Goal: Task Accomplishment & Management: Complete application form

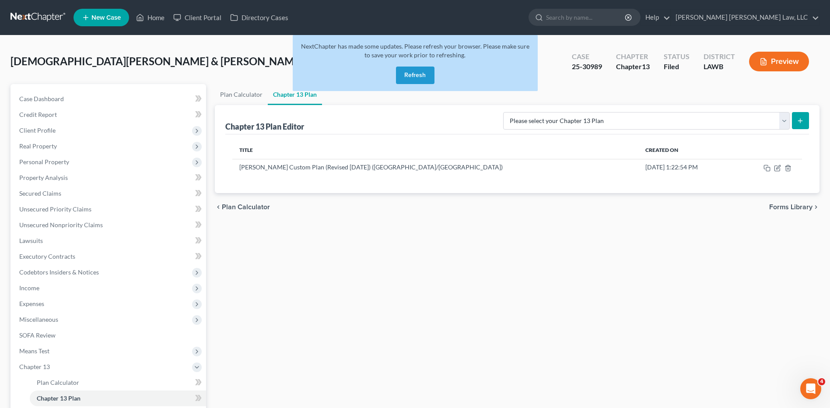
click at [419, 70] on button "Refresh" at bounding box center [415, 76] width 39 height 18
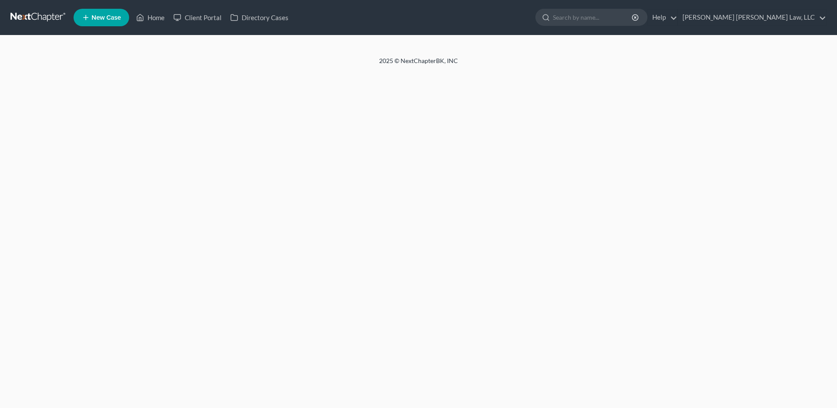
click at [27, 18] on link at bounding box center [39, 18] width 56 height 16
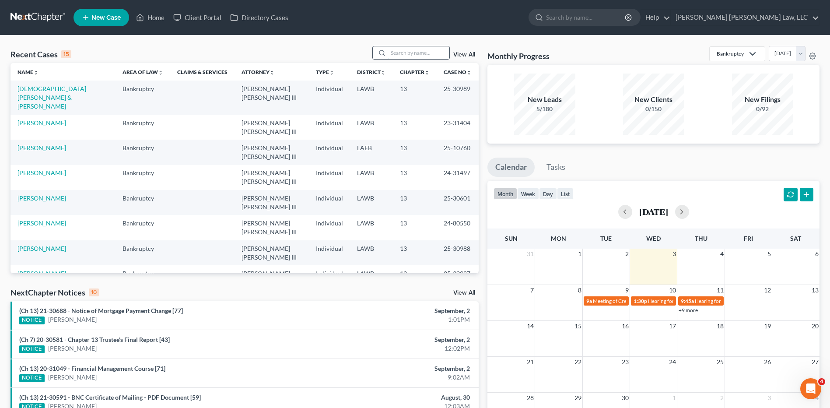
click at [410, 53] on input "search" at bounding box center [418, 52] width 61 height 13
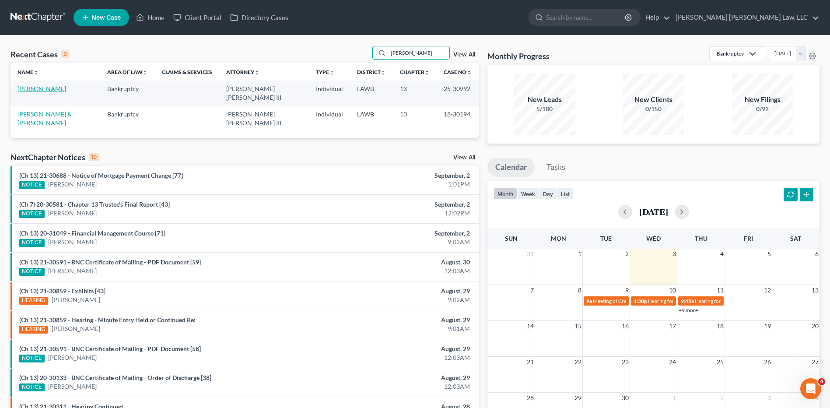
type input "mckinley"
click at [33, 88] on link "[PERSON_NAME]" at bounding box center [42, 88] width 49 height 7
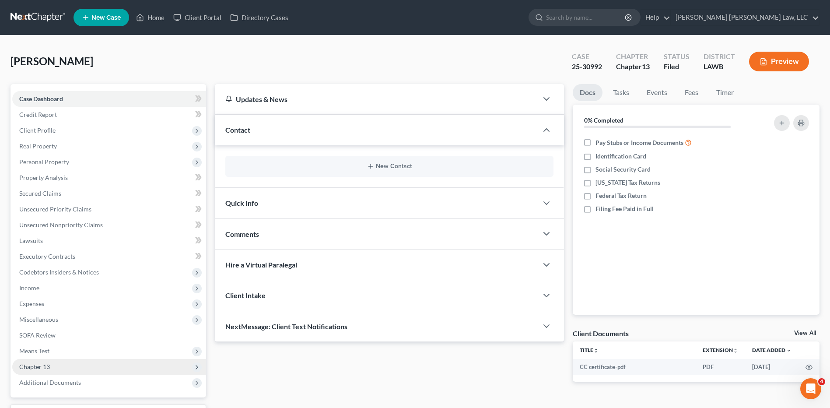
click at [29, 364] on span "Chapter 13" at bounding box center [34, 366] width 31 height 7
click at [41, 15] on link at bounding box center [39, 18] width 56 height 16
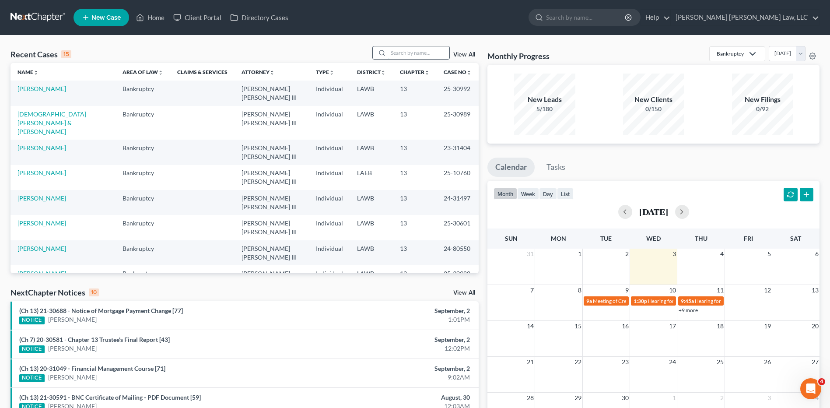
click at [412, 52] on input "search" at bounding box center [418, 52] width 61 height 13
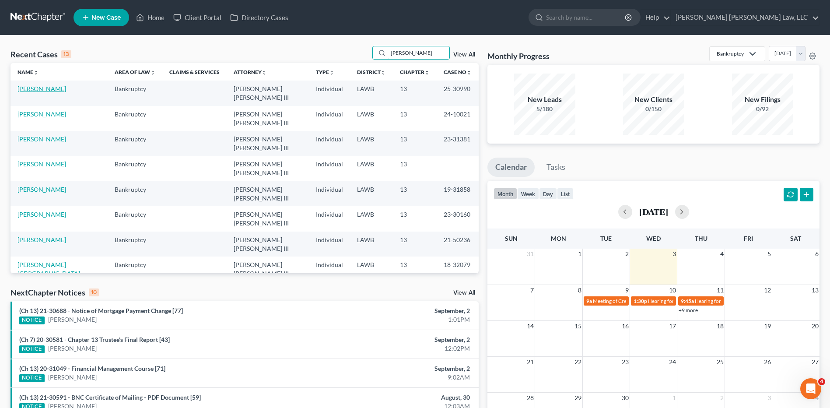
type input "hayes"
click at [38, 89] on link "[PERSON_NAME]" at bounding box center [42, 88] width 49 height 7
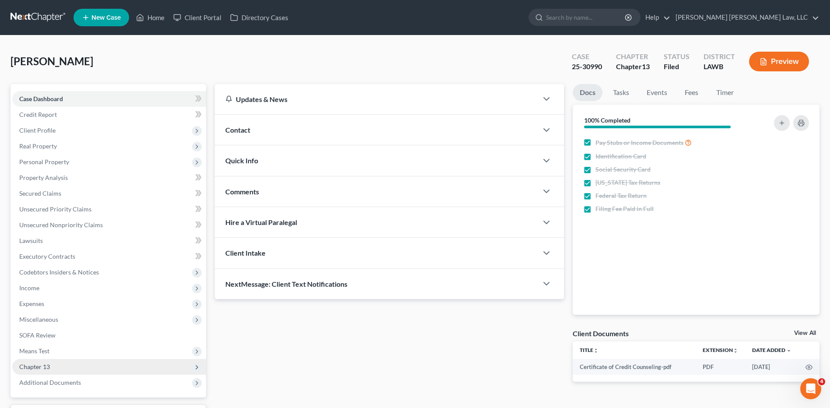
click at [46, 366] on span "Chapter 13" at bounding box center [34, 366] width 31 height 7
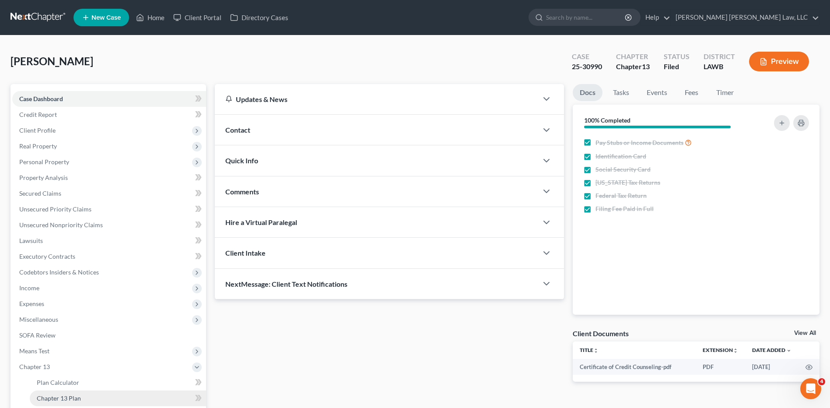
click at [70, 398] on span "Chapter 13 Plan" at bounding box center [59, 397] width 44 height 7
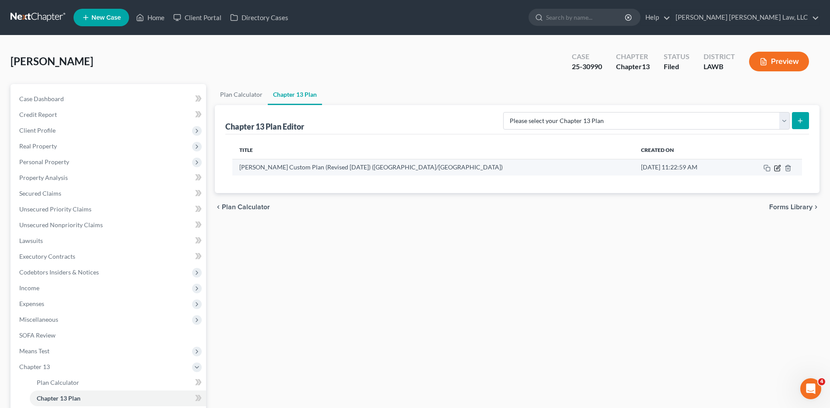
click at [777, 167] on icon "button" at bounding box center [779, 167] width 4 height 4
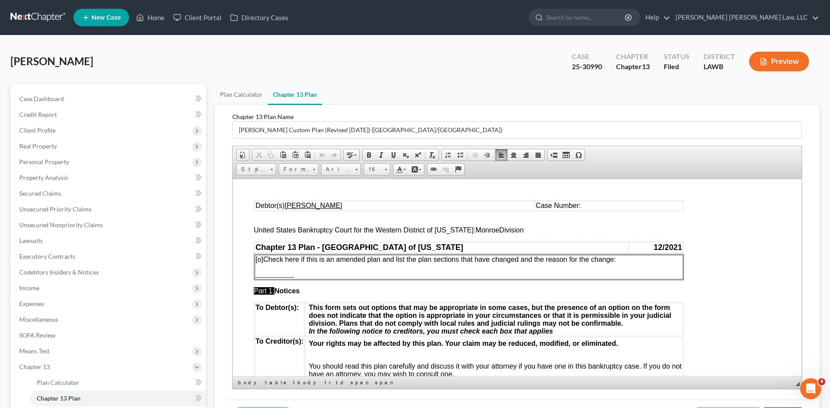
click at [577, 206] on td "Case Number:" at bounding box center [609, 206] width 148 height 10
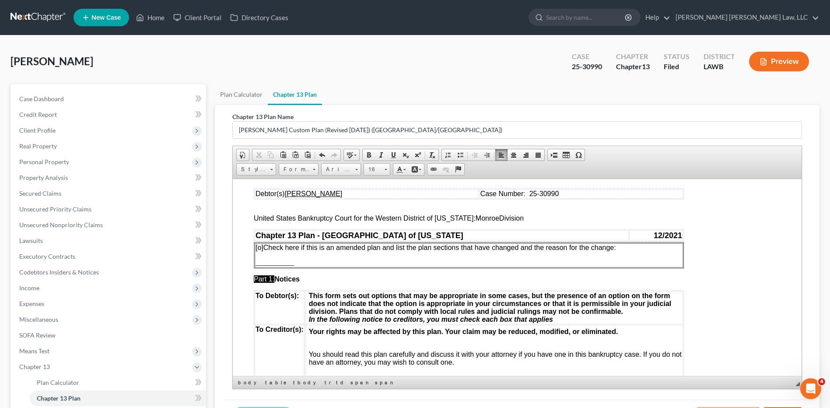
scroll to position [219, 0]
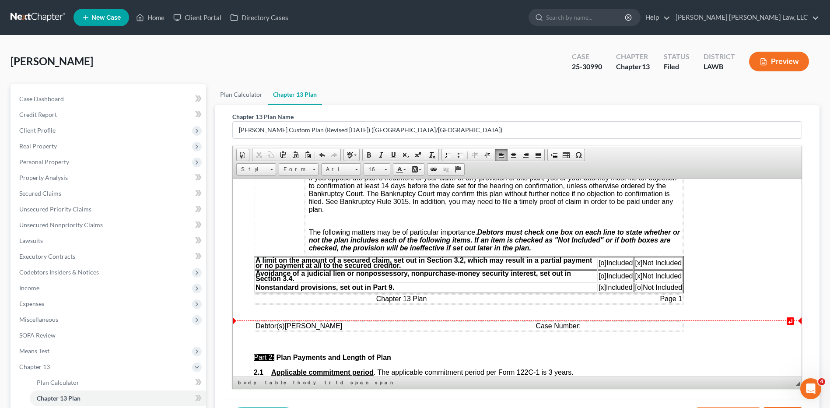
click at [588, 325] on td "Case Number:" at bounding box center [609, 326] width 148 height 10
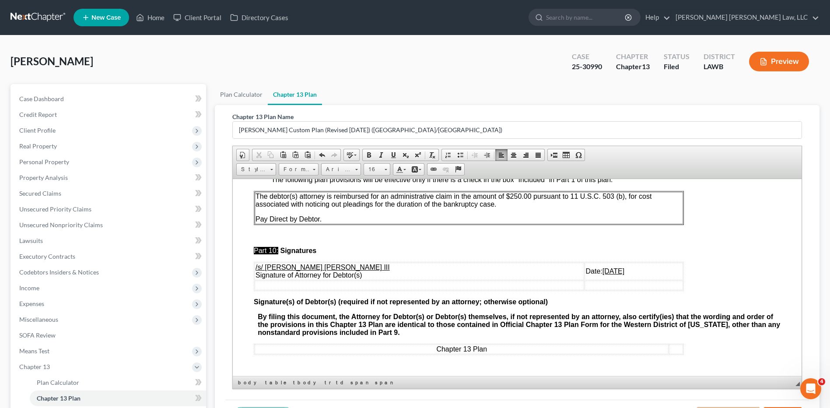
scroll to position [2456, 0]
drag, startPoint x: 574, startPoint y: 272, endPoint x: 559, endPoint y: 271, distance: 15.3
click at [603, 271] on u "08/28/2025" at bounding box center [614, 270] width 22 height 7
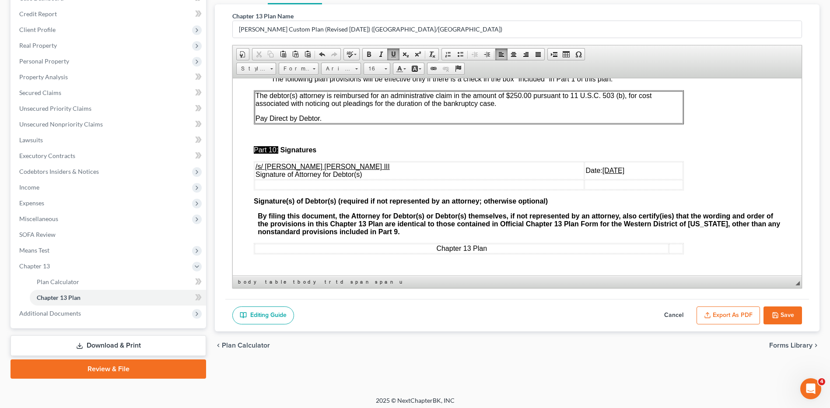
scroll to position [105, 0]
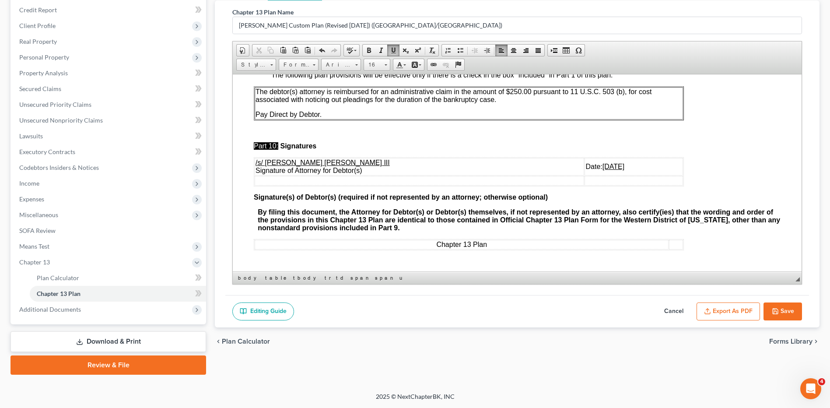
click at [729, 310] on button "Export as PDF" at bounding box center [728, 312] width 63 height 18
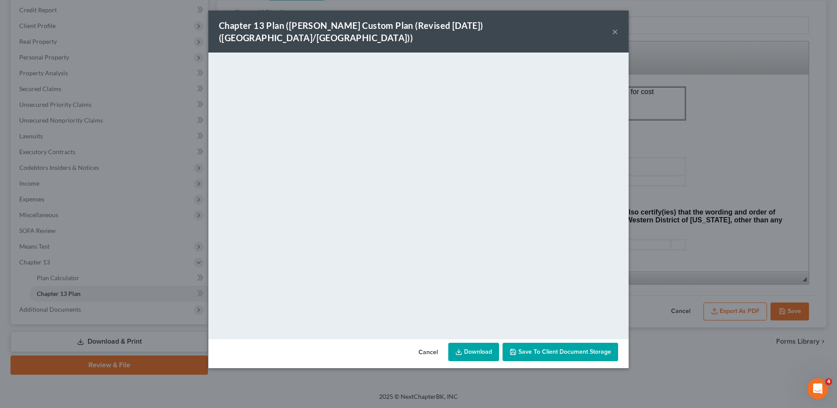
click at [476, 343] on link "Download" at bounding box center [473, 352] width 51 height 18
click at [427, 344] on button "Cancel" at bounding box center [428, 353] width 33 height 18
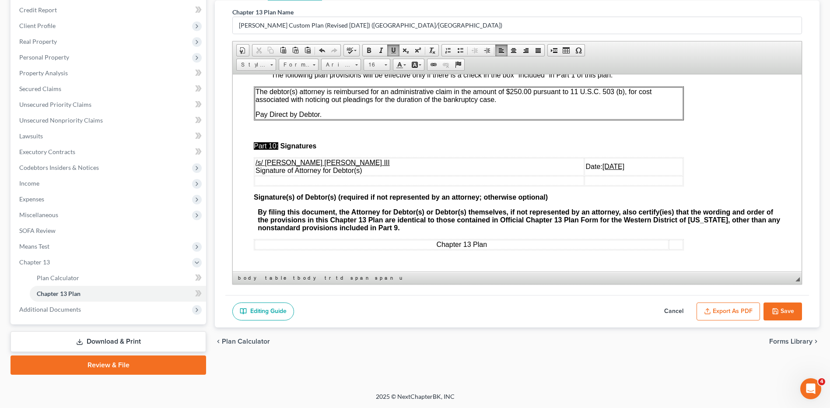
click at [776, 308] on icon "button" at bounding box center [775, 311] width 7 height 7
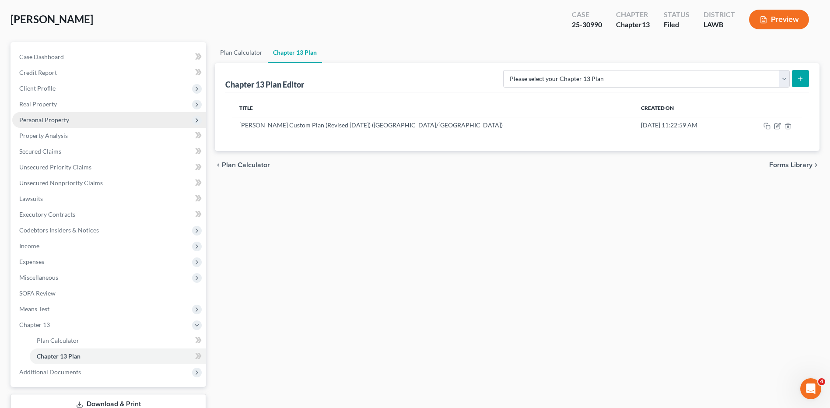
scroll to position [0, 0]
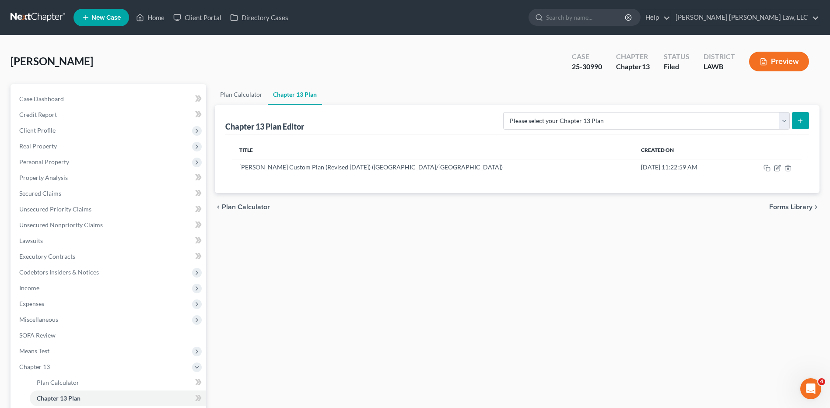
click at [27, 18] on link at bounding box center [39, 18] width 56 height 16
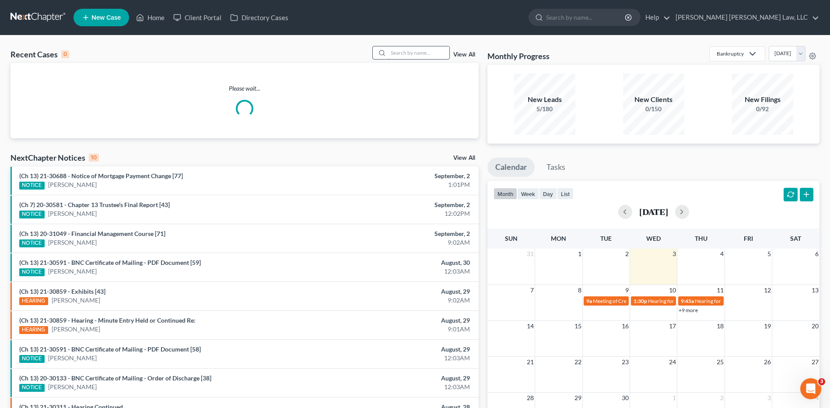
click at [425, 49] on input "search" at bounding box center [418, 52] width 61 height 13
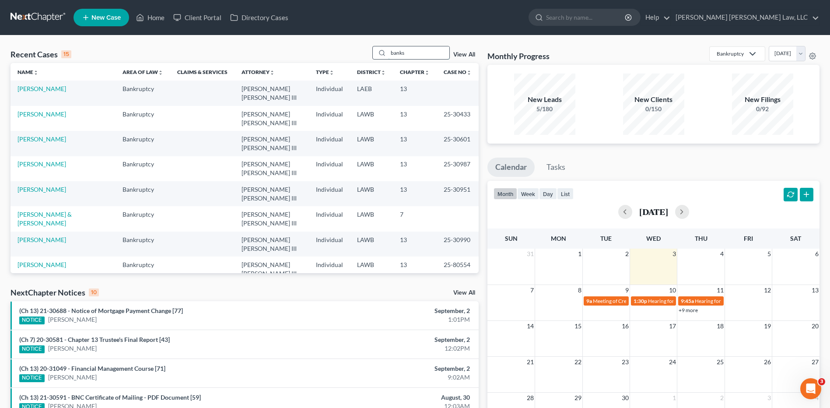
click at [421, 53] on input "banks" at bounding box center [418, 52] width 61 height 13
drag, startPoint x: 421, startPoint y: 53, endPoint x: 385, endPoint y: 53, distance: 35.9
click at [385, 53] on div "banks" at bounding box center [412, 53] width 78 height 14
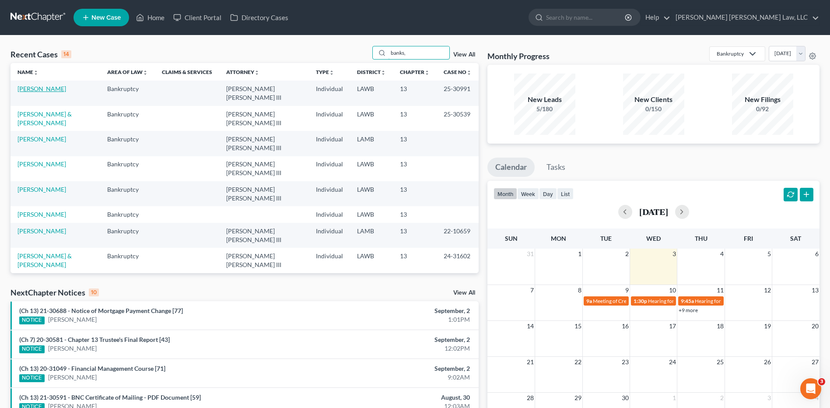
type input "banks,"
click at [30, 87] on link "[PERSON_NAME]" at bounding box center [42, 88] width 49 height 7
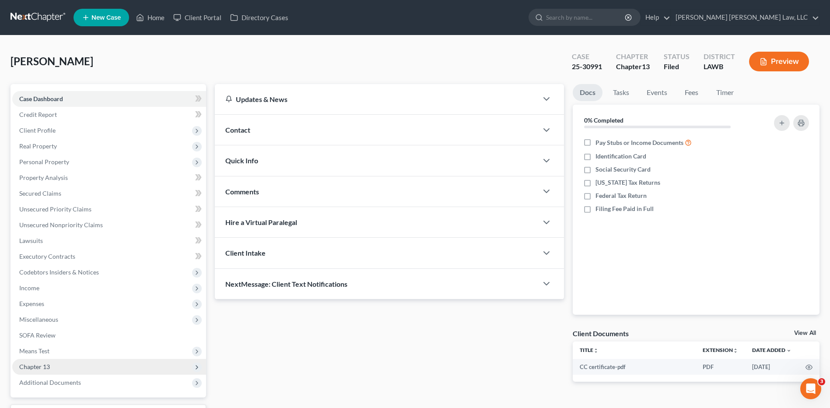
click at [36, 363] on span "Chapter 13" at bounding box center [34, 366] width 31 height 7
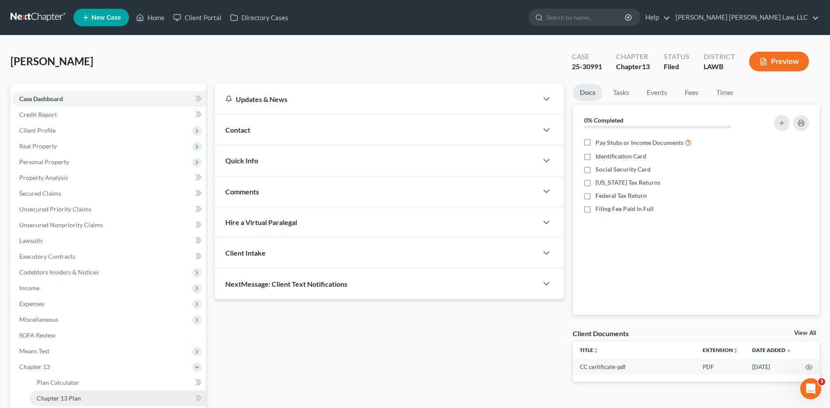
click at [53, 397] on span "Chapter 13 Plan" at bounding box center [59, 397] width 44 height 7
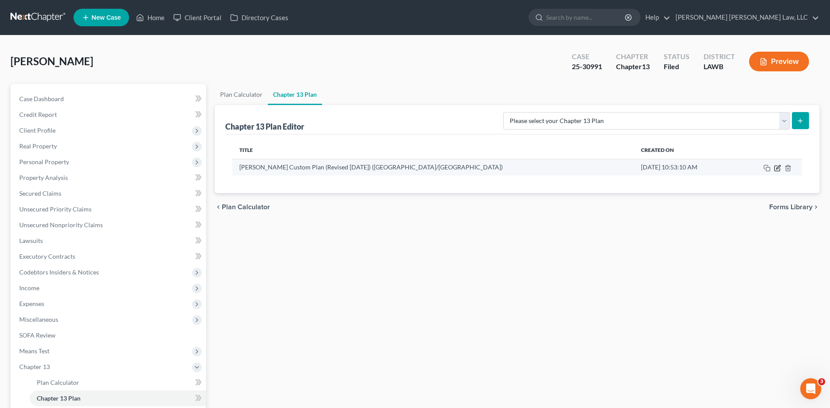
click at [776, 169] on icon "button" at bounding box center [777, 168] width 7 height 7
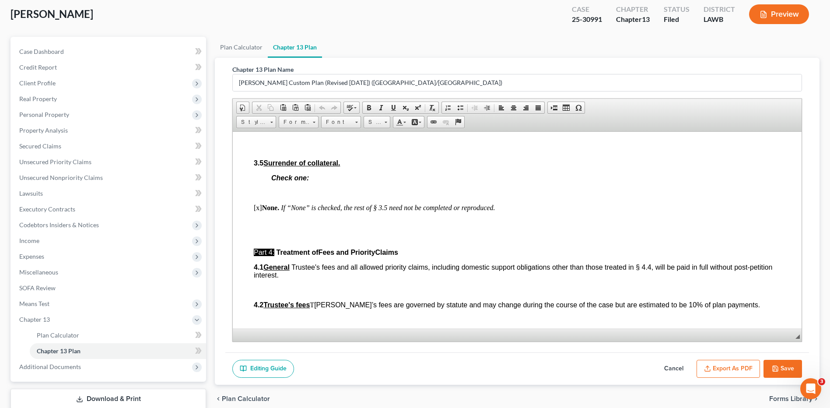
scroll to position [105, 0]
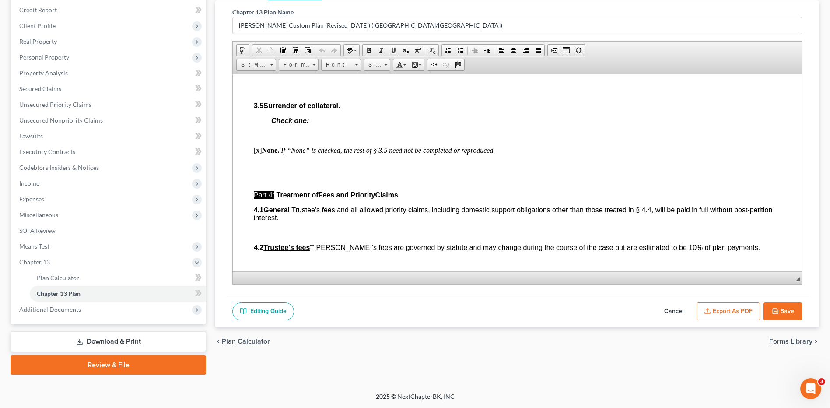
drag, startPoint x: 781, startPoint y: 309, endPoint x: 791, endPoint y: 306, distance: 10.7
click at [781, 309] on button "Save" at bounding box center [783, 312] width 39 height 18
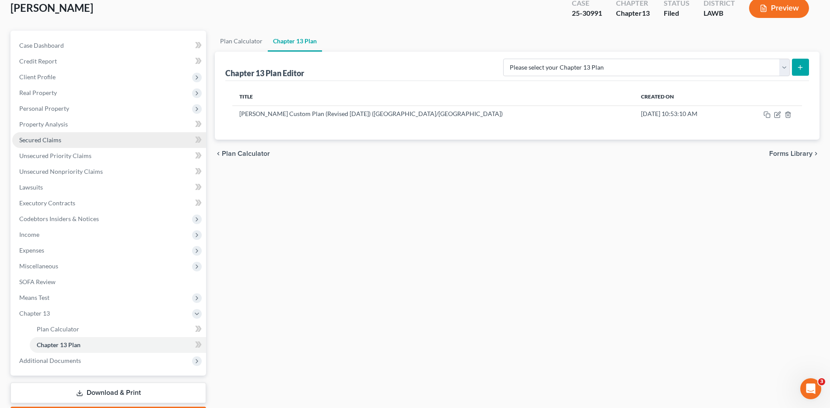
scroll to position [0, 0]
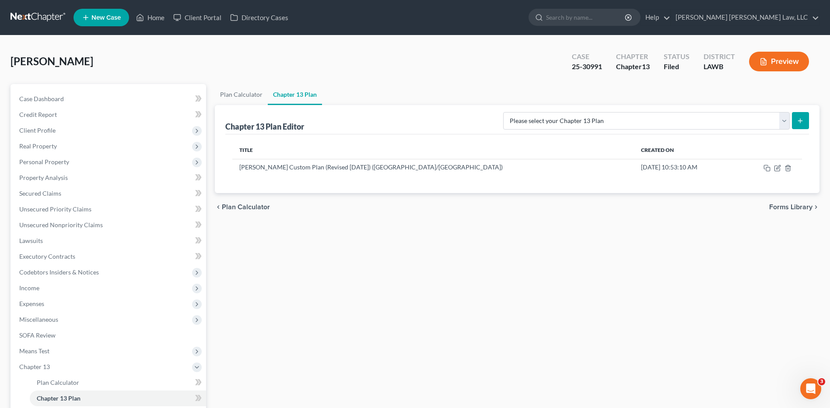
click at [47, 65] on span "[PERSON_NAME]" at bounding box center [52, 61] width 83 height 13
click at [42, 17] on link at bounding box center [39, 18] width 56 height 16
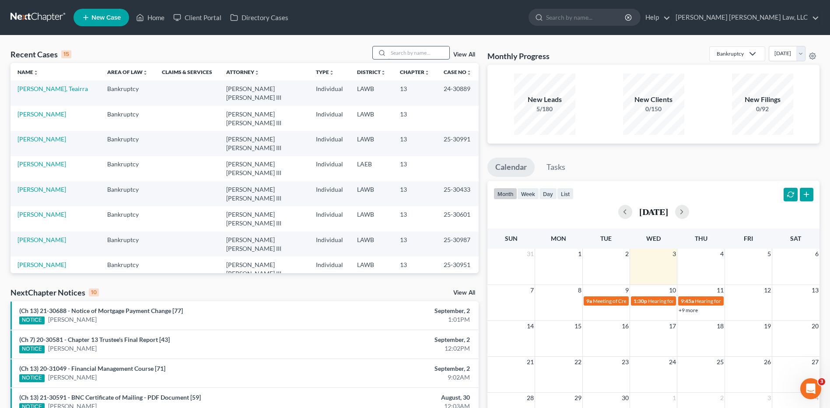
click at [412, 49] on input "search" at bounding box center [418, 52] width 61 height 13
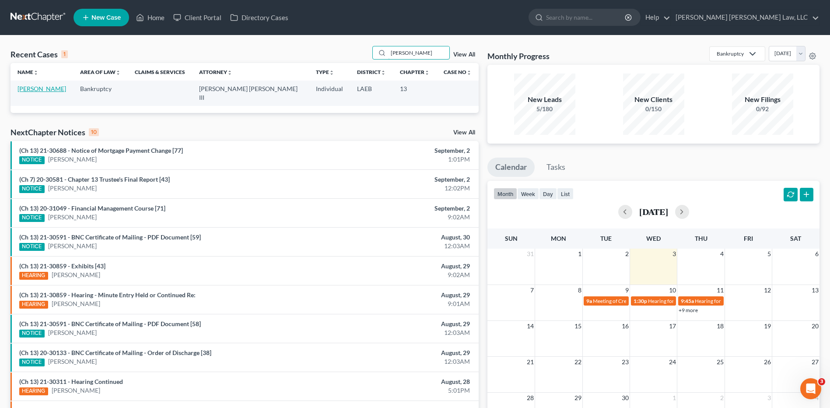
type input "[PERSON_NAME]"
click at [46, 89] on link "[PERSON_NAME]" at bounding box center [42, 88] width 49 height 7
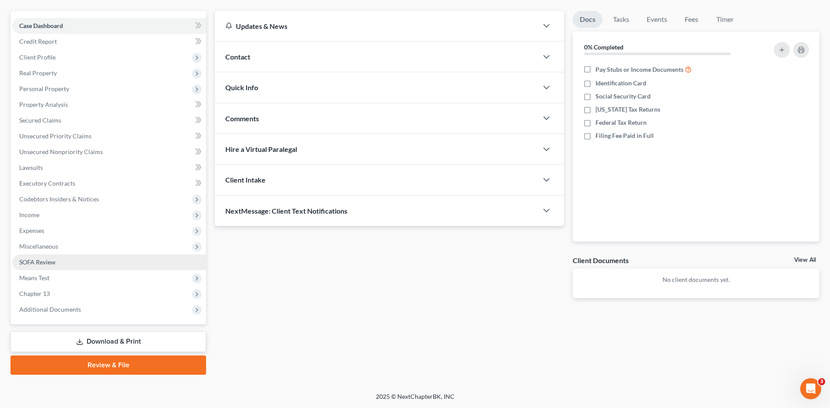
click at [30, 260] on span "SOFA Review" at bounding box center [37, 261] width 36 height 7
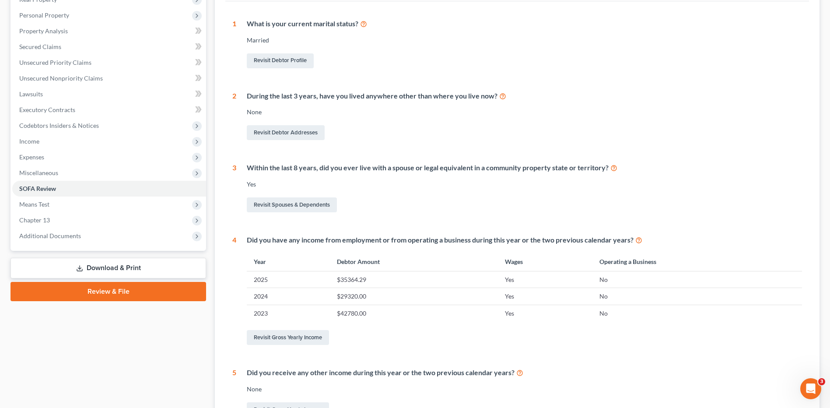
scroll to position [32, 0]
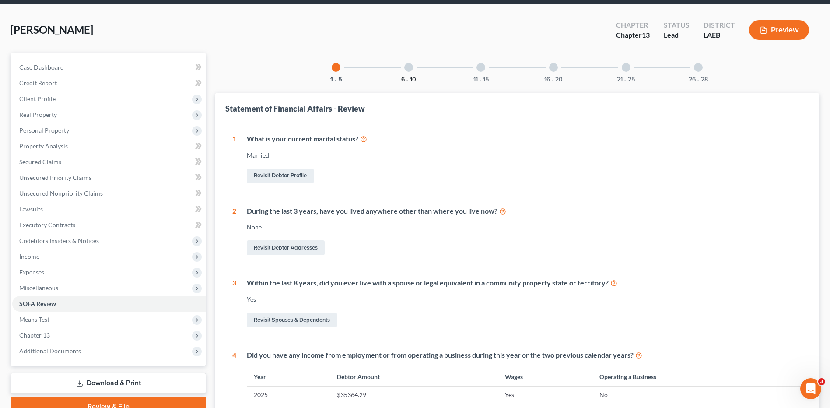
click at [415, 78] on button "6 - 10" at bounding box center [408, 80] width 15 height 6
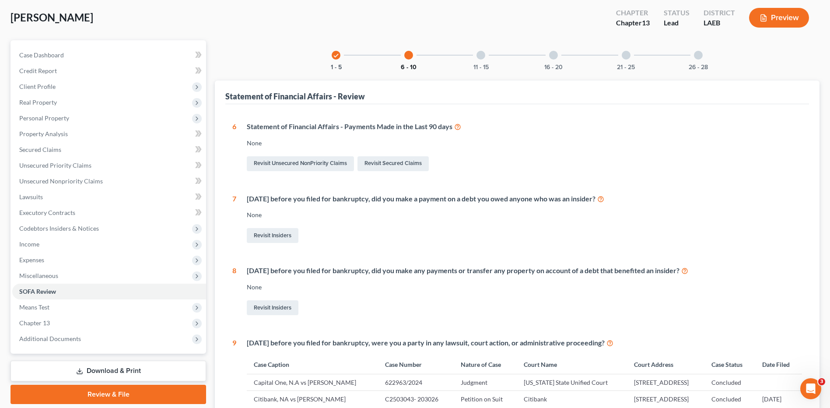
scroll to position [0, 0]
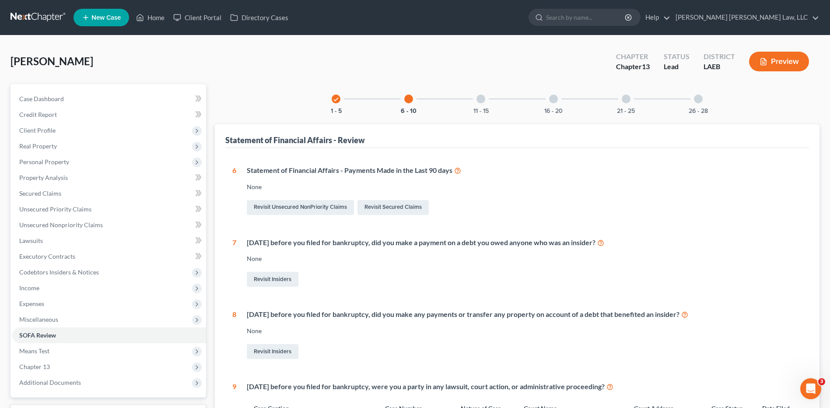
click at [49, 15] on link at bounding box center [39, 18] width 56 height 16
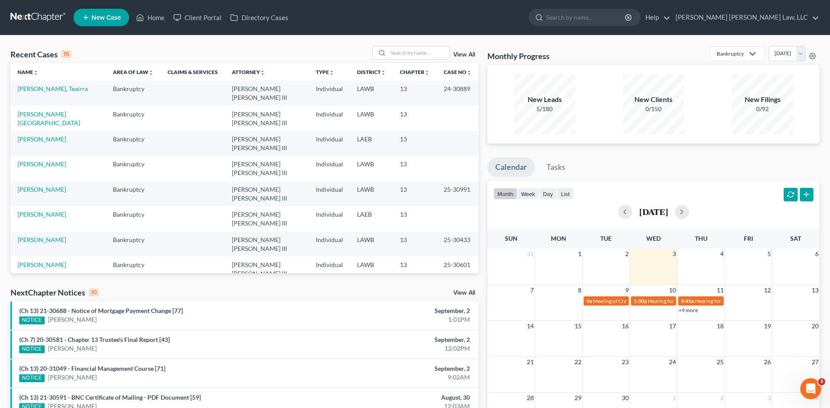
click at [56, 181] on td "[PERSON_NAME]" at bounding box center [58, 193] width 95 height 25
click at [56, 186] on link "[PERSON_NAME]" at bounding box center [42, 189] width 49 height 7
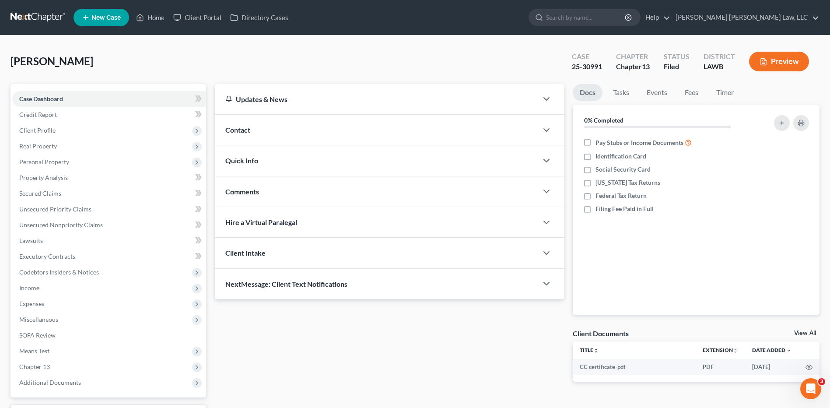
click at [45, 15] on link at bounding box center [39, 18] width 56 height 16
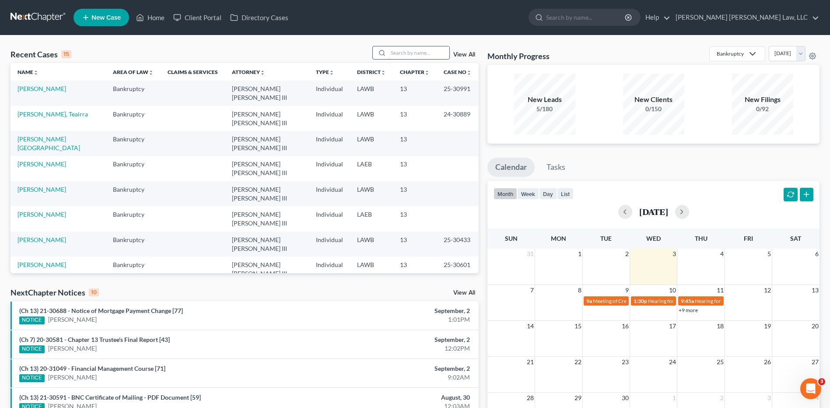
click at [422, 56] on input "search" at bounding box center [418, 52] width 61 height 13
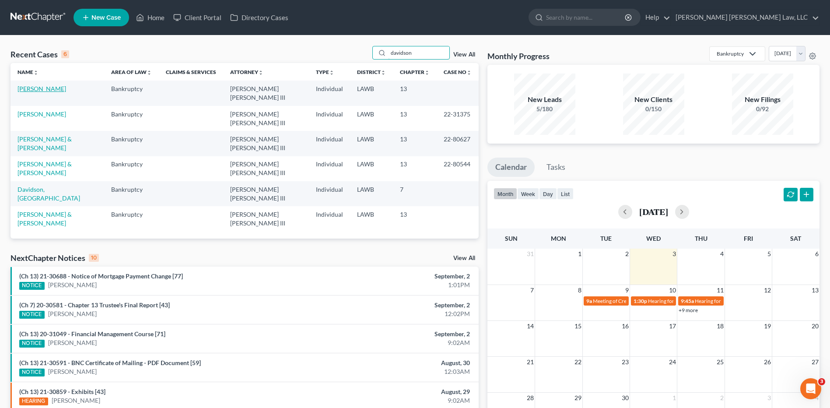
type input "davidson"
click at [31, 90] on link "[PERSON_NAME]" at bounding box center [42, 88] width 49 height 7
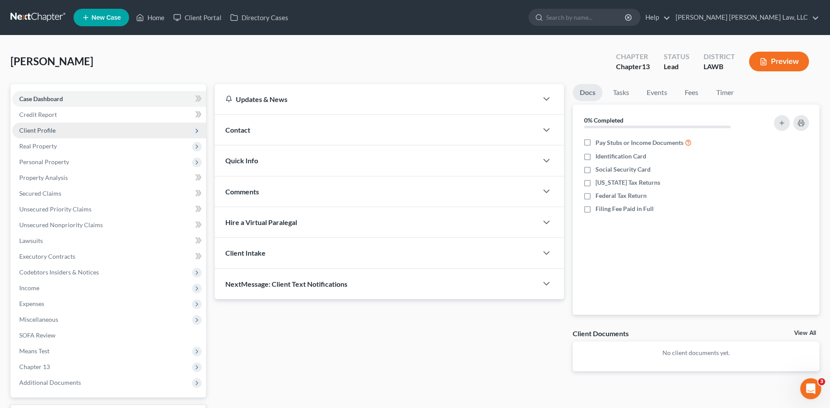
click at [29, 127] on span "Client Profile" at bounding box center [37, 130] width 36 height 7
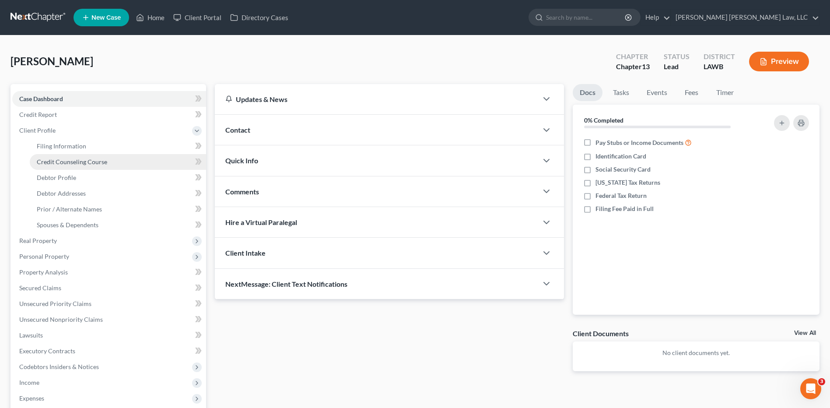
click at [50, 165] on span "Credit Counseling Course" at bounding box center [72, 161] width 70 height 7
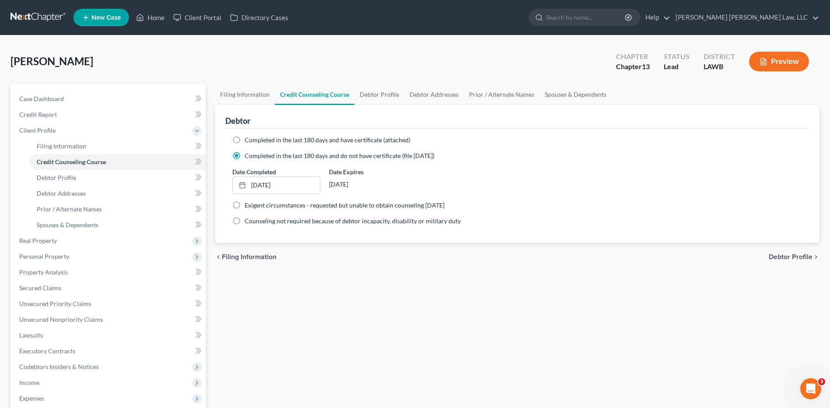
drag, startPoint x: 229, startPoint y: 254, endPoint x: 413, endPoint y: 195, distance: 193.5
click at [284, 240] on ui-view "Filing Information Credit Counseling Course Debtor Profile Debtor Addresses Pri…" at bounding box center [517, 177] width 605 height 187
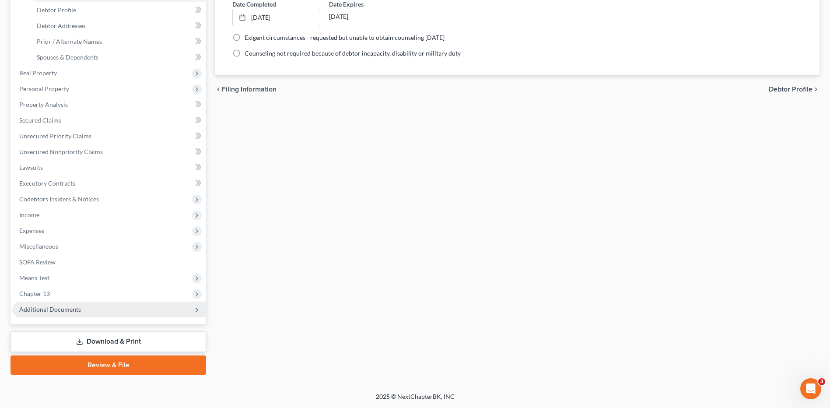
click at [61, 310] on span "Additional Documents" at bounding box center [50, 309] width 62 height 7
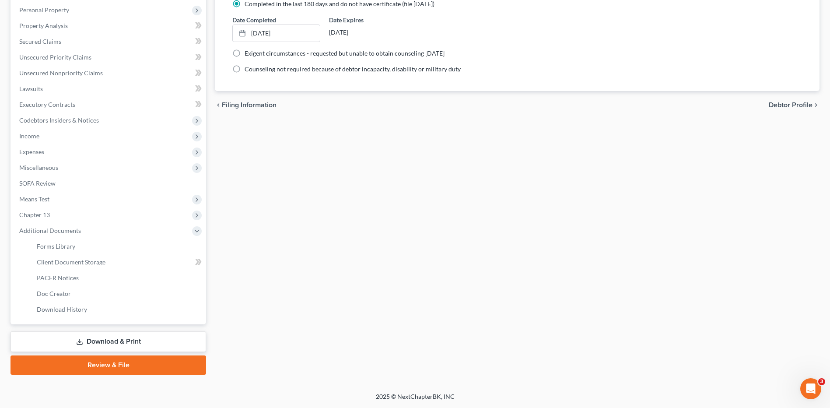
scroll to position [152, 0]
click at [95, 260] on span "Client Document Storage" at bounding box center [71, 261] width 69 height 7
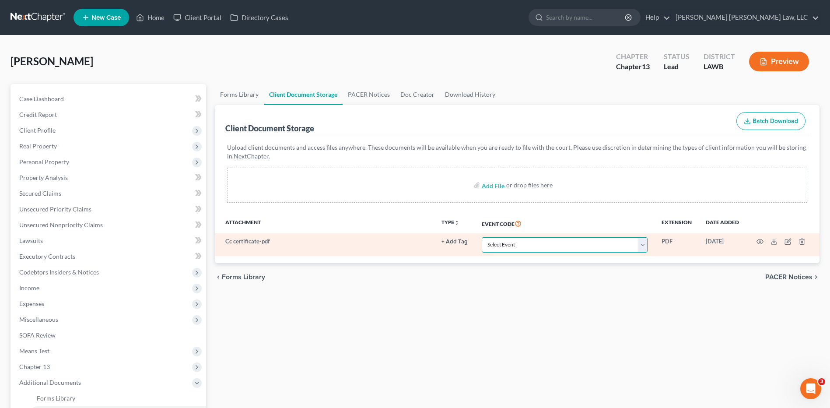
click at [523, 246] on select "Select Event 20 Largest Unsecured Creditors Amended Creditor Matrix (Fee) Amend…" at bounding box center [565, 244] width 166 height 15
select select "9"
click at [482, 237] on select "Select Event 20 Largest Unsecured Creditors Amended Creditor Matrix (Fee) Amend…" at bounding box center [565, 244] width 166 height 15
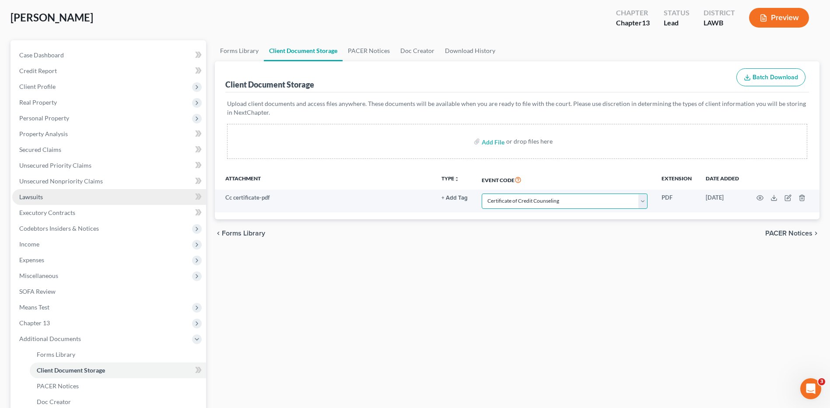
scroll to position [131, 0]
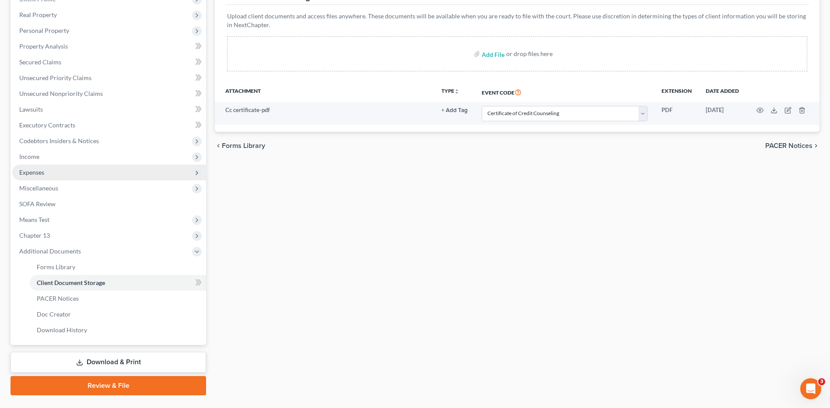
click at [28, 172] on span "Expenses" at bounding box center [31, 172] width 25 height 7
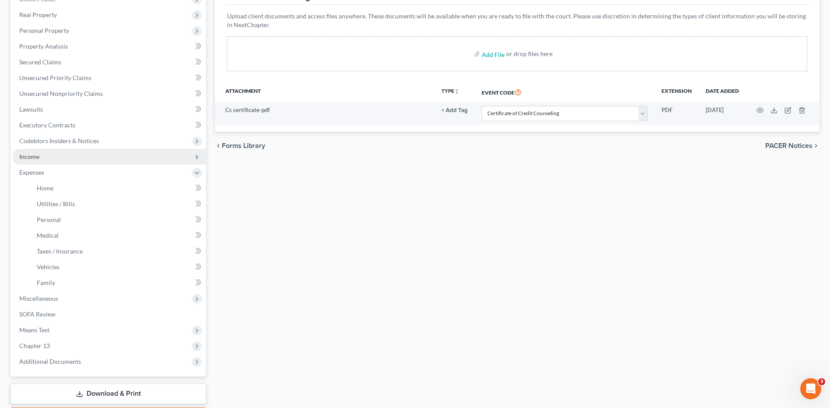
click at [39, 158] on span "Income" at bounding box center [29, 156] width 20 height 7
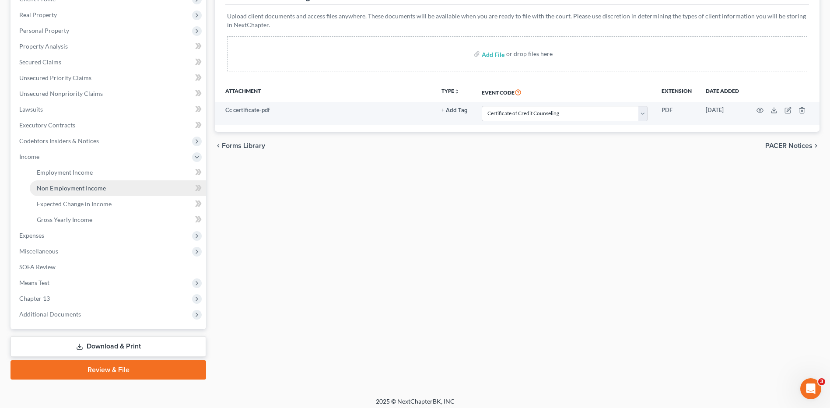
click at [58, 186] on span "Non Employment Income" at bounding box center [71, 187] width 69 height 7
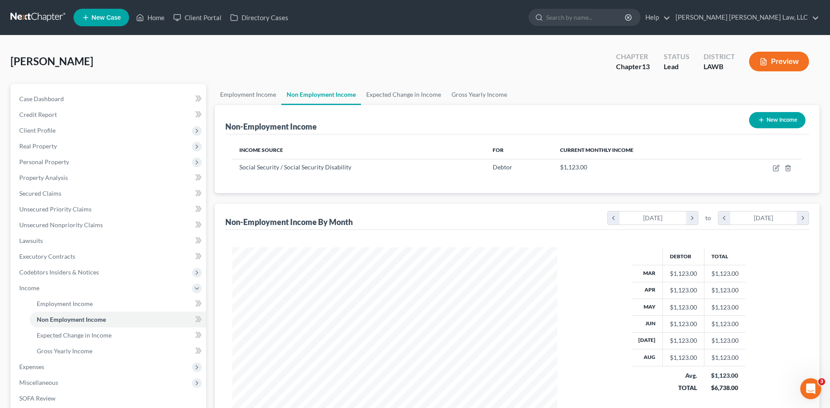
scroll to position [162, 342]
click at [54, 190] on span "Secured Claims" at bounding box center [40, 193] width 42 height 7
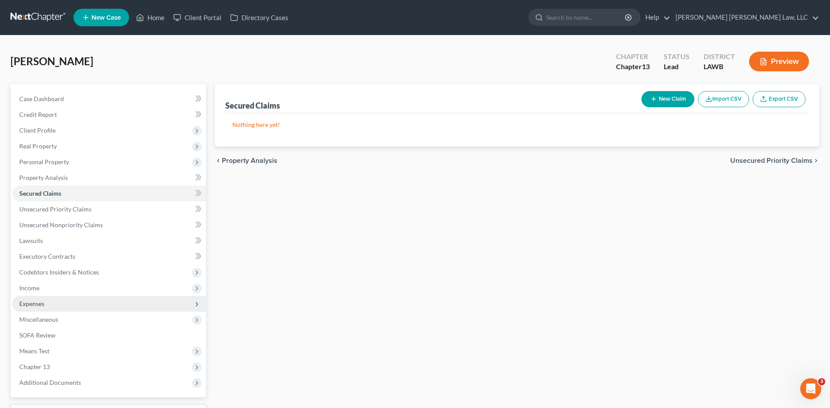
click at [26, 303] on span "Expenses" at bounding box center [31, 303] width 25 height 7
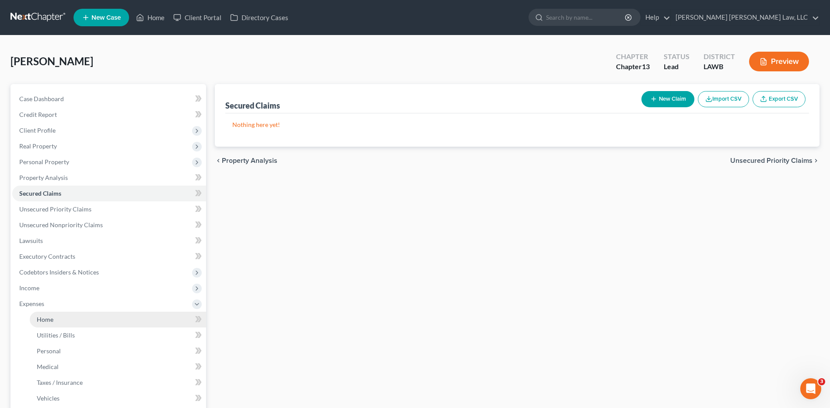
click at [49, 317] on span "Home" at bounding box center [45, 319] width 17 height 7
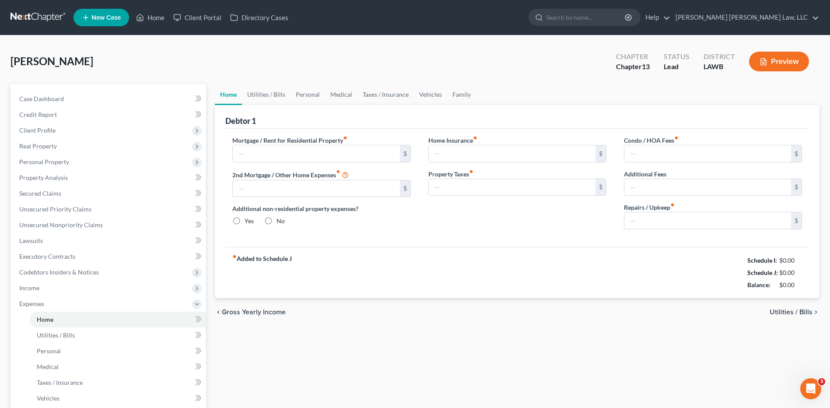
type input "600.00"
type input "0.00"
radio input "true"
type input "0.00"
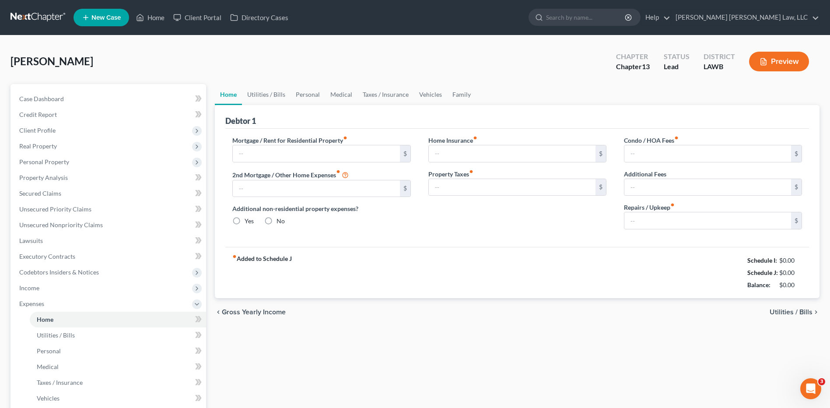
type input "0.00"
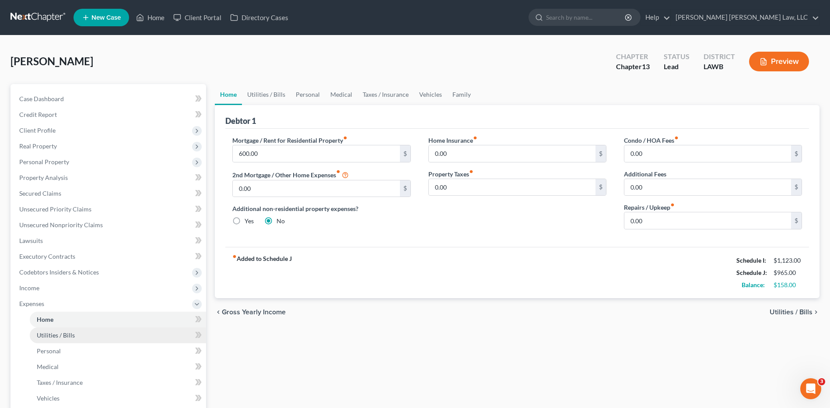
click at [65, 340] on link "Utilities / Bills" at bounding box center [118, 335] width 176 height 16
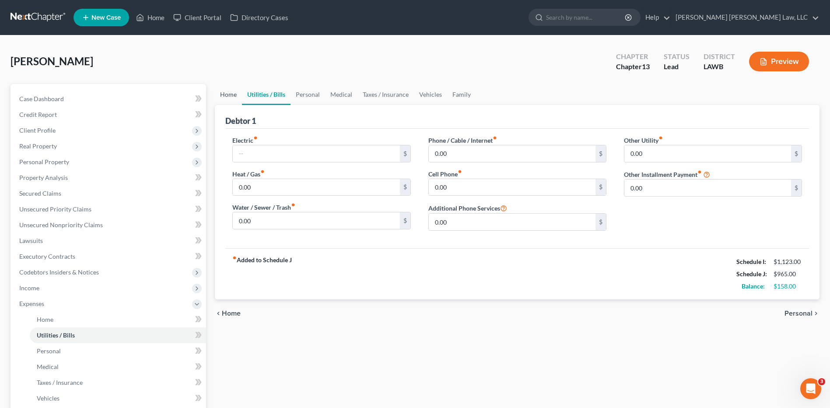
click at [228, 95] on link "Home" at bounding box center [228, 94] width 27 height 21
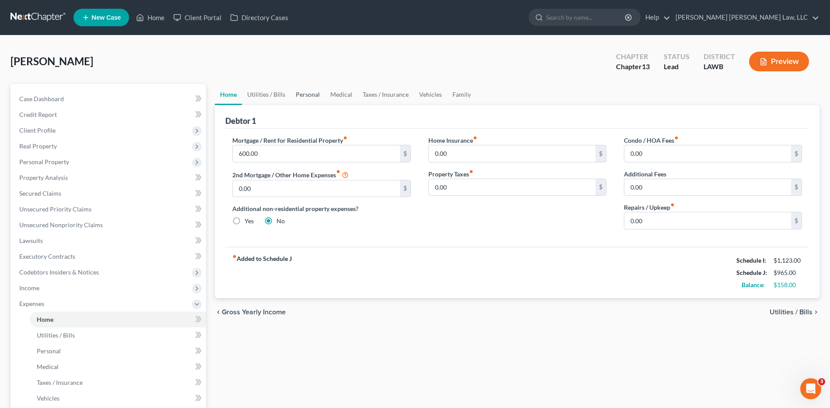
click at [302, 93] on link "Personal" at bounding box center [308, 94] width 35 height 21
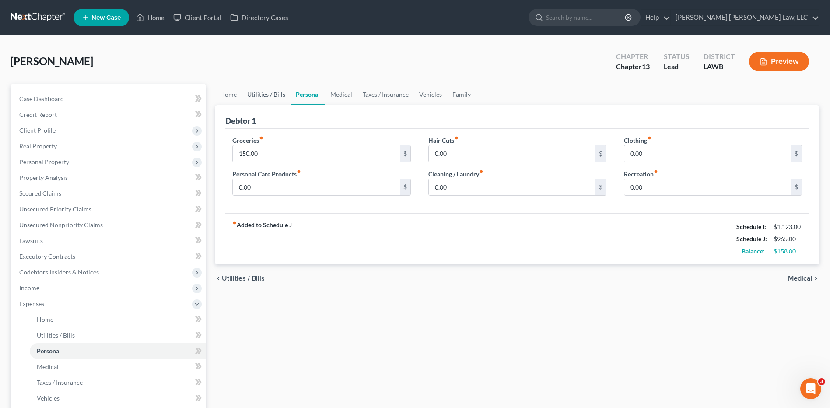
click at [268, 89] on link "Utilities / Bills" at bounding box center [266, 94] width 49 height 21
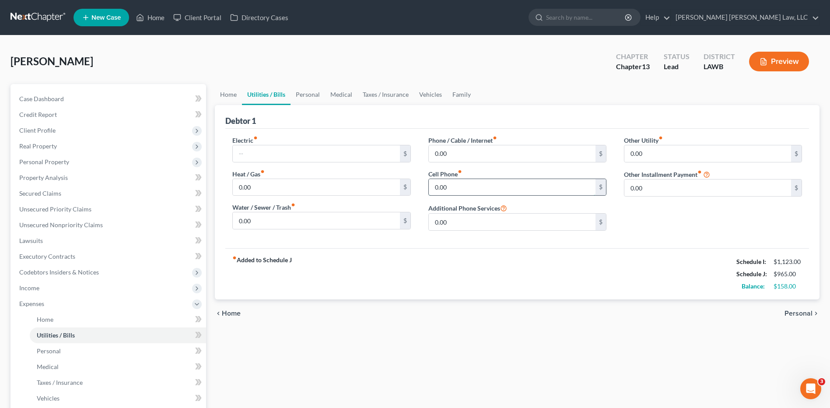
click at [443, 188] on input "0.00" at bounding box center [512, 187] width 167 height 17
type input "45.00"
click at [55, 272] on span "Codebtors Insiders & Notices" at bounding box center [59, 271] width 80 height 7
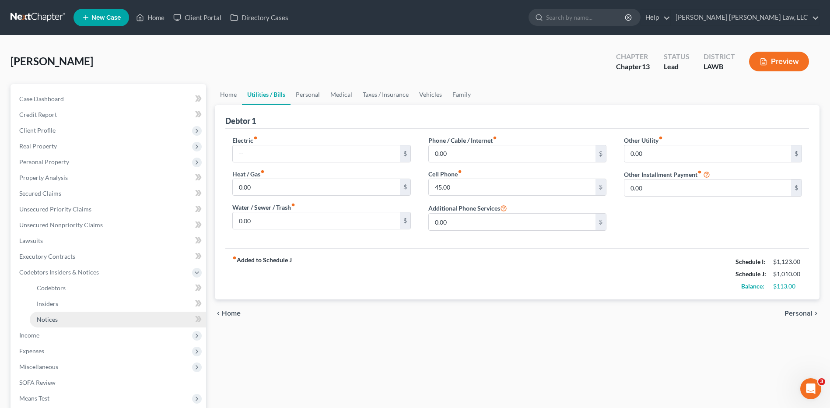
click at [57, 320] on span "Notices" at bounding box center [47, 319] width 21 height 7
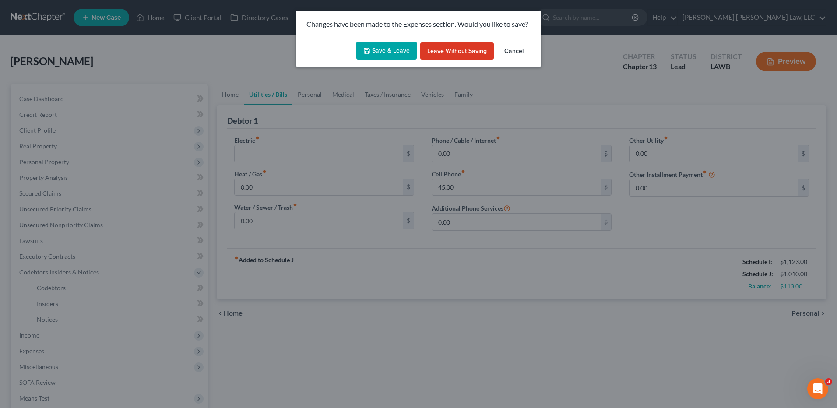
click at [396, 48] on button "Save & Leave" at bounding box center [386, 51] width 60 height 18
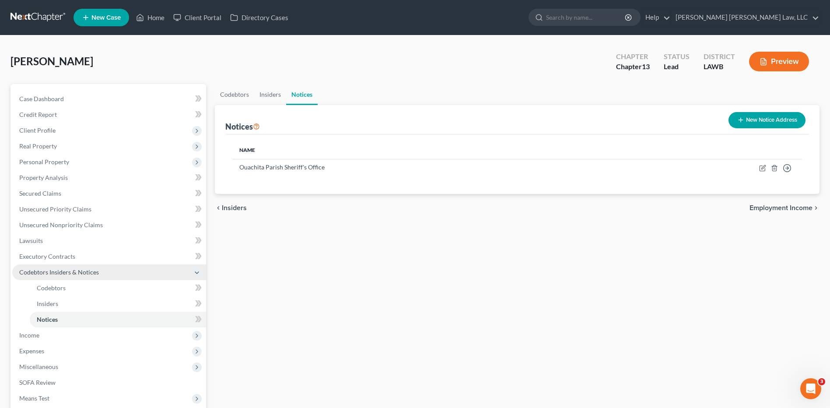
click at [85, 271] on span "Codebtors Insiders & Notices" at bounding box center [59, 271] width 80 height 7
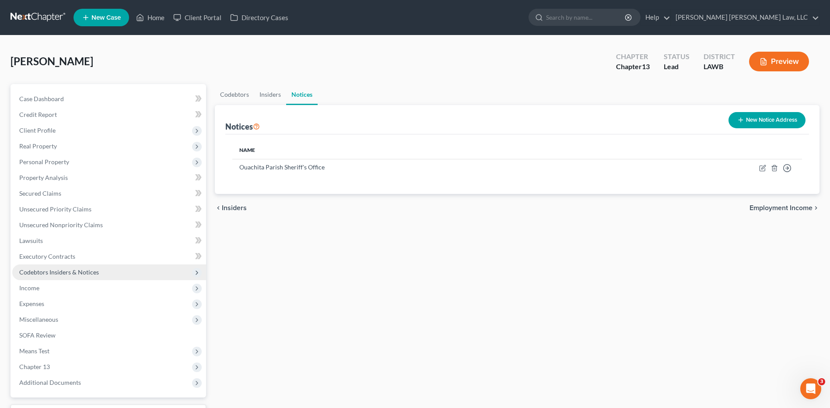
click at [73, 266] on span "Codebtors Insiders & Notices" at bounding box center [109, 272] width 194 height 16
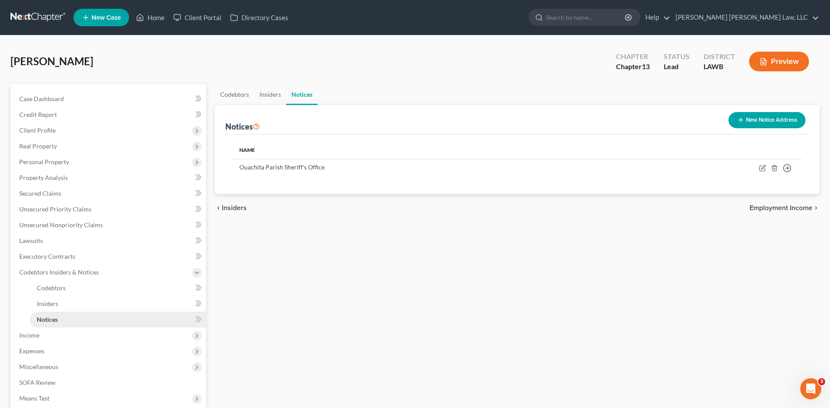
click at [51, 318] on span "Notices" at bounding box center [47, 319] width 21 height 7
click at [235, 98] on link "Codebtors" at bounding box center [234, 94] width 39 height 21
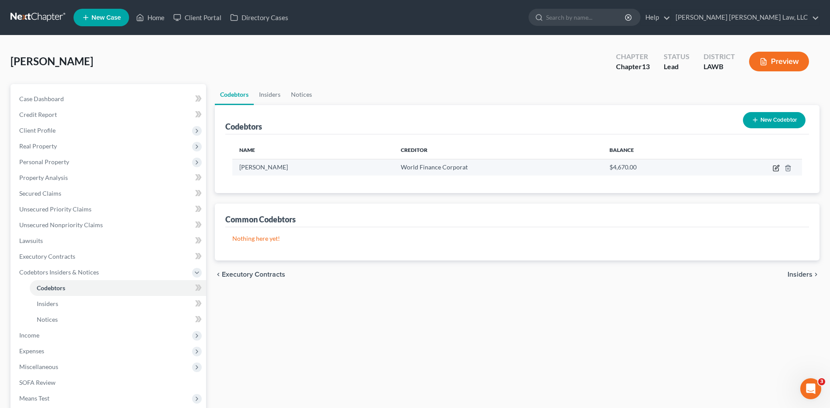
click at [777, 169] on icon "button" at bounding box center [777, 167] width 4 height 4
select select "19"
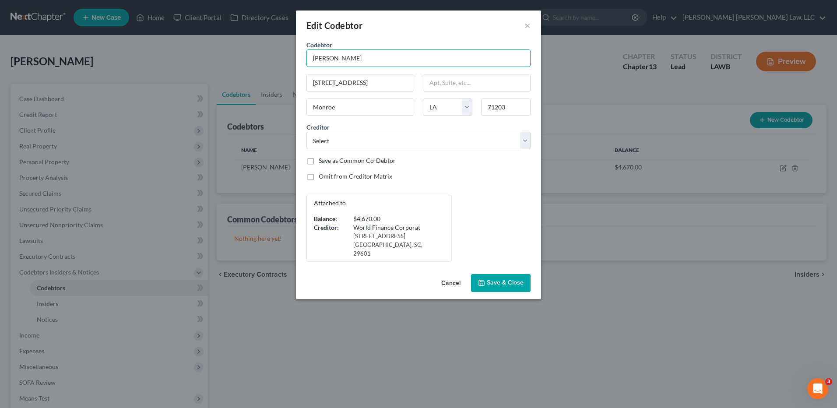
click at [326, 55] on input "Gari Davidson" at bounding box center [418, 58] width 224 height 18
click at [326, 59] on input "Gari Davidson" at bounding box center [418, 58] width 224 height 18
type input "Gary Davidson"
click at [485, 274] on button "Save & Close" at bounding box center [501, 283] width 60 height 18
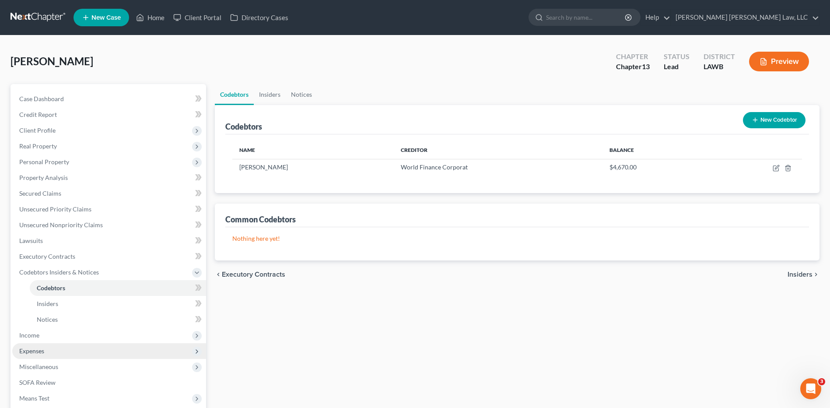
drag, startPoint x: 31, startPoint y: 354, endPoint x: 35, endPoint y: 350, distance: 5.6
click at [31, 354] on span "Expenses" at bounding box center [31, 350] width 25 height 7
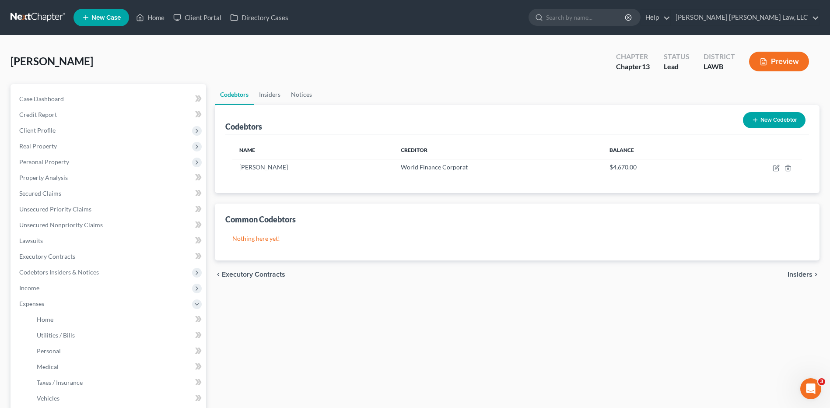
click at [41, 20] on link at bounding box center [39, 18] width 56 height 16
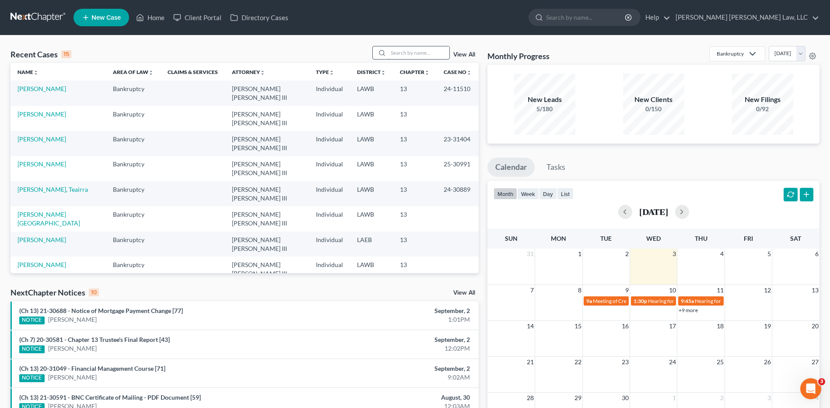
click at [420, 51] on input "search" at bounding box center [418, 52] width 61 height 13
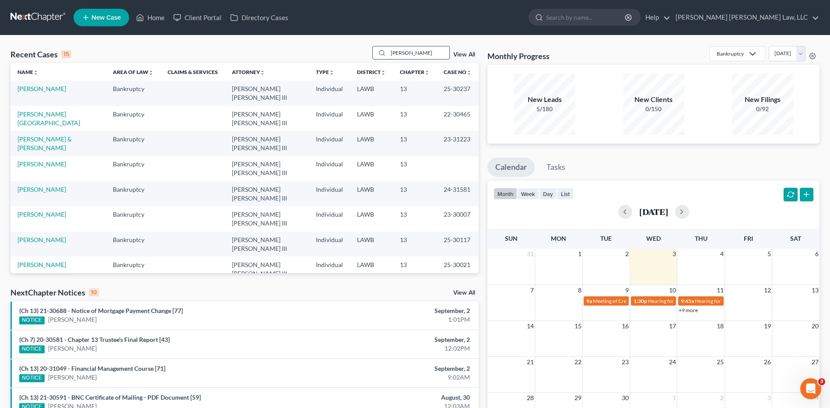
drag, startPoint x: 421, startPoint y: 52, endPoint x: 402, endPoint y: 52, distance: 18.8
click at [402, 52] on input "[PERSON_NAME]" at bounding box center [418, 52] width 61 height 13
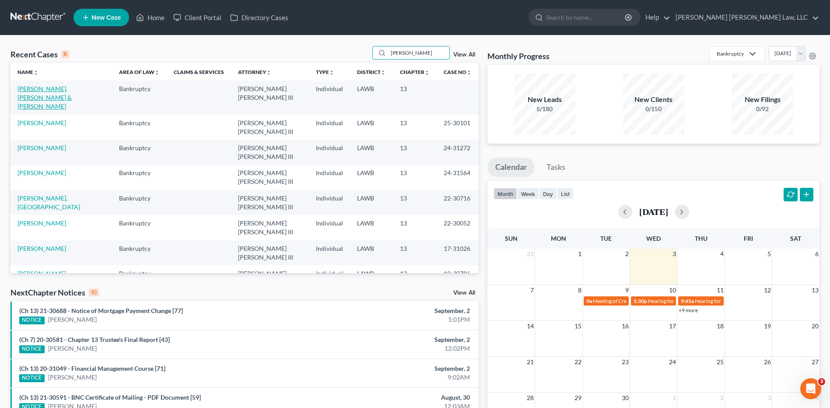
type input "Hutcherson"
click at [68, 90] on link "[PERSON_NAME], [PERSON_NAME] & [PERSON_NAME]" at bounding box center [45, 97] width 54 height 25
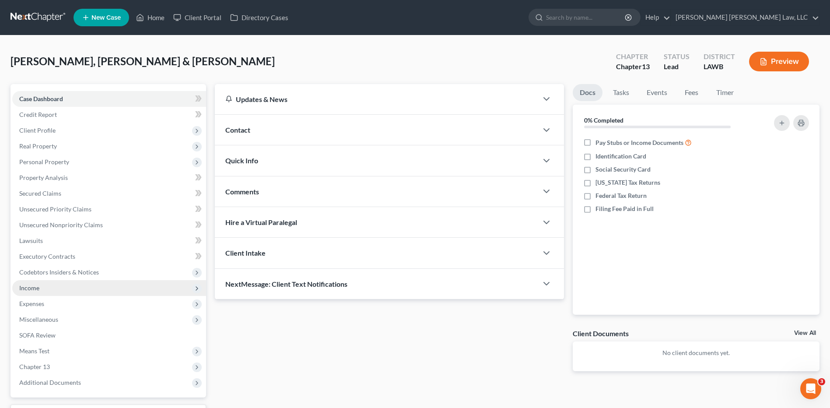
click at [34, 289] on span "Income" at bounding box center [29, 287] width 20 height 7
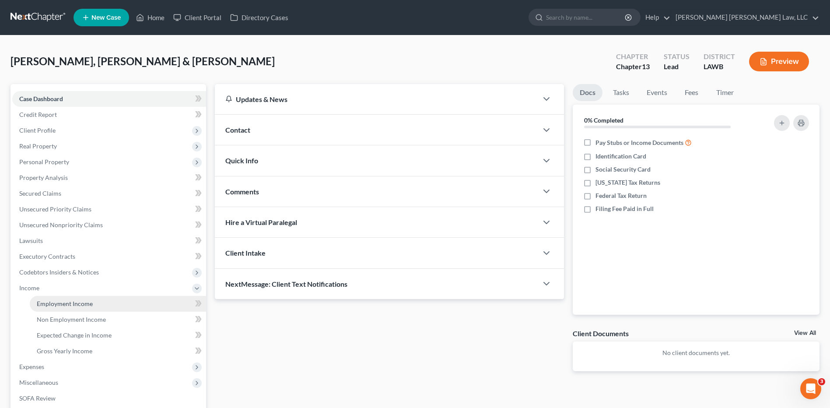
click at [48, 305] on span "Employment Income" at bounding box center [65, 303] width 56 height 7
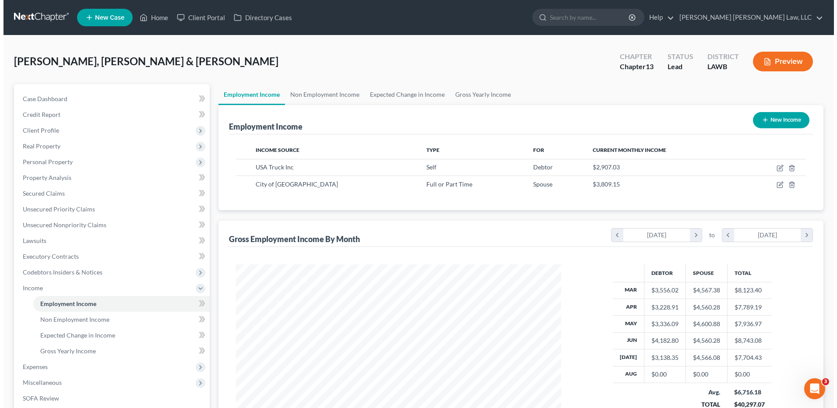
scroll to position [162, 342]
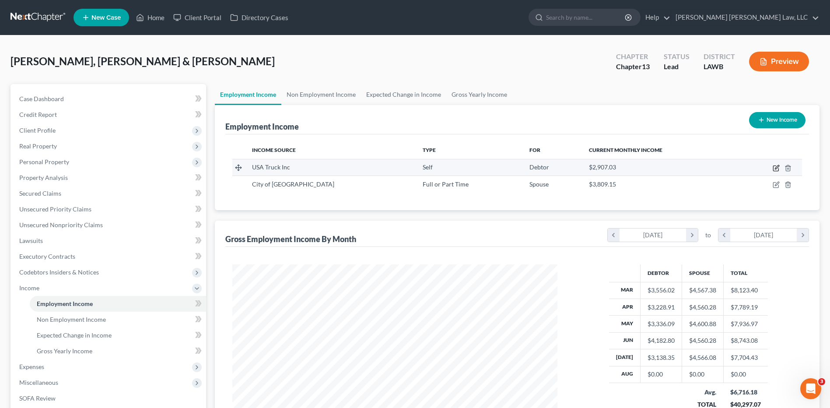
click at [774, 167] on icon "button" at bounding box center [776, 168] width 5 height 5
select select "1"
select select "2"
select select "0"
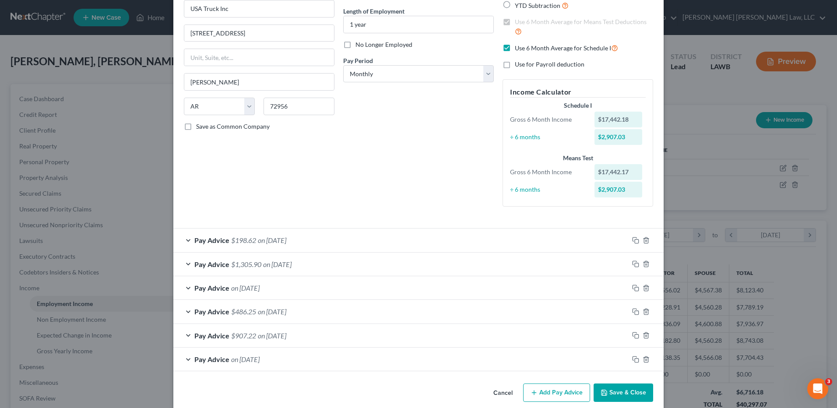
scroll to position [95, 0]
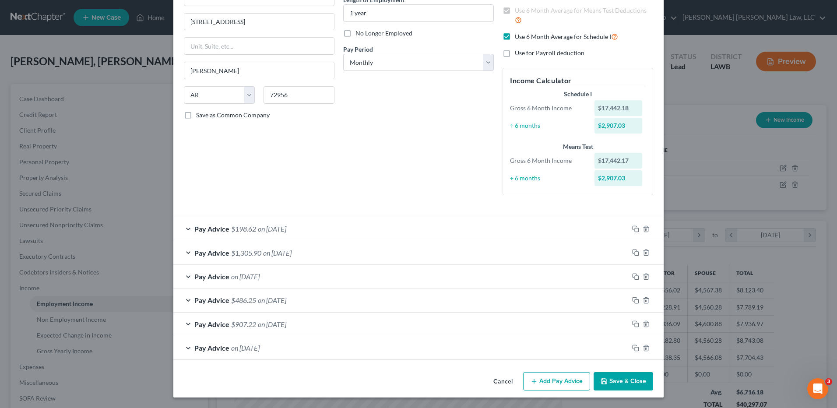
click at [537, 379] on button "Add Pay Advice" at bounding box center [556, 381] width 67 height 18
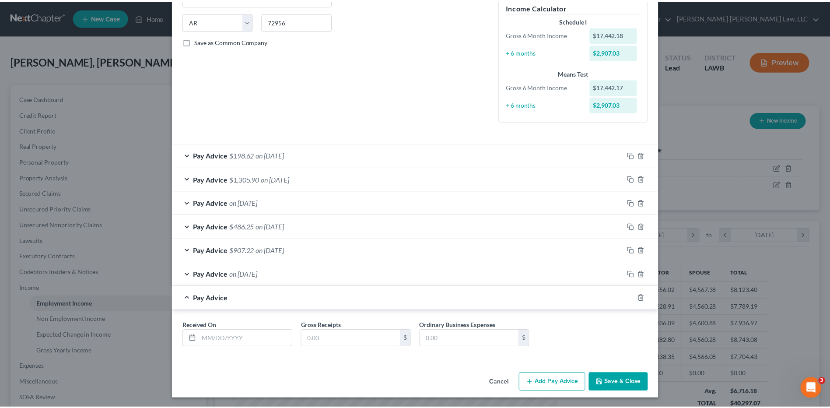
scroll to position [169, 0]
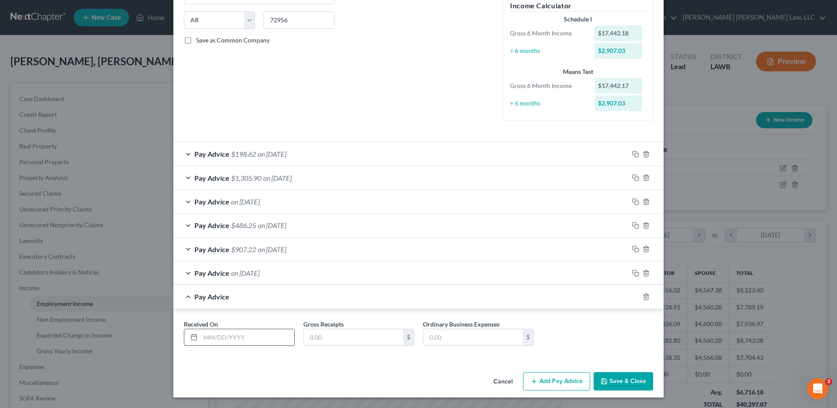
click at [208, 339] on input "text" at bounding box center [248, 337] width 94 height 17
type input "08/08/2025"
click at [317, 341] on input "text" at bounding box center [353, 337] width 99 height 17
type input "2,864.64"
click at [453, 339] on input "text" at bounding box center [472, 337] width 99 height 17
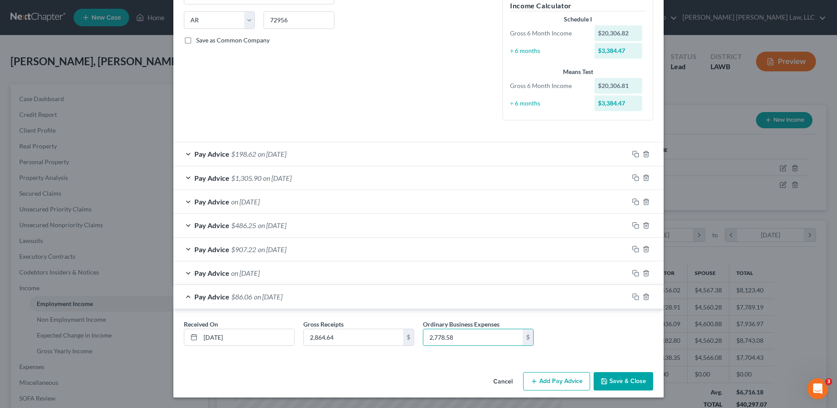
type input "2,778.58"
click at [610, 380] on button "Save & Close" at bounding box center [624, 381] width 60 height 18
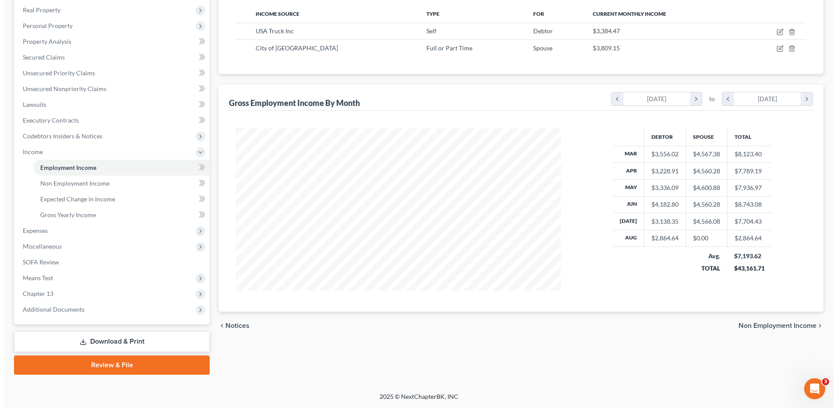
scroll to position [92, 0]
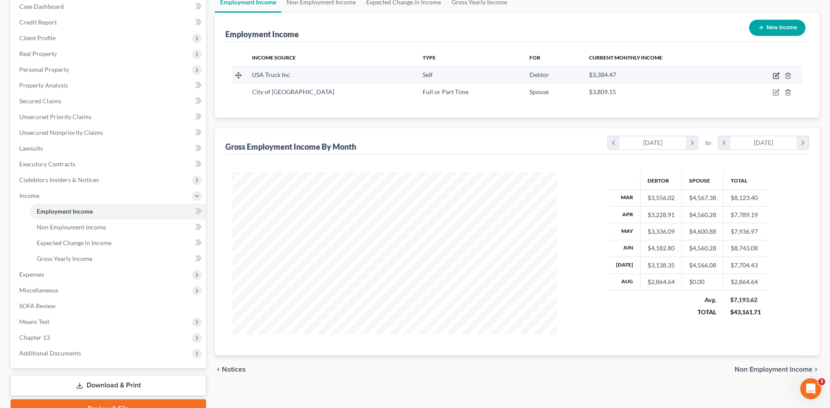
click at [774, 74] on icon "button" at bounding box center [776, 76] width 5 height 5
select select "1"
select select "2"
select select "0"
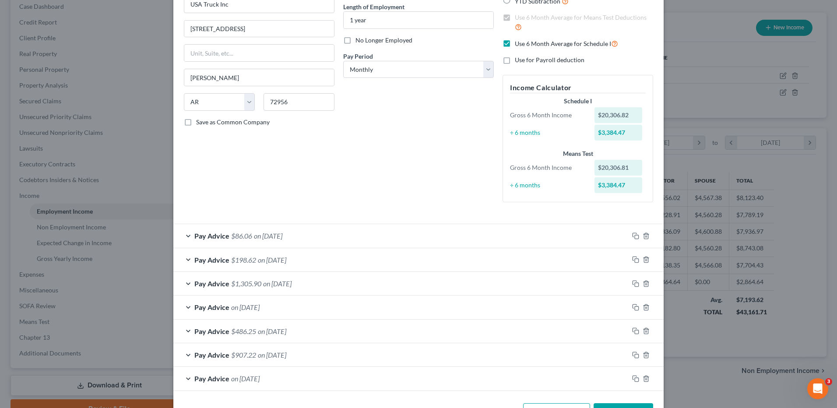
scroll to position [118, 0]
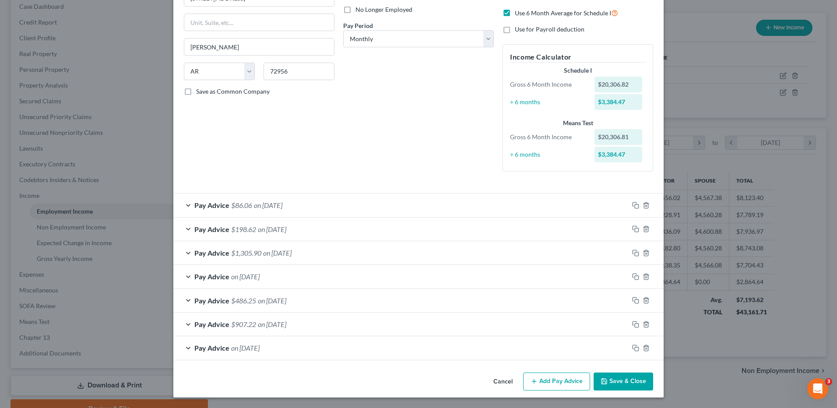
click at [549, 378] on button "Add Pay Advice" at bounding box center [556, 382] width 67 height 18
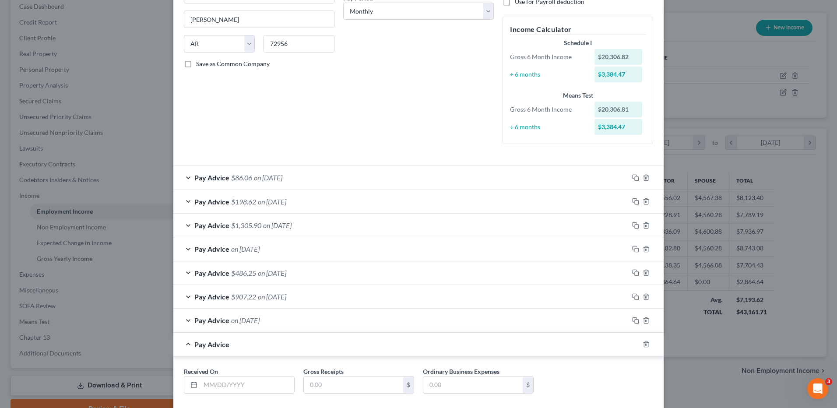
scroll to position [193, 0]
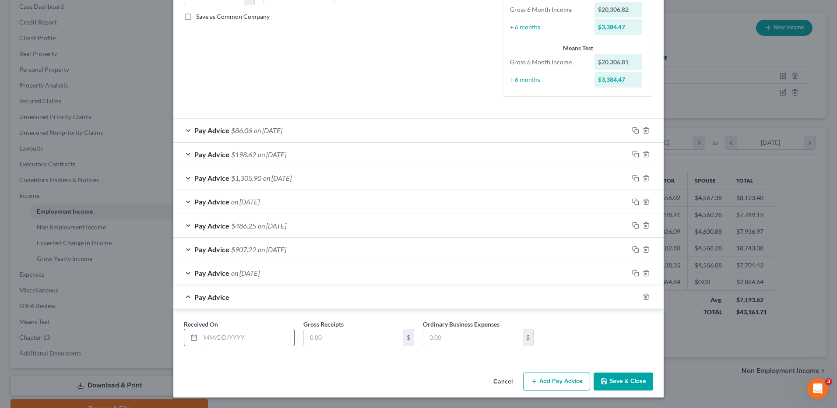
click at [212, 343] on input "text" at bounding box center [248, 337] width 94 height 17
type input "08/15/2025"
click at [313, 340] on input "text" at bounding box center [353, 337] width 99 height 17
type input "9,926.02"
click at [447, 346] on div "Received On * 08/15/2025 Gross Receipts 9,926.02 $ Ordinary Business Expenses $" at bounding box center [418, 337] width 478 height 34
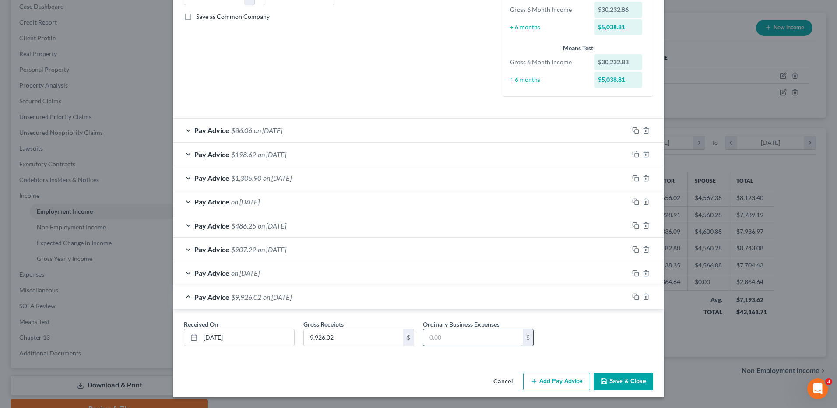
click at [468, 342] on input "text" at bounding box center [472, 337] width 99 height 17
type input "2,724.83"
click at [555, 385] on button "Add Pay Advice" at bounding box center [556, 382] width 67 height 18
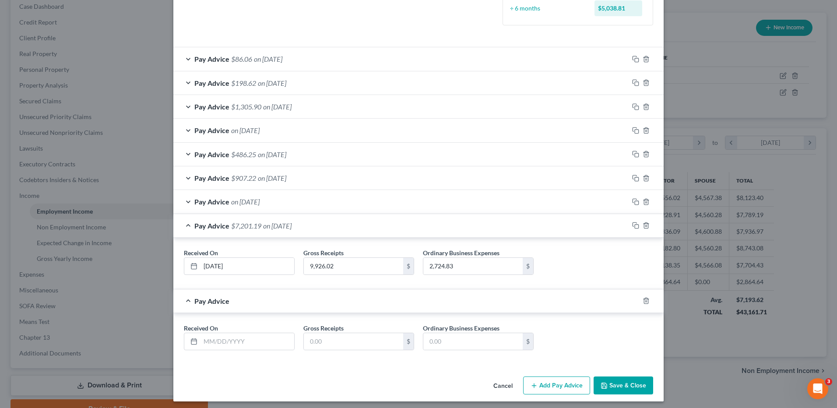
scroll to position [268, 0]
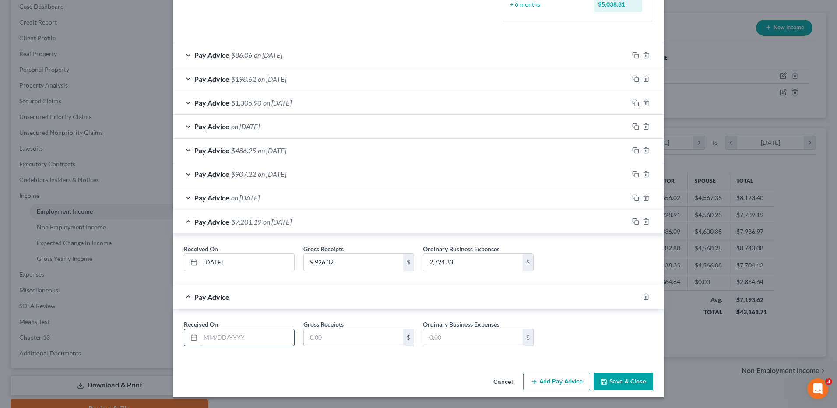
click at [218, 338] on input "text" at bounding box center [248, 337] width 94 height 17
type input "08/22/2025"
click at [331, 340] on input "text" at bounding box center [353, 337] width 99 height 17
type input "4,696.50"
click at [426, 343] on input "text" at bounding box center [472, 337] width 99 height 17
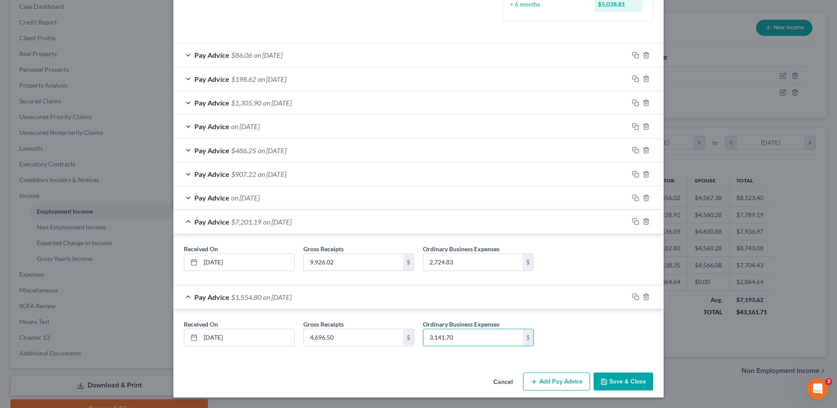
type input "3,141.70"
click at [537, 382] on button "Add Pay Advice" at bounding box center [556, 382] width 67 height 18
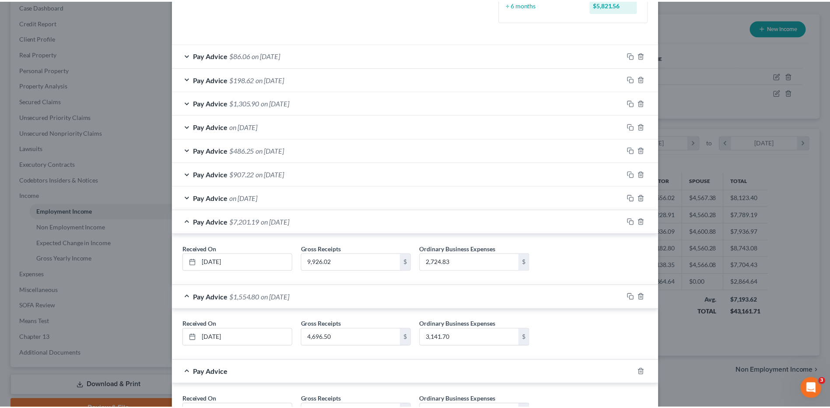
scroll to position [344, 0]
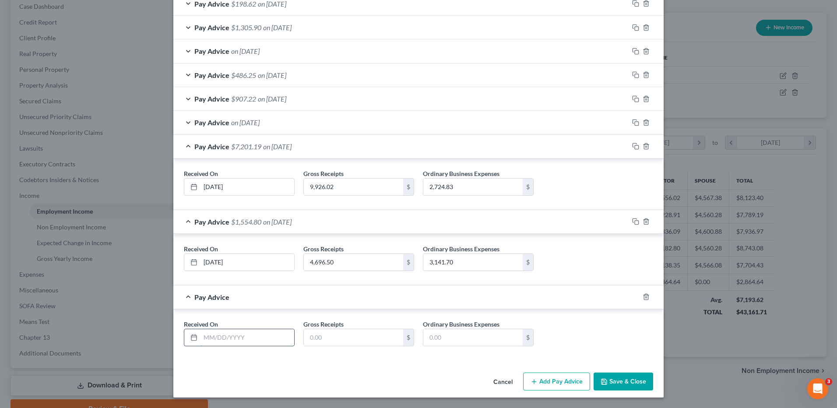
click at [226, 341] on input "text" at bounding box center [248, 337] width 94 height 17
type input "08/29/2025"
click at [341, 345] on input "text" at bounding box center [353, 337] width 99 height 17
type input "4,524.80"
click at [430, 337] on input "text" at bounding box center [472, 337] width 99 height 17
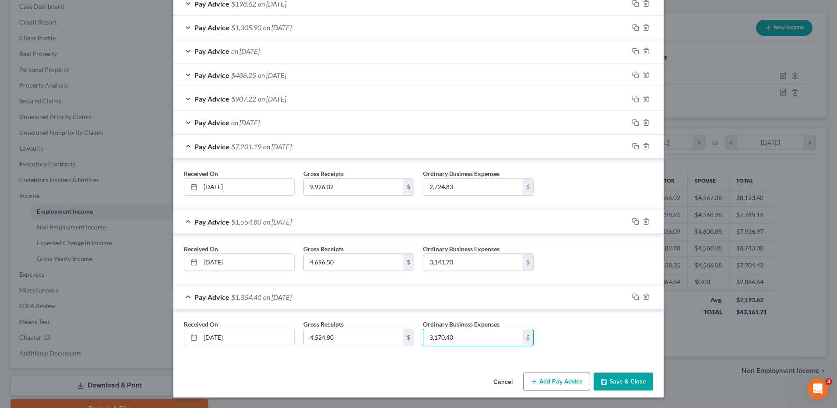
type input "3,170.40"
click at [629, 380] on button "Save & Close" at bounding box center [624, 382] width 60 height 18
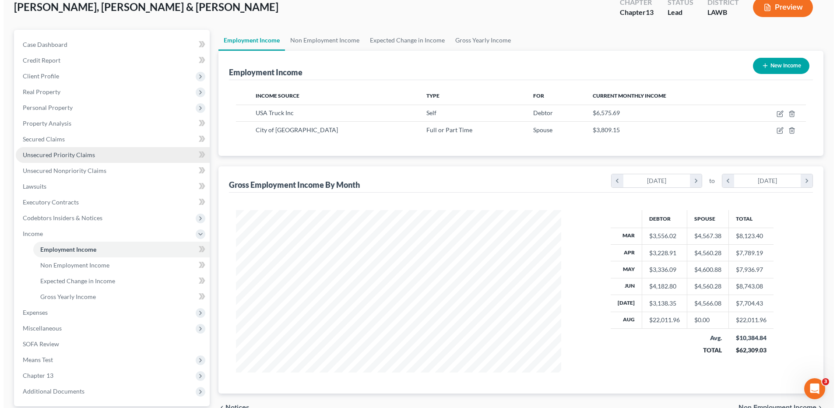
scroll to position [0, 0]
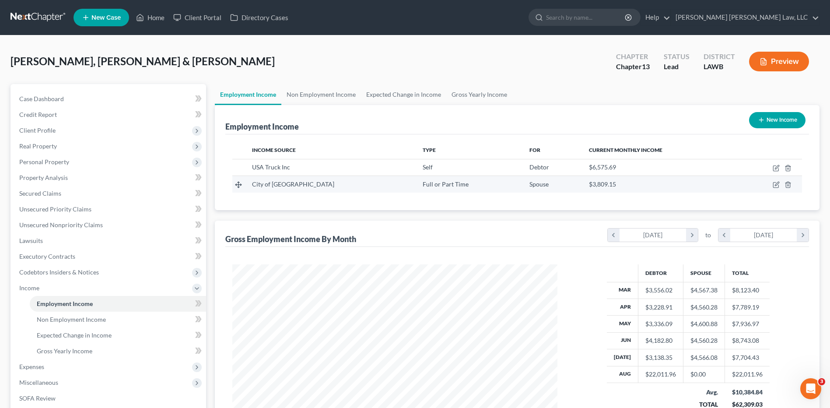
click at [739, 190] on td at bounding box center [770, 184] width 64 height 17
click at [771, 186] on td at bounding box center [770, 184] width 64 height 17
click at [774, 186] on icon "button" at bounding box center [776, 185] width 5 height 5
select select "0"
select select "19"
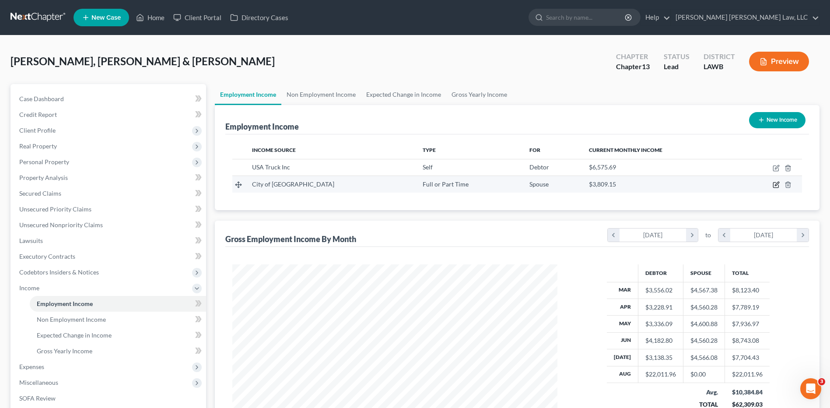
select select "1"
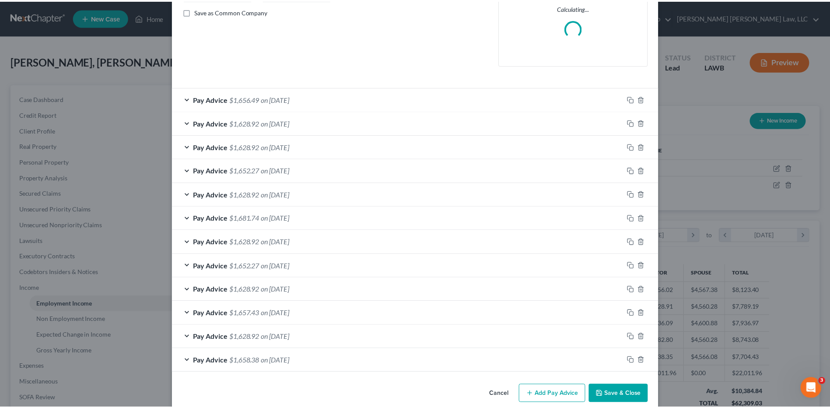
scroll to position [211, 0]
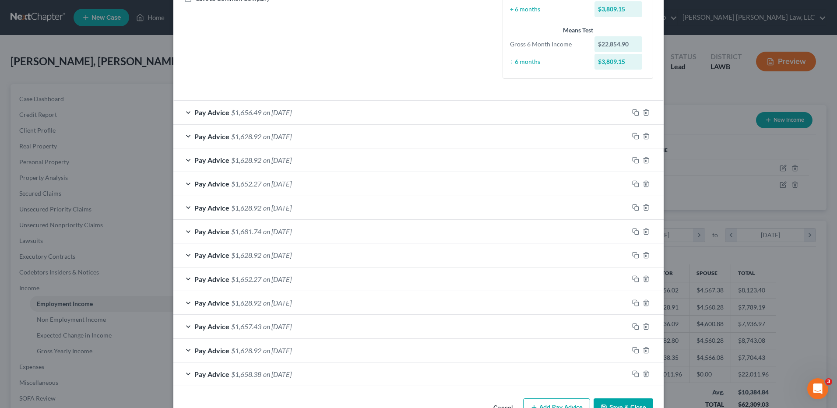
click at [614, 401] on button "Save & Close" at bounding box center [624, 407] width 60 height 18
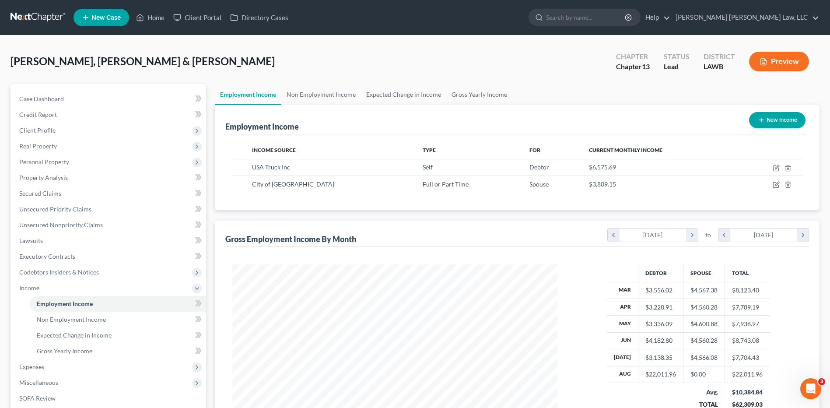
scroll to position [437618, 437438]
click at [30, 18] on link at bounding box center [39, 18] width 56 height 16
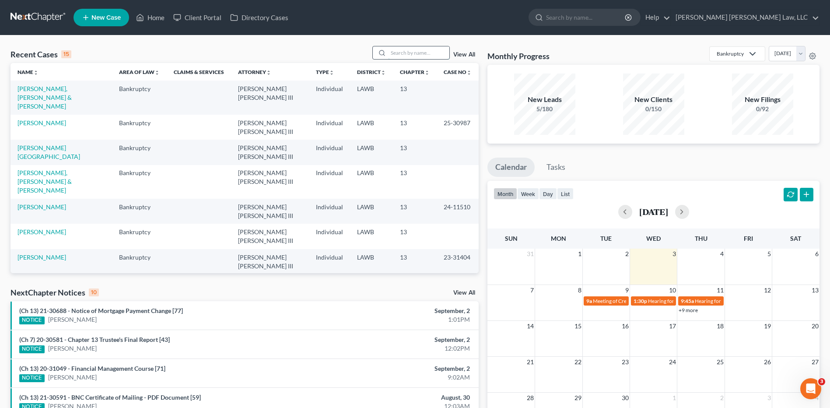
click at [404, 56] on input "search" at bounding box center [418, 52] width 61 height 13
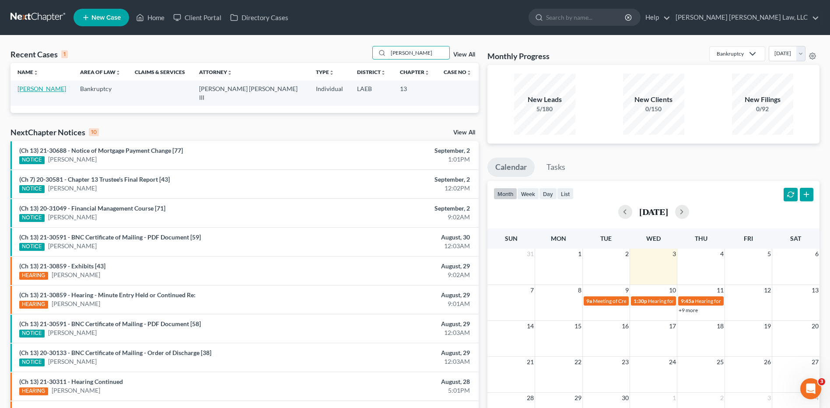
type input "[PERSON_NAME]"
click at [35, 86] on link "[PERSON_NAME]" at bounding box center [42, 88] width 49 height 7
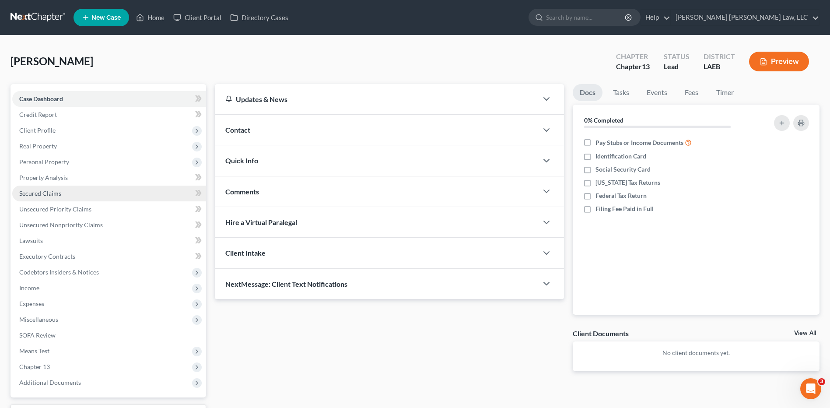
click at [37, 192] on span "Secured Claims" at bounding box center [40, 193] width 42 height 7
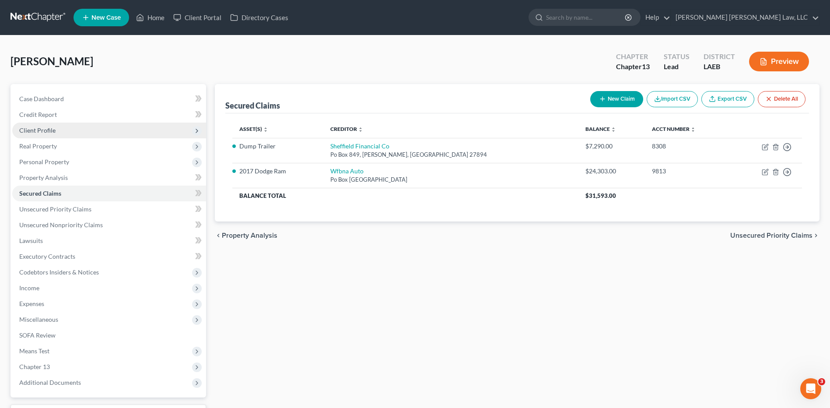
click at [32, 134] on span "Client Profile" at bounding box center [37, 130] width 36 height 7
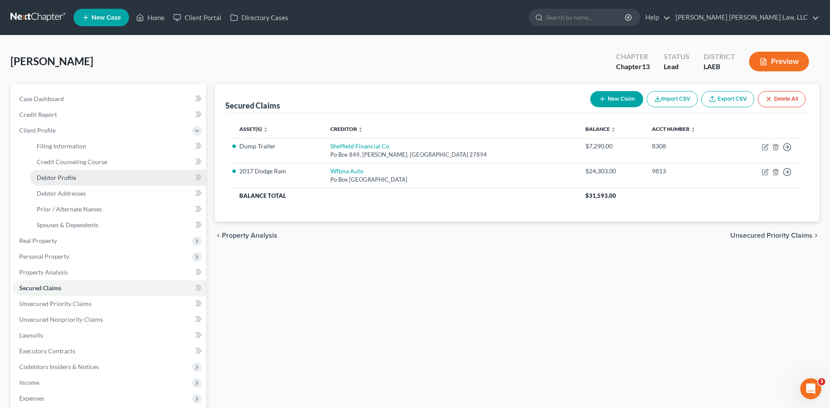
click at [50, 176] on span "Debtor Profile" at bounding box center [56, 177] width 39 height 7
select select "1"
select select "2"
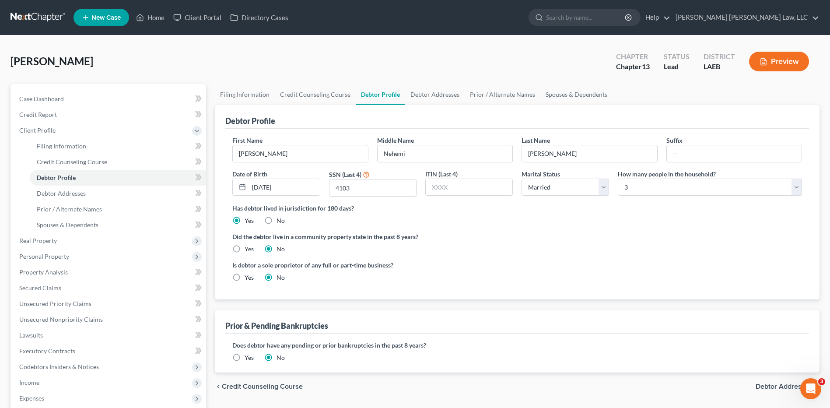
click at [31, 14] on link at bounding box center [39, 18] width 56 height 16
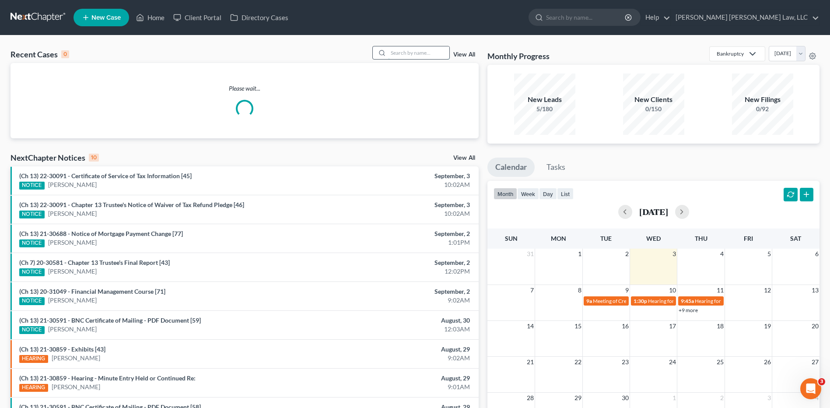
click at [400, 50] on input "search" at bounding box center [418, 52] width 61 height 13
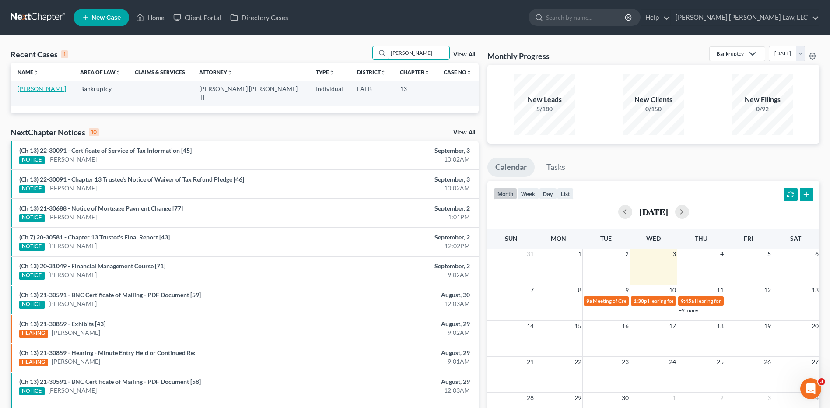
type input "[PERSON_NAME]"
click at [34, 88] on link "[PERSON_NAME]" at bounding box center [42, 88] width 49 height 7
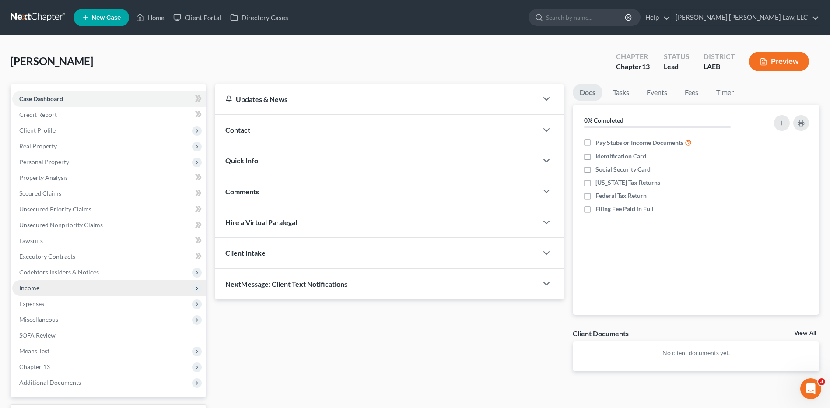
click at [34, 291] on span "Income" at bounding box center [29, 287] width 20 height 7
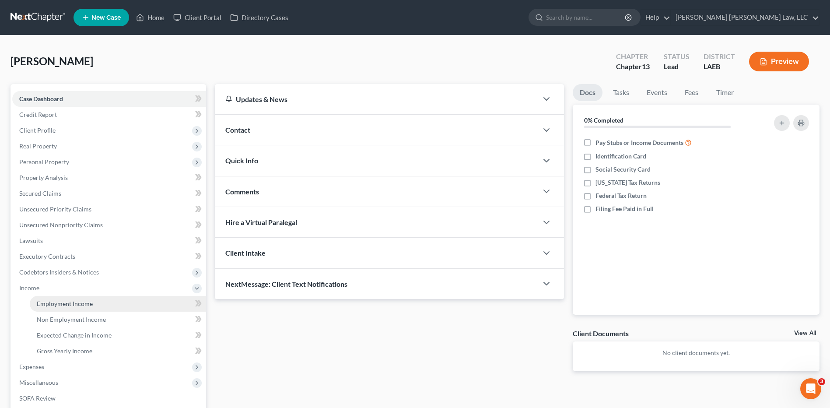
click at [52, 310] on link "Employment Income" at bounding box center [118, 304] width 176 height 16
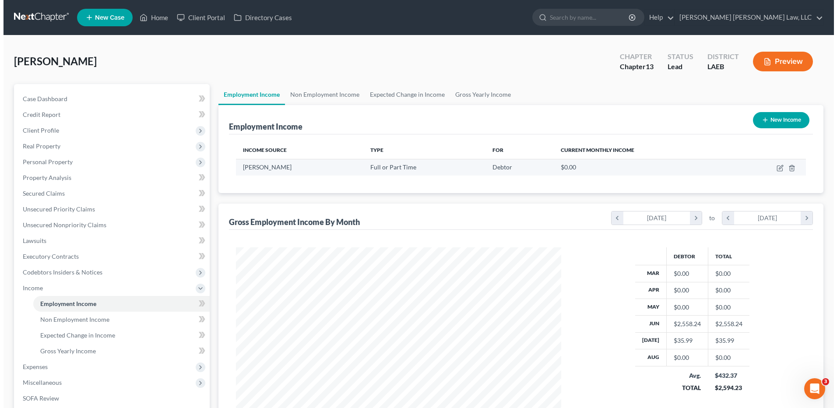
scroll to position [162, 342]
click at [777, 168] on icon "button" at bounding box center [776, 168] width 7 height 7
select select "0"
select select "19"
select select "2"
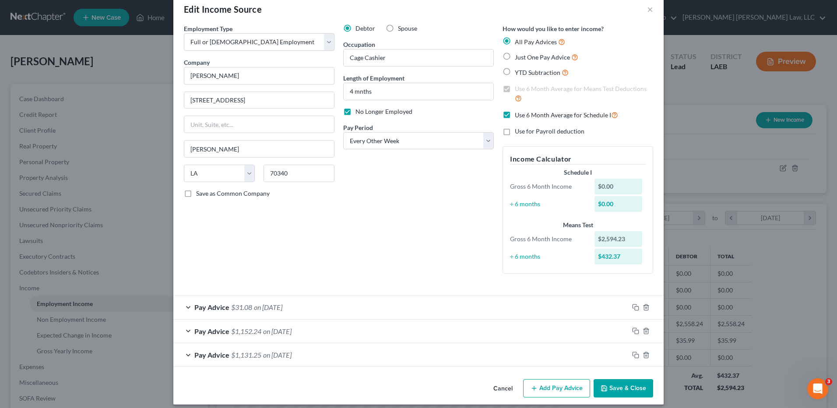
scroll to position [23, 0]
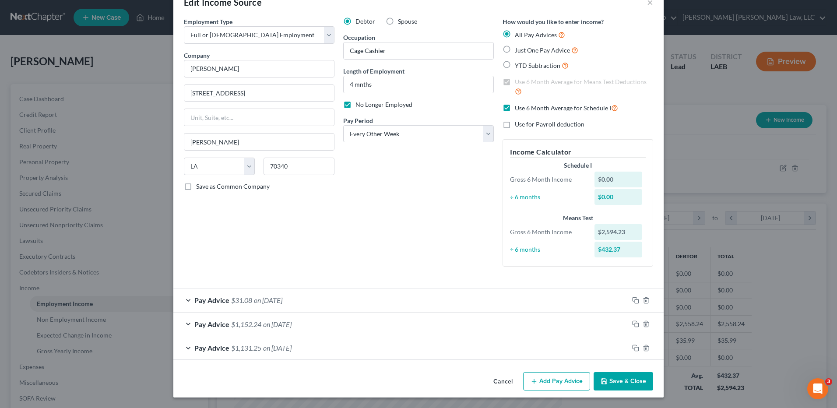
click at [558, 387] on button "Add Pay Advice" at bounding box center [556, 381] width 67 height 18
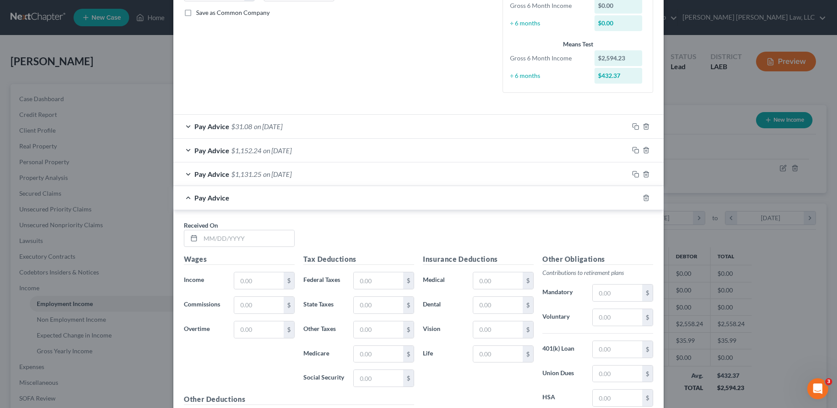
scroll to position [198, 0]
click at [224, 240] on input "text" at bounding box center [248, 237] width 94 height 17
type input "[DATE]"
click at [263, 282] on input "text" at bounding box center [258, 279] width 49 height 17
type input "752.84"
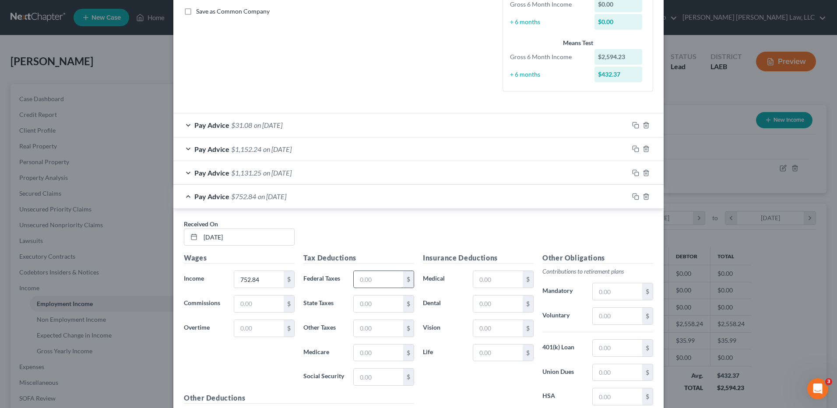
click at [363, 278] on input "text" at bounding box center [378, 279] width 49 height 17
drag, startPoint x: 353, startPoint y: 299, endPoint x: 356, endPoint y: 305, distance: 6.9
click at [354, 299] on input "text" at bounding box center [378, 304] width 49 height 17
type input "23.26"
click at [361, 348] on input "text" at bounding box center [378, 353] width 49 height 17
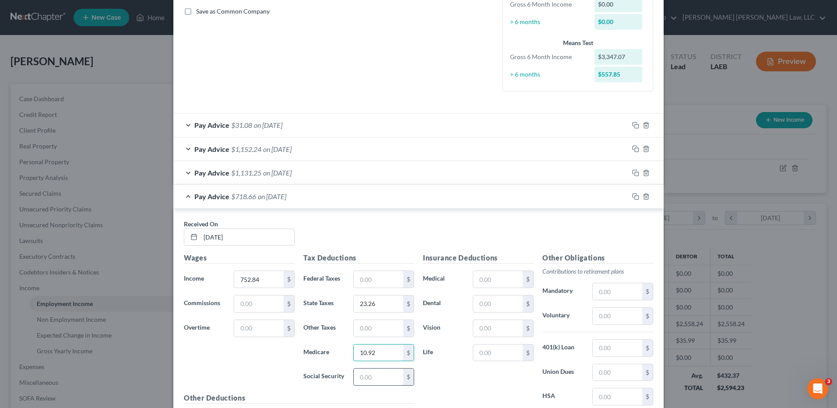
type input "10.92"
click at [365, 373] on input "text" at bounding box center [378, 377] width 49 height 17
type input "46.68"
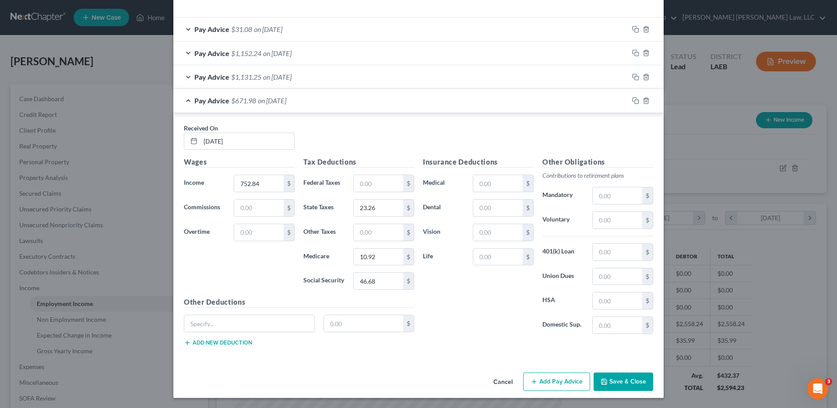
scroll to position [295, 0]
click at [552, 382] on button "Add Pay Advice" at bounding box center [556, 381] width 67 height 18
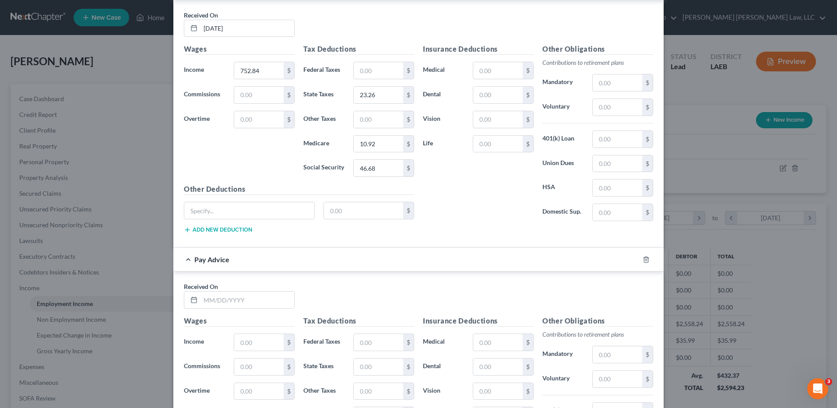
scroll to position [470, 0]
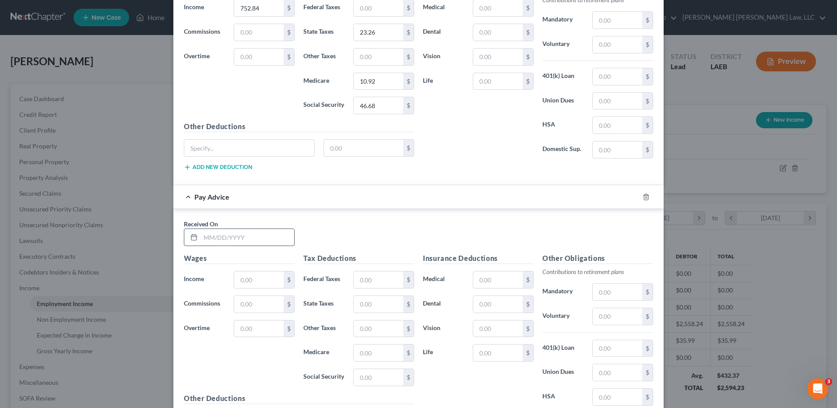
click at [217, 239] on input "text" at bounding box center [248, 237] width 94 height 17
type input "[DATE]"
click at [259, 278] on input "text" at bounding box center [258, 279] width 49 height 17
type input "1,053.00"
click at [366, 373] on input "text" at bounding box center [378, 377] width 49 height 17
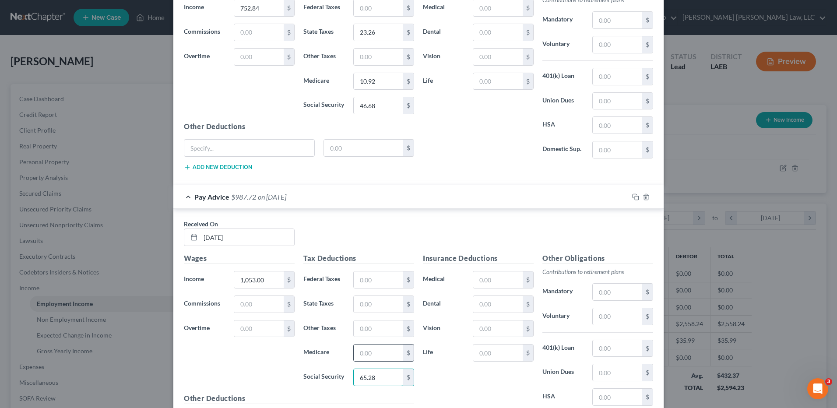
type input "65.28"
click at [368, 360] on input "text" at bounding box center [378, 353] width 49 height 17
type input "15.26"
click at [362, 305] on input "text" at bounding box center [378, 304] width 49 height 17
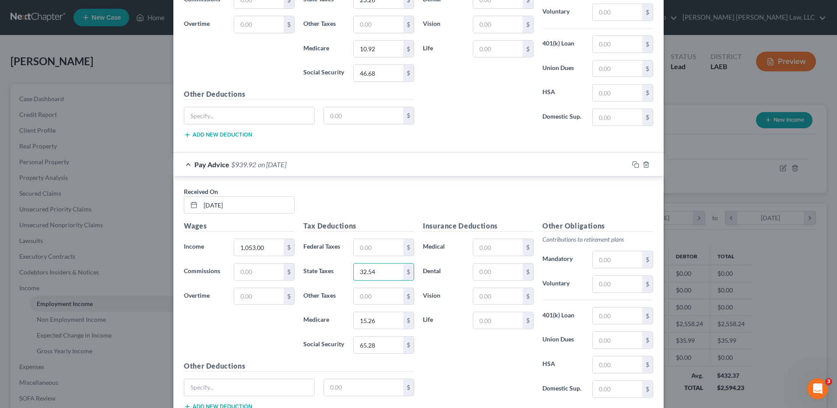
scroll to position [566, 0]
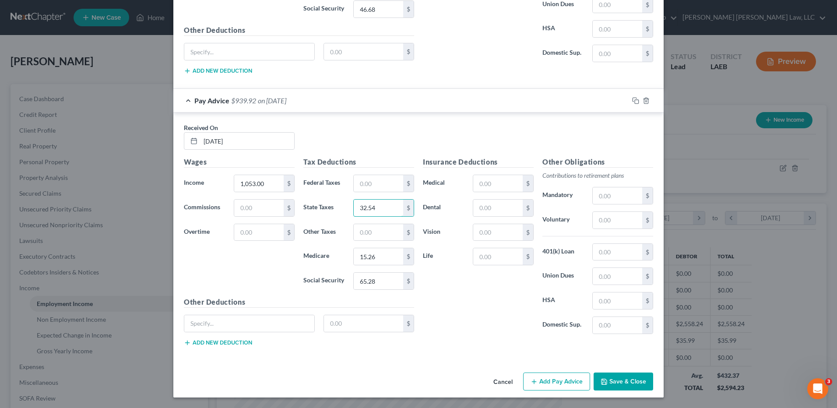
type input "32.54"
click at [540, 384] on button "Add Pay Advice" at bounding box center [556, 382] width 67 height 18
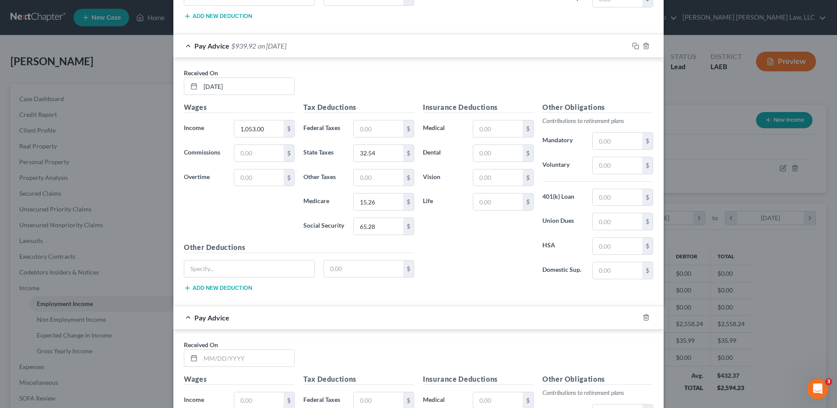
scroll to position [741, 0]
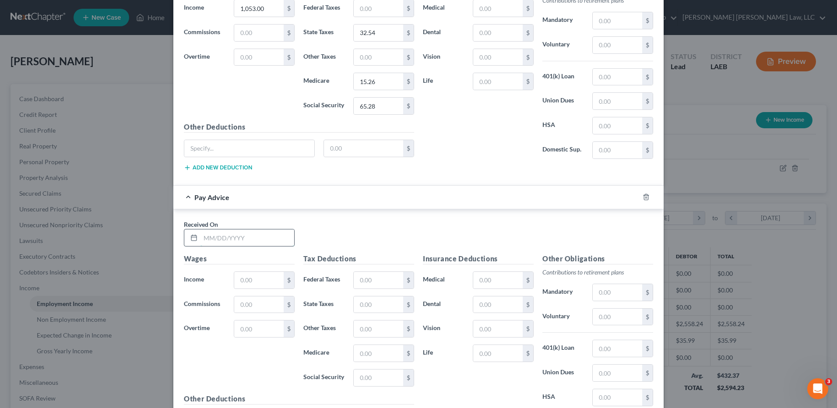
click at [210, 242] on input "text" at bounding box center [248, 237] width 94 height 17
type input "1196.89"
click at [372, 300] on input "text" at bounding box center [378, 304] width 49 height 17
type input "36.98"
click at [367, 359] on input "text" at bounding box center [378, 353] width 49 height 17
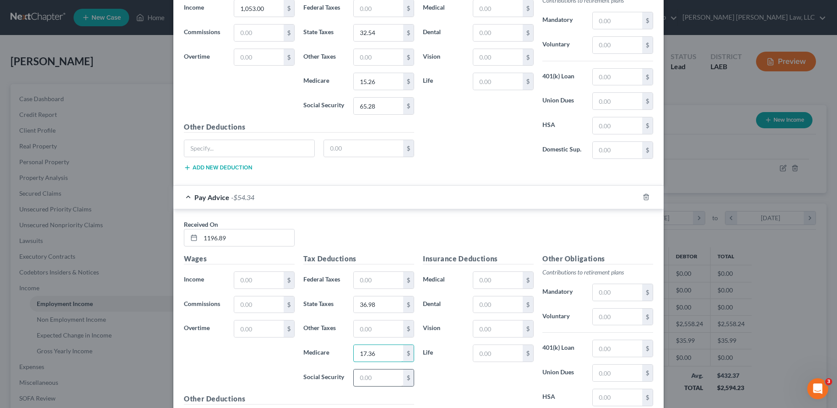
type input "17.36"
click at [375, 373] on input "text" at bounding box center [378, 377] width 49 height 17
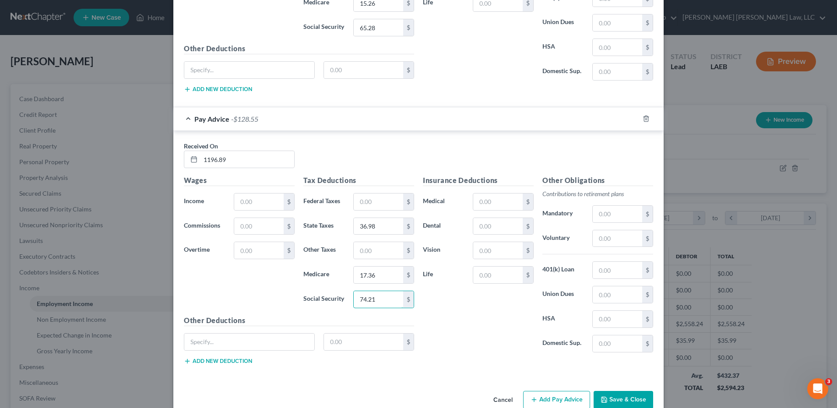
scroll to position [838, 0]
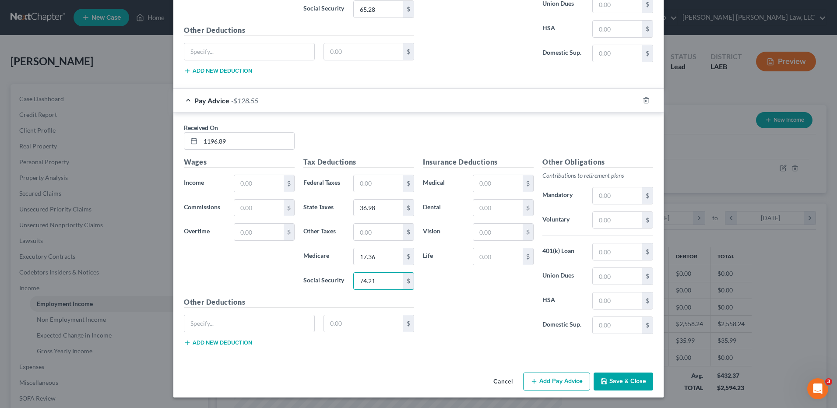
type input "74.21"
click at [546, 377] on button "Add Pay Advice" at bounding box center [556, 382] width 67 height 18
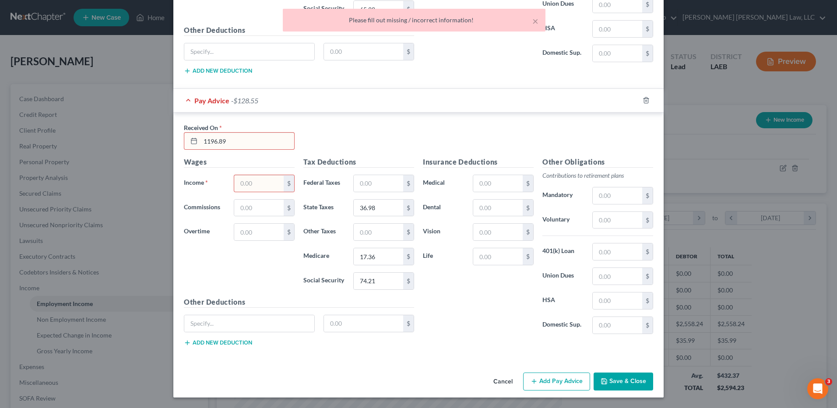
click at [223, 144] on input "1196.89" at bounding box center [248, 141] width 94 height 17
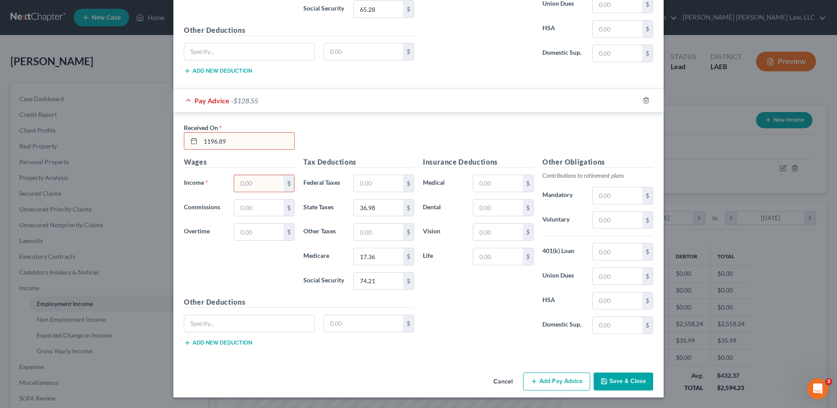
drag, startPoint x: 234, startPoint y: 144, endPoint x: 193, endPoint y: 144, distance: 40.7
click at [193, 144] on div "1196.89" at bounding box center [239, 141] width 111 height 18
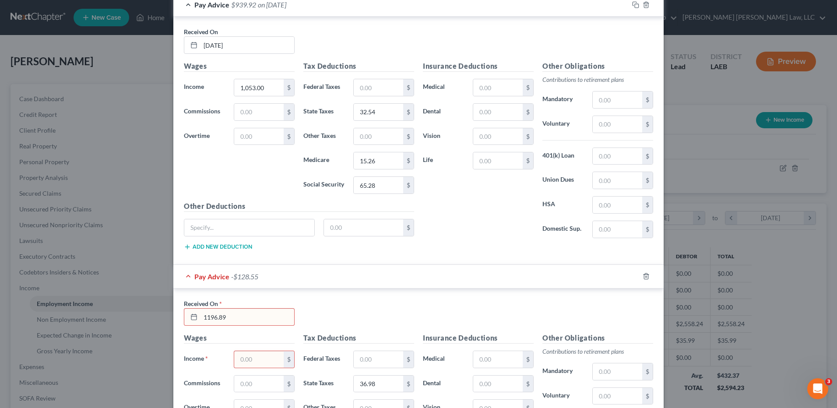
scroll to position [750, 0]
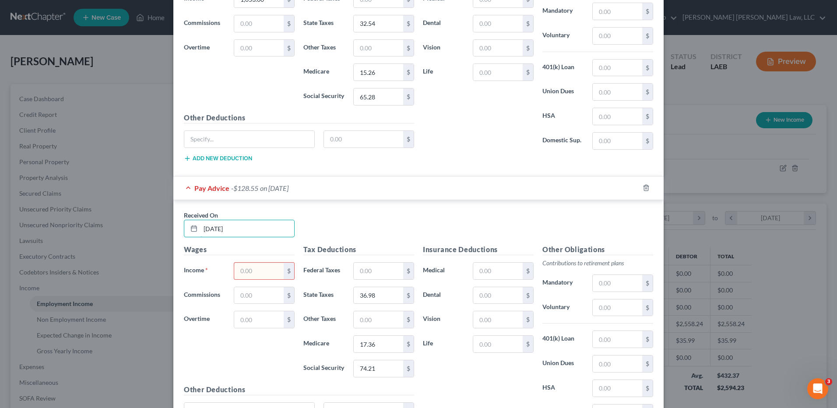
type input "[DATE]"
click at [254, 275] on input "text" at bounding box center [258, 271] width 49 height 17
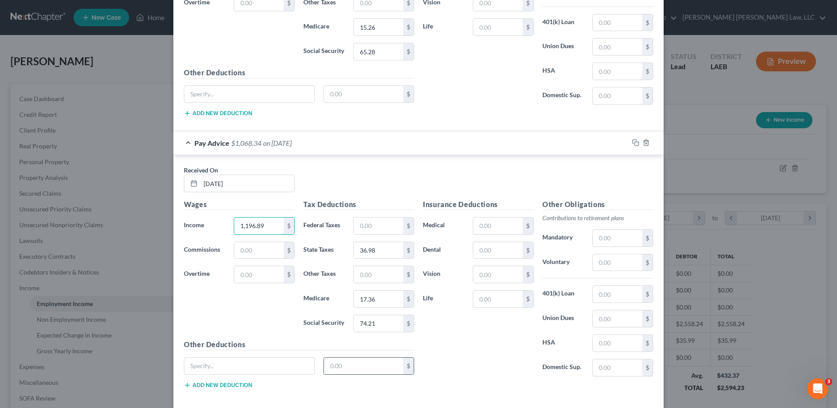
scroll to position [838, 0]
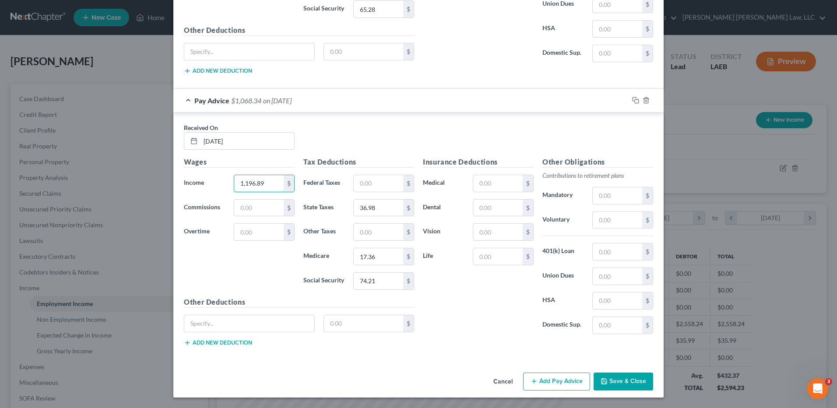
type input "1,196.89"
click at [534, 381] on line "button" at bounding box center [534, 381] width 4 height 0
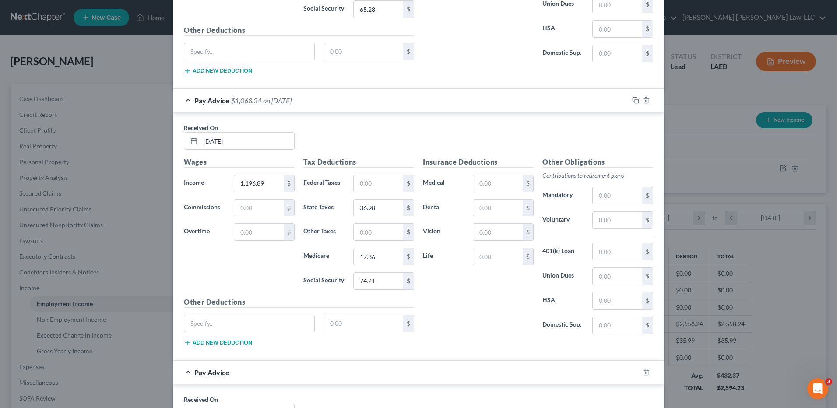
scroll to position [1013, 0]
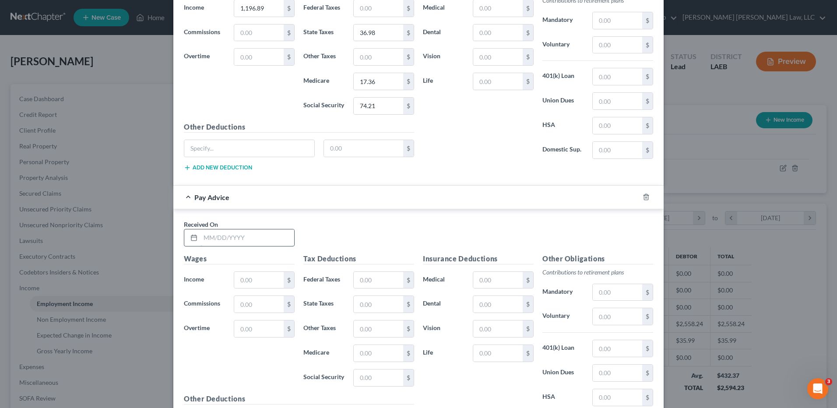
click at [210, 239] on input "text" at bounding box center [248, 237] width 94 height 17
type input "[DATE]"
click at [244, 274] on input "text" at bounding box center [258, 280] width 49 height 17
type input "1,048.72"
click at [368, 303] on input "text" at bounding box center [378, 304] width 49 height 17
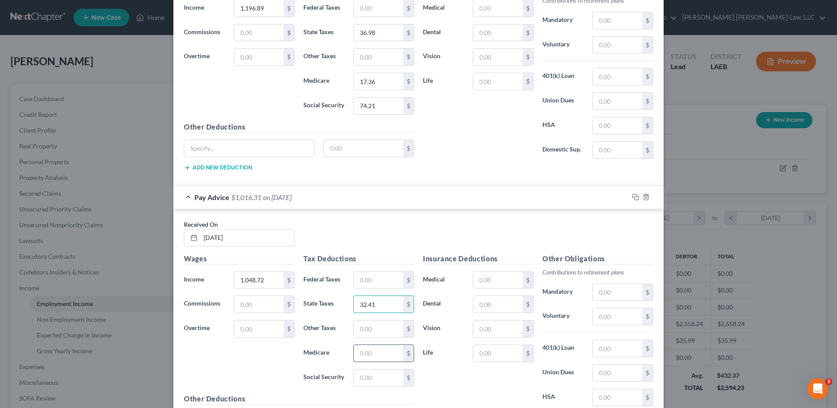
type input "32.41"
click at [367, 355] on input "text" at bounding box center [378, 353] width 49 height 17
type input "15.21"
click at [362, 378] on input "text" at bounding box center [378, 377] width 49 height 17
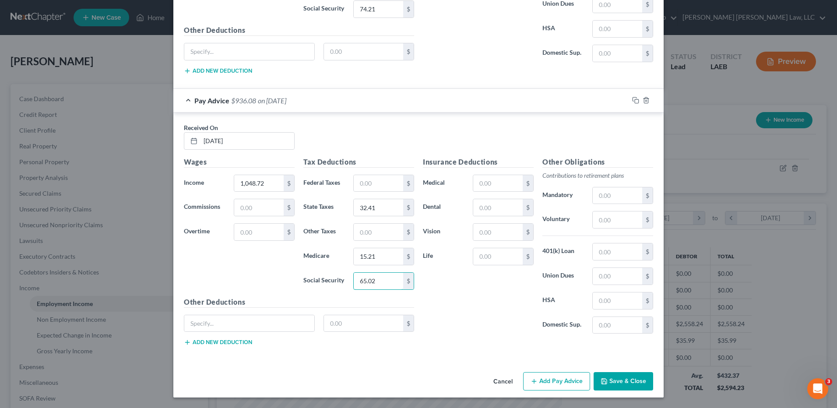
type input "65.02"
click at [552, 386] on button "Add Pay Advice" at bounding box center [556, 381] width 67 height 18
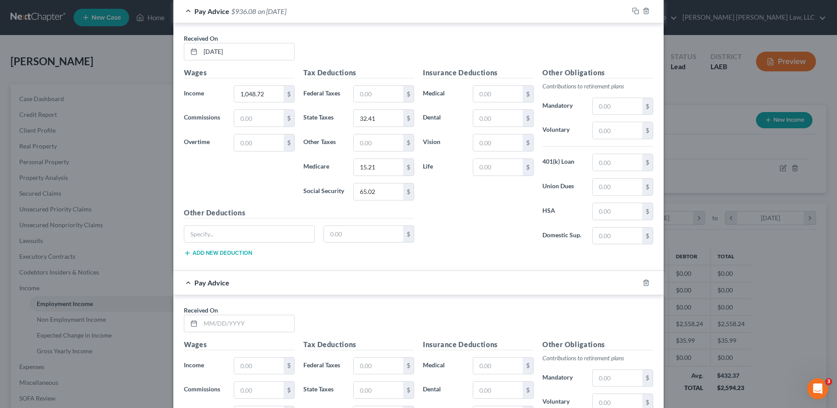
scroll to position [1329, 0]
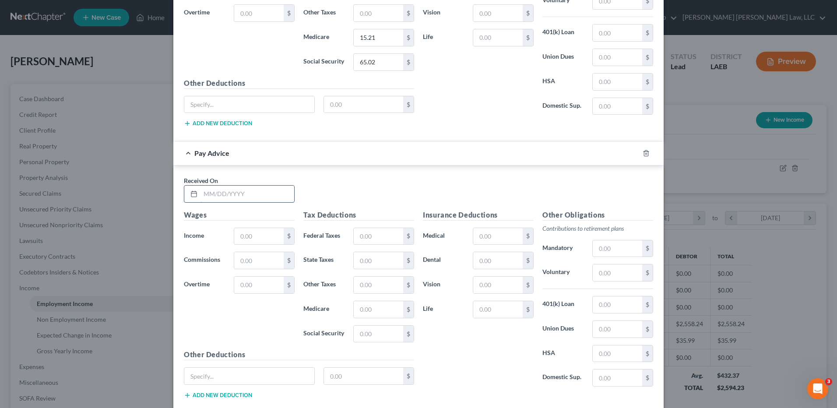
click at [208, 196] on input "text" at bounding box center [248, 194] width 94 height 17
type input "[DATE]"
click at [254, 234] on input "text" at bounding box center [258, 236] width 49 height 17
type input "1,267.36"
click at [370, 333] on input "text" at bounding box center [378, 334] width 49 height 17
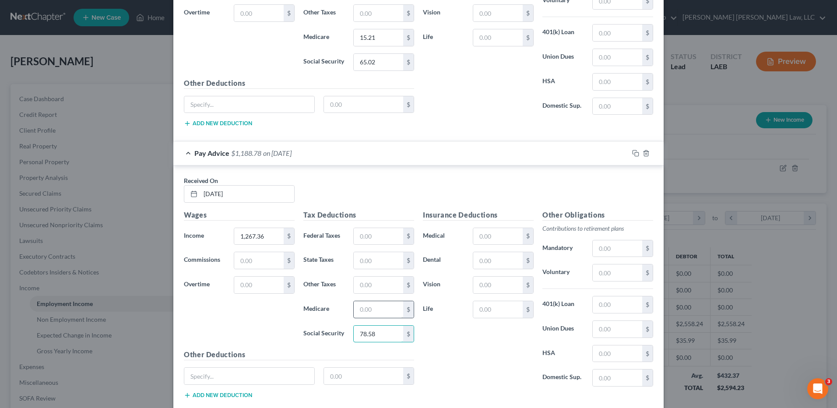
type input "78.58"
click at [362, 316] on input "text" at bounding box center [378, 309] width 49 height 17
type input "18.37"
click at [363, 266] on input "text" at bounding box center [378, 260] width 49 height 17
type input "39.16"
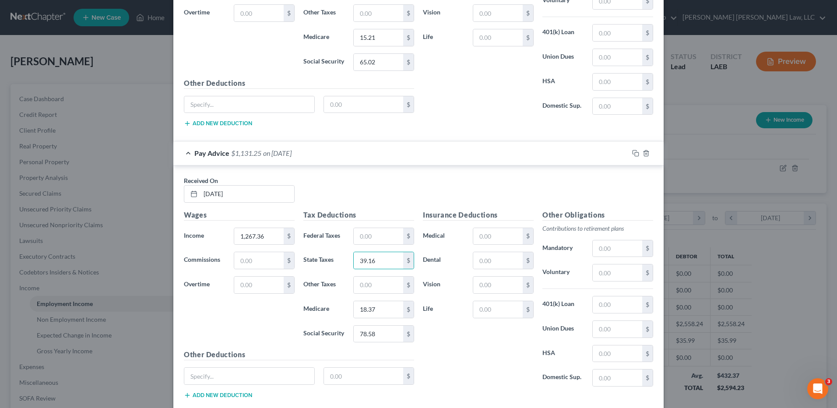
click at [467, 345] on div "Insurance Deductions Medical $ Dental $ Vision $ Life $" at bounding box center [479, 302] width 120 height 184
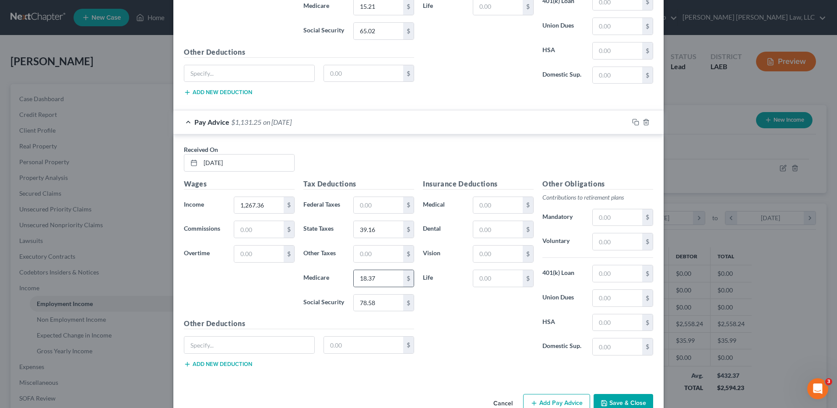
scroll to position [1372, 0]
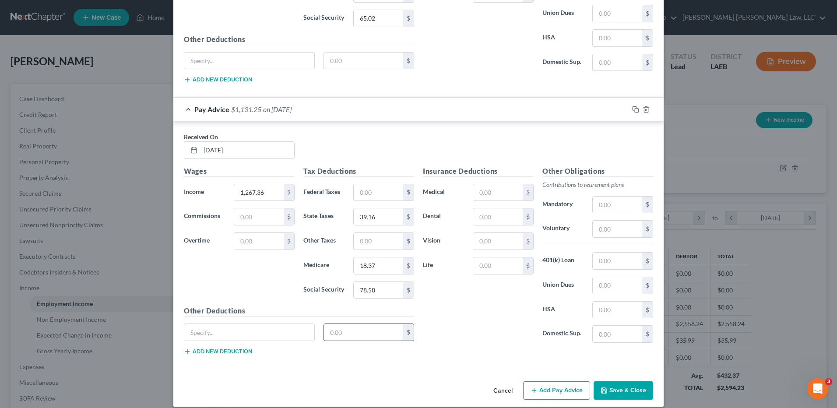
click at [339, 330] on input "text" at bounding box center [364, 332] width 80 height 17
type input "2"
click at [549, 388] on button "Add Pay Advice" at bounding box center [556, 390] width 67 height 18
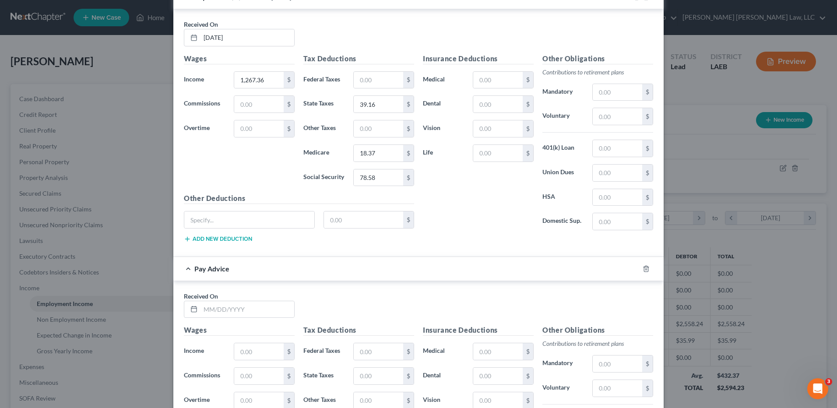
scroll to position [1504, 0]
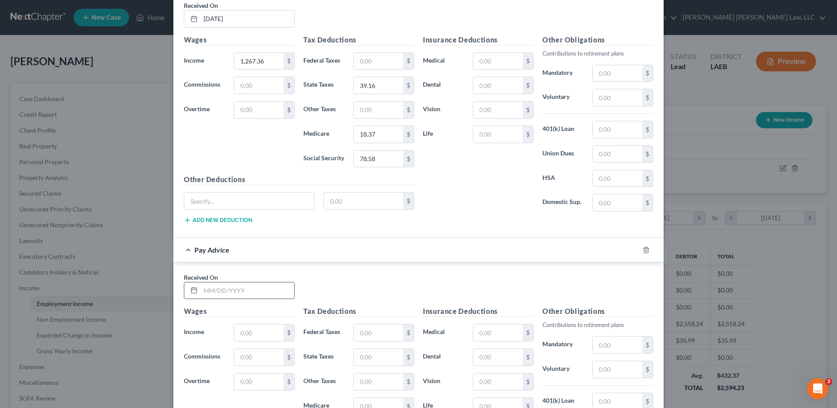
click at [235, 296] on input "text" at bounding box center [248, 290] width 94 height 17
type input "[DATE]"
click at [250, 335] on input "text" at bounding box center [258, 332] width 49 height 17
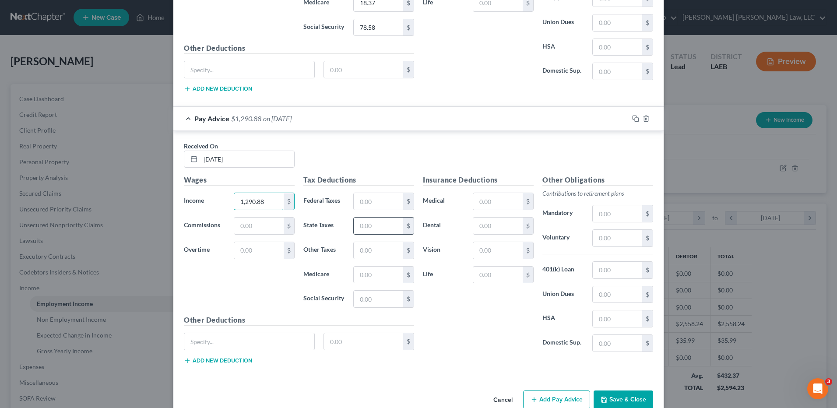
type input "1,290.88"
click at [361, 229] on input "text" at bounding box center [378, 226] width 49 height 17
type input "39.89"
click at [365, 278] on input "text" at bounding box center [378, 275] width 49 height 17
type input "18.72"
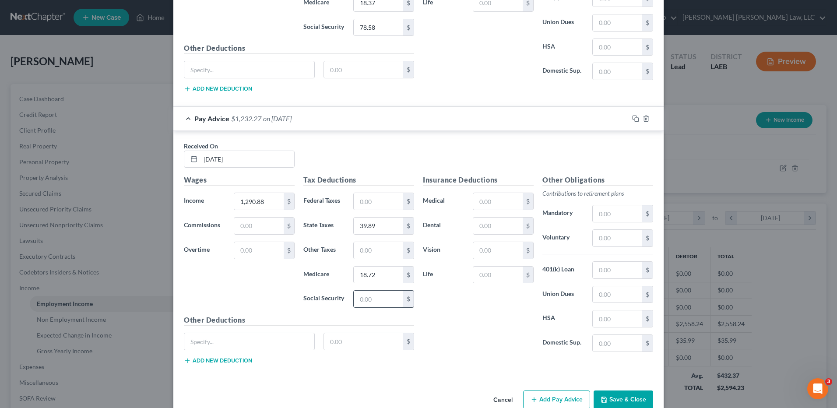
click at [377, 301] on input "text" at bounding box center [378, 299] width 49 height 17
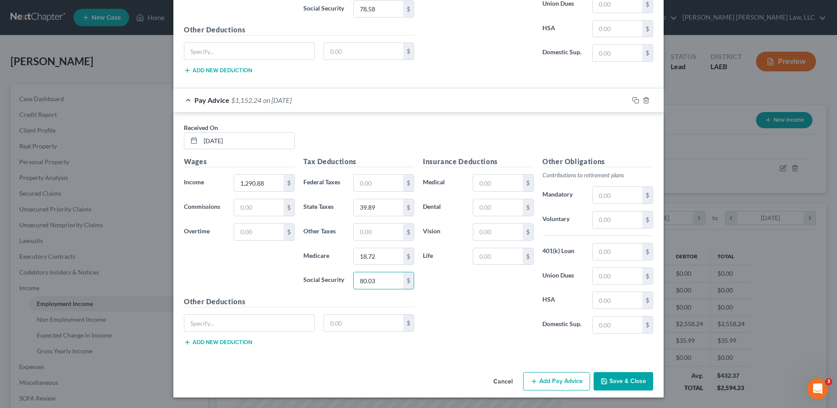
type input "80.03"
click at [537, 380] on button "Add Pay Advice" at bounding box center [556, 381] width 67 height 18
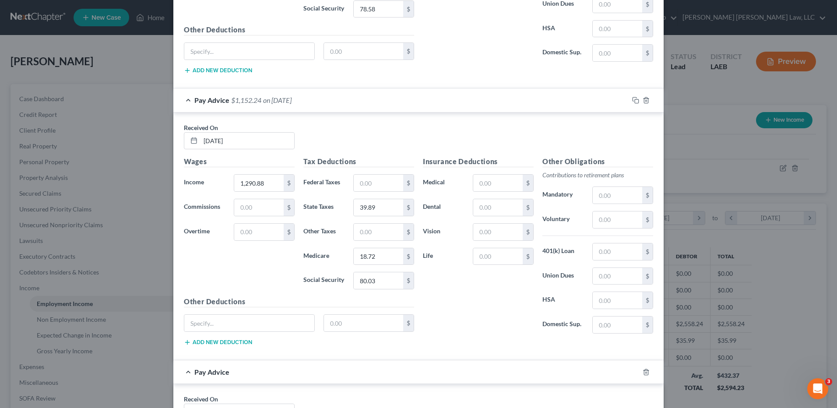
scroll to position [1872, 0]
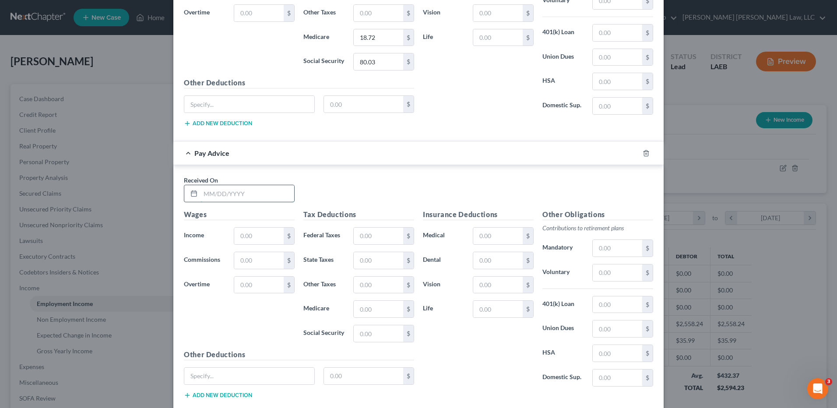
click at [227, 197] on input "text" at bounding box center [248, 193] width 94 height 17
drag, startPoint x: 255, startPoint y: 234, endPoint x: 250, endPoint y: 238, distance: 6.9
click at [254, 235] on input "text" at bounding box center [258, 236] width 49 height 17
drag, startPoint x: 229, startPoint y: 197, endPoint x: 123, endPoint y: 202, distance: 105.2
click at [123, 202] on div "Edit Income Source × Employment Type * Select Full or [DEMOGRAPHIC_DATA] Employ…" at bounding box center [418, 204] width 837 height 408
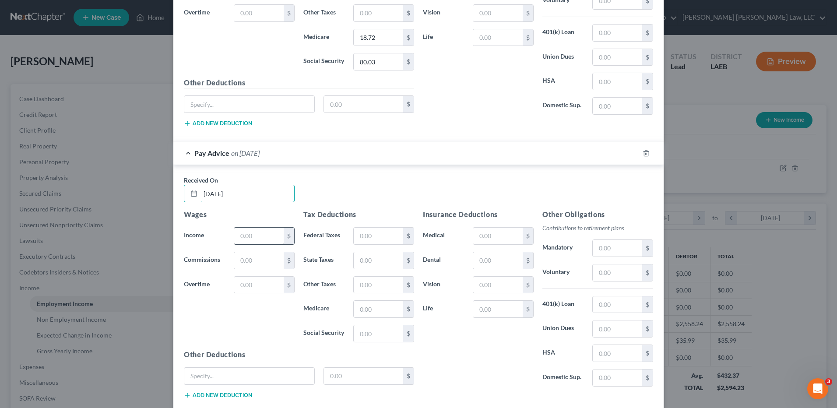
type input "[DATE]"
click at [244, 235] on input "text" at bounding box center [258, 236] width 49 height 17
type input "35.99"
click at [369, 335] on input "text" at bounding box center [378, 333] width 49 height 17
type input "2.23"
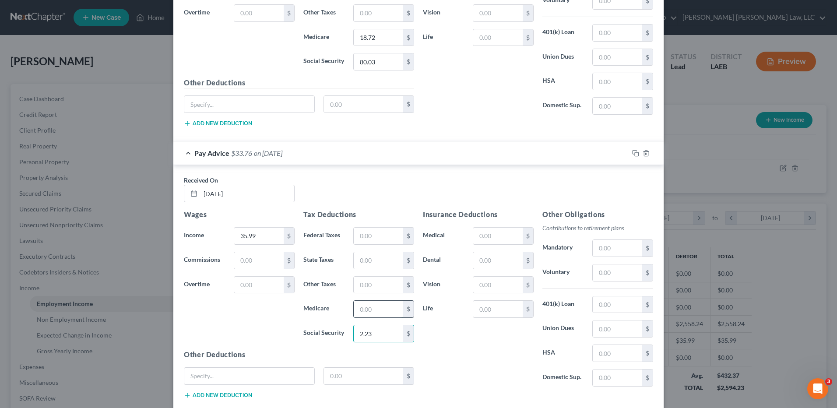
click at [372, 313] on input "text" at bounding box center [378, 309] width 49 height 17
type input "0.52"
click at [369, 265] on input "text" at bounding box center [378, 260] width 49 height 17
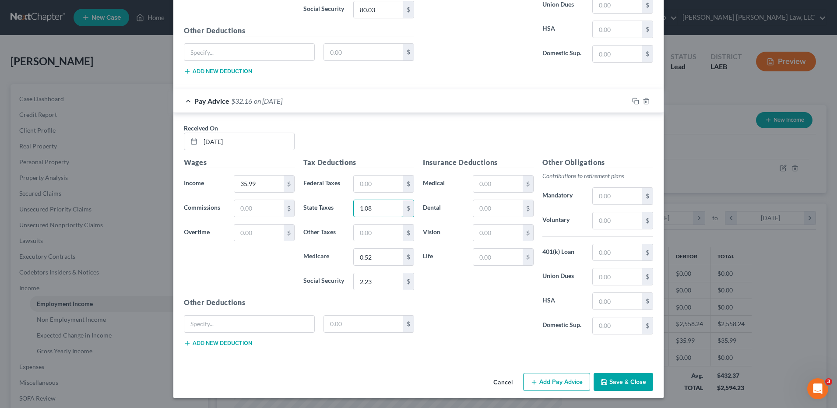
scroll to position [1925, 0]
type input "1.08"
click at [611, 194] on input "text" at bounding box center [617, 195] width 49 height 17
type input "1.08"
click at [552, 379] on button "Add Pay Advice" at bounding box center [556, 382] width 67 height 18
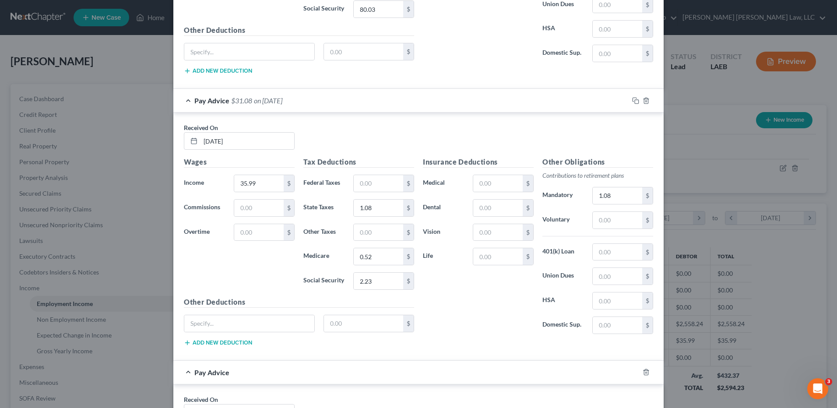
scroll to position [2100, 0]
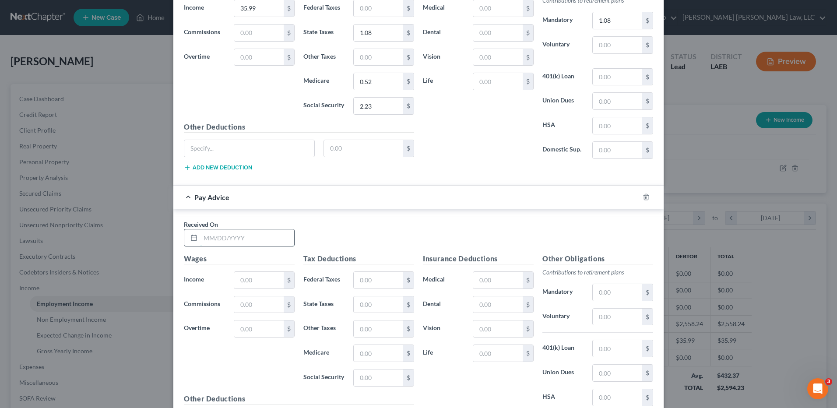
click at [222, 241] on input "text" at bounding box center [248, 237] width 94 height 17
type input "[DATE]"
click at [254, 276] on input "text" at bounding box center [258, 280] width 49 height 17
type input "0.09"
click at [599, 296] on input "text" at bounding box center [617, 292] width 49 height 17
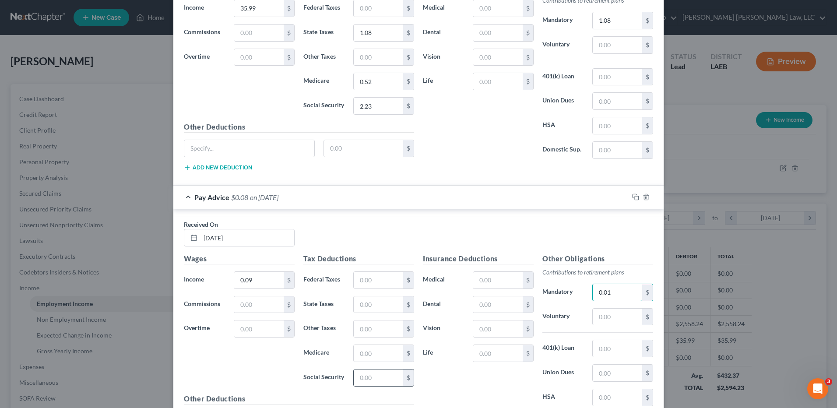
type input "0.01"
click at [366, 376] on input "text" at bounding box center [378, 377] width 49 height 17
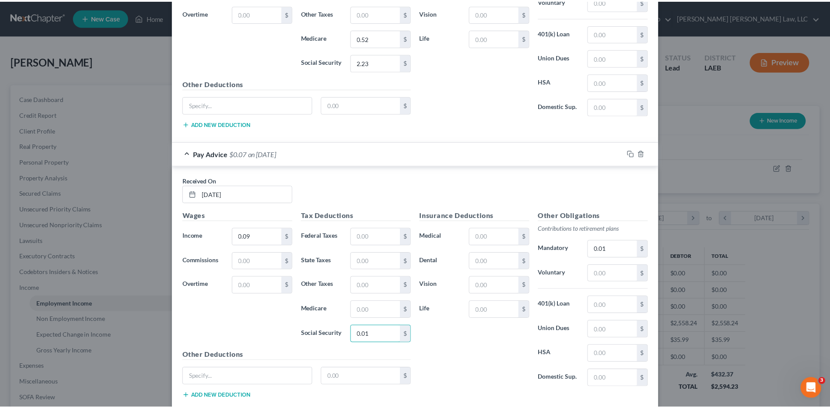
scroll to position [2197, 0]
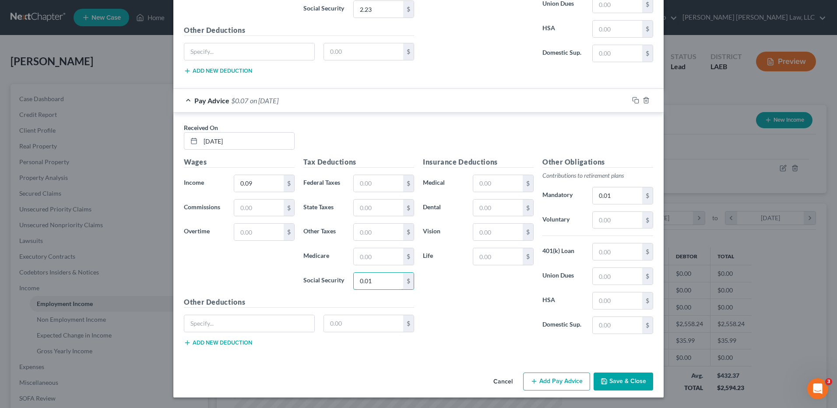
type input "0.01"
click at [609, 380] on button "Save & Close" at bounding box center [624, 382] width 60 height 18
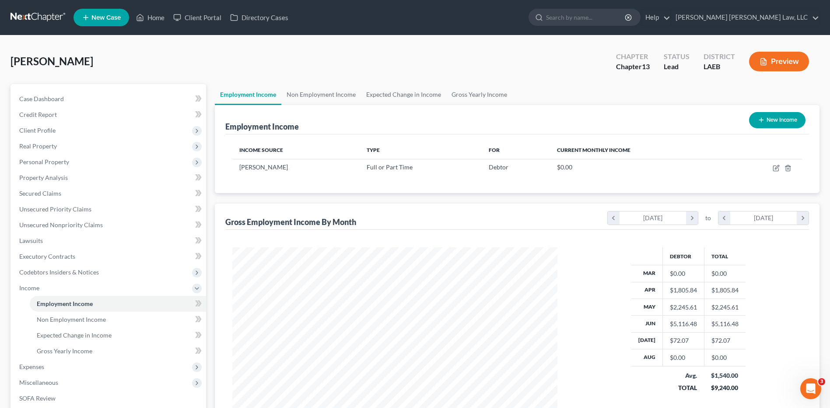
scroll to position [437618, 437438]
click at [51, 225] on span "Unsecured Nonpriority Claims" at bounding box center [61, 224] width 84 height 7
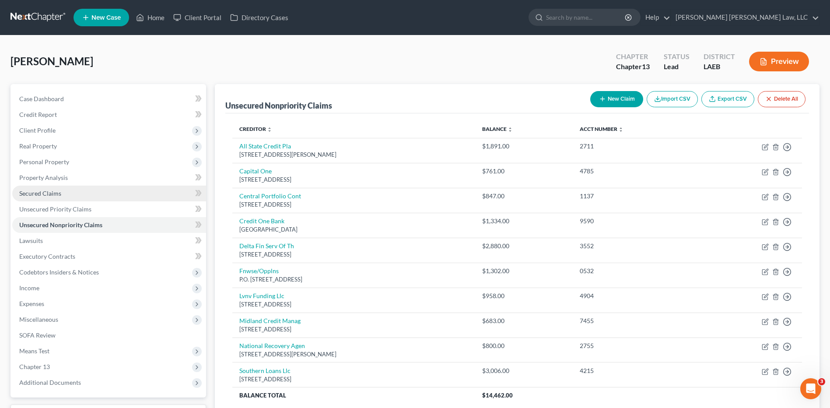
click at [43, 192] on span "Secured Claims" at bounding box center [40, 193] width 42 height 7
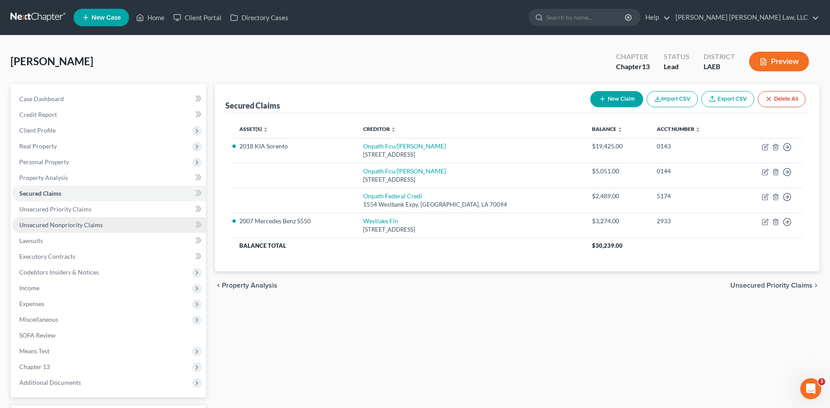
click at [60, 227] on span "Unsecured Nonpriority Claims" at bounding box center [61, 224] width 84 height 7
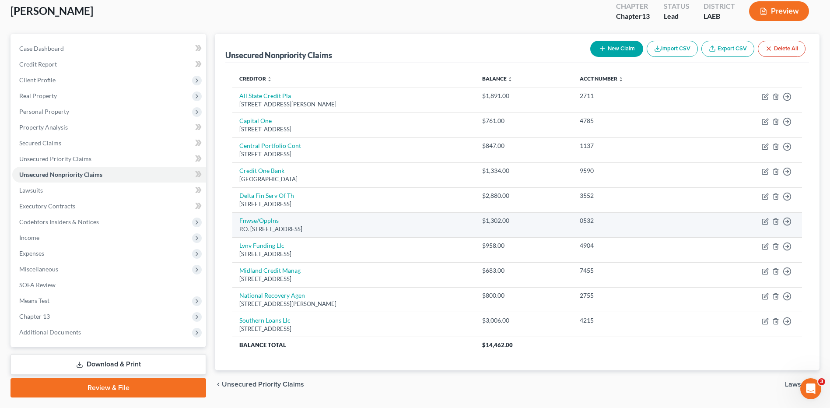
scroll to position [74, 0]
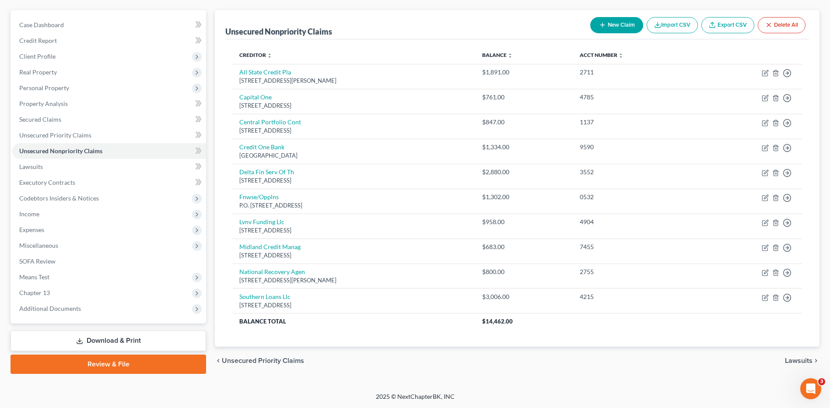
click at [614, 23] on button "New Claim" at bounding box center [617, 25] width 53 height 16
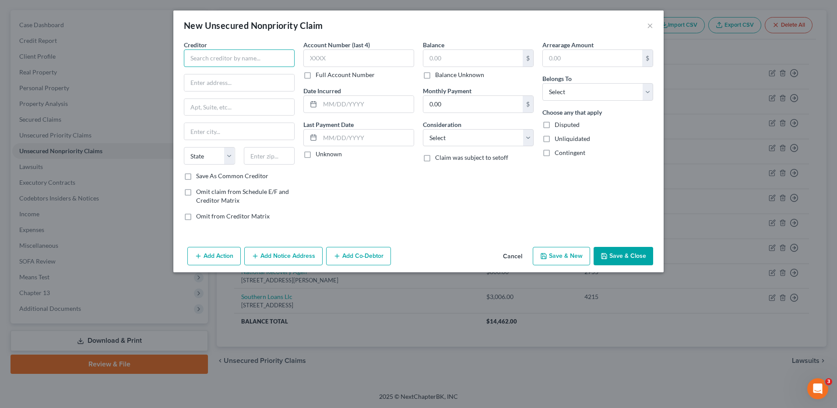
click at [231, 64] on input "text" at bounding box center [239, 58] width 111 height 18
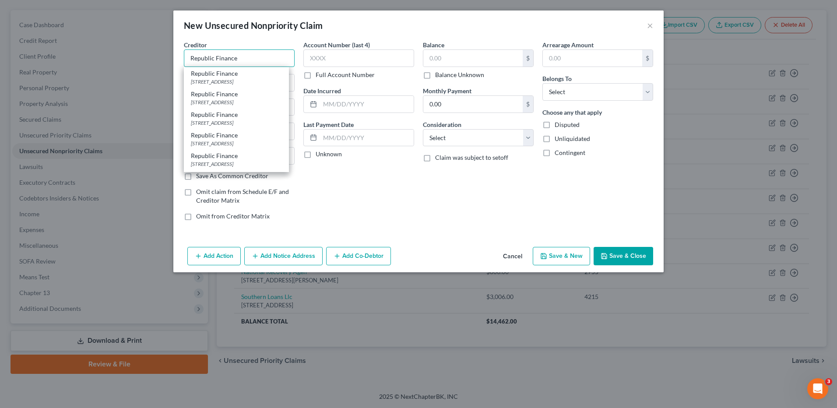
type input "Republic Finance"
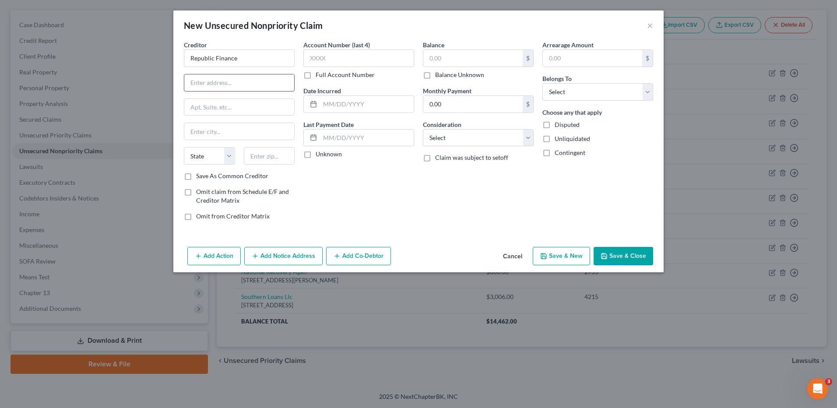
click at [224, 83] on input "text" at bounding box center [239, 82] width 110 height 17
type input "[STREET_ADDRESS][PERSON_NAME]"
type input "70301"
type input "Thibodaux"
select select "19"
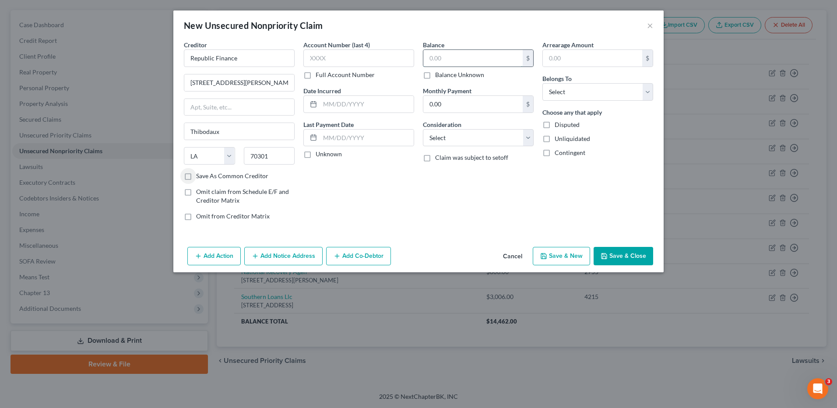
click at [450, 61] on input "text" at bounding box center [472, 58] width 99 height 17
type input "4"
type input "6,000"
click at [439, 137] on select "Select Cable / Satellite Services Collection Agency Credit Card Debt Debt Couns…" at bounding box center [478, 138] width 111 height 18
select select "1"
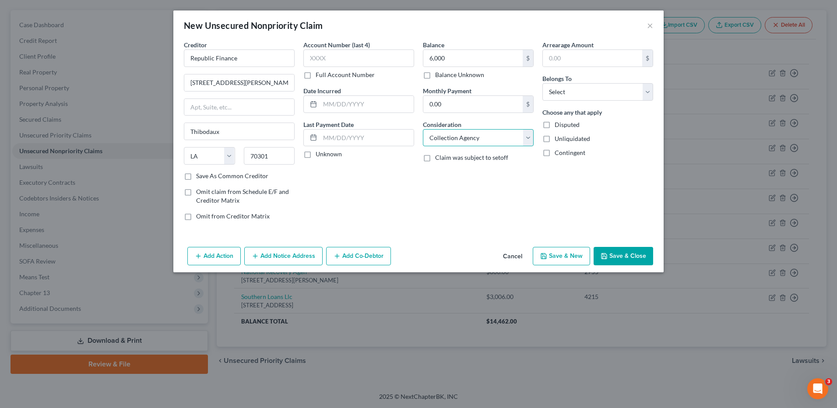
click at [423, 129] on select "Select Cable / Satellite Services Collection Agency Credit Card Debt Debt Couns…" at bounding box center [478, 138] width 111 height 18
click at [571, 86] on select "Select Debtor 1 Only Debtor 2 Only Debtor 1 And Debtor 2 Only At Least One Of T…" at bounding box center [597, 92] width 111 height 18
select select "0"
click at [542, 83] on select "Select Debtor 1 Only Debtor 2 Only Debtor 1 And Debtor 2 Only At Least One Of T…" at bounding box center [597, 92] width 111 height 18
click at [625, 246] on div "Add Action Add Notice Address Add Co-Debtor Cancel Save & New Save & Close" at bounding box center [418, 257] width 490 height 29
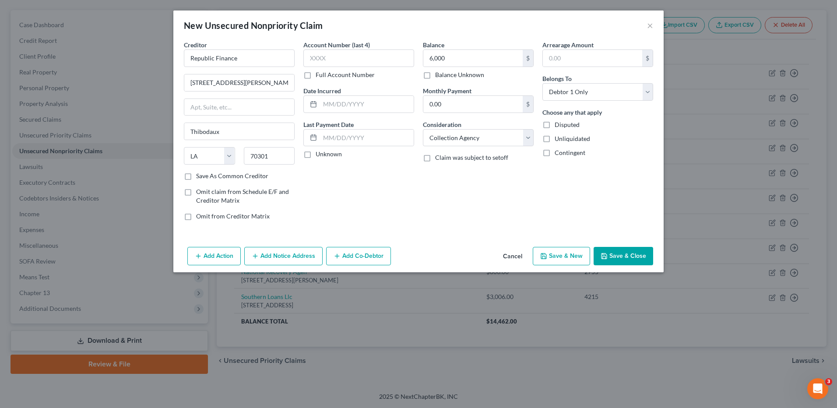
click at [619, 253] on button "Save & Close" at bounding box center [624, 256] width 60 height 18
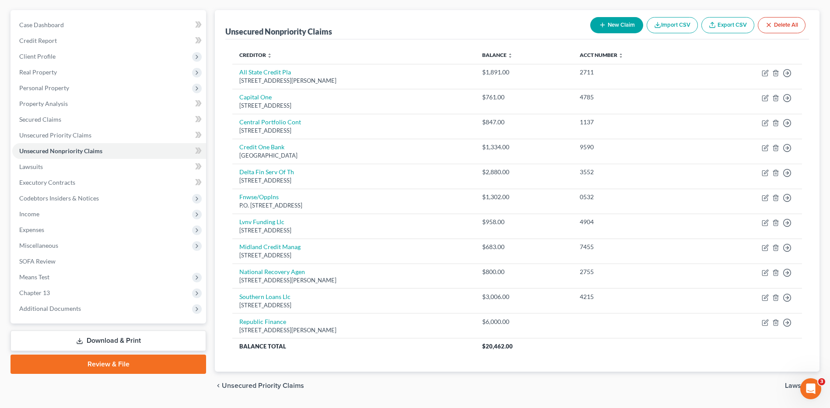
click at [617, 26] on button "New Claim" at bounding box center [617, 25] width 53 height 16
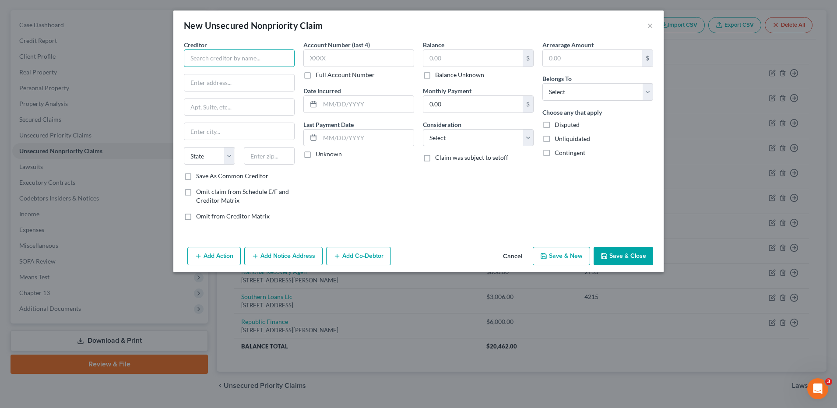
click at [220, 62] on input "text" at bounding box center [239, 58] width 111 height 18
click at [201, 79] on input "text" at bounding box center [239, 82] width 110 height 17
click at [253, 60] on input "Katapult Group, Onc." at bounding box center [239, 58] width 111 height 18
type input "Katapult Group, Inc."
click at [251, 77] on input "text" at bounding box center [239, 82] width 110 height 17
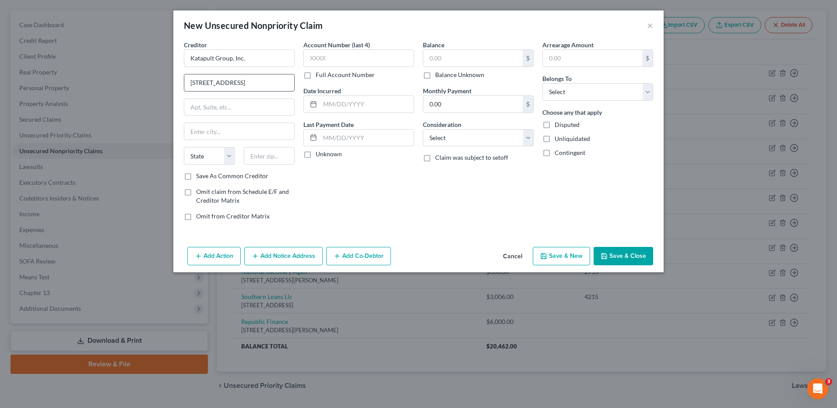
type input "[STREET_ADDRESS]"
type input "75024"
type input "Plano"
select select "45"
click at [459, 140] on select "Select Cable / Satellite Services Collection Agency Credit Card Debt Debt Couns…" at bounding box center [478, 138] width 111 height 18
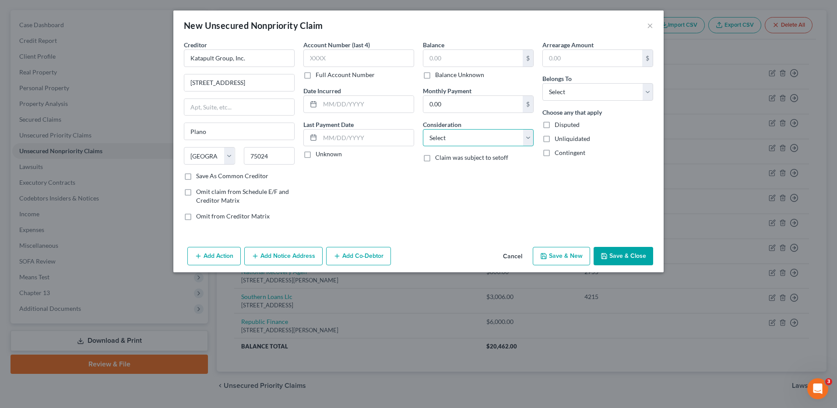
select select "1"
click at [423, 129] on select "Select Cable / Satellite Services Collection Agency Credit Card Debt Debt Couns…" at bounding box center [478, 138] width 111 height 18
click at [447, 59] on input "text" at bounding box center [472, 58] width 99 height 17
type input "1,440.12"
click at [565, 91] on select "Select Debtor 1 Only Debtor 2 Only Debtor 1 And Debtor 2 Only At Least One Of T…" at bounding box center [597, 92] width 111 height 18
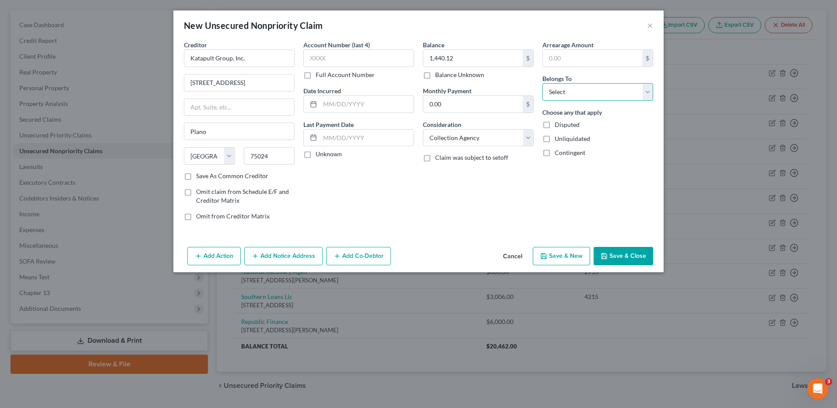
select select "0"
click at [542, 83] on select "Select Debtor 1 Only Debtor 2 Only Debtor 1 And Debtor 2 Only At Least One Of T…" at bounding box center [597, 92] width 111 height 18
click at [626, 253] on button "Save & Close" at bounding box center [624, 256] width 60 height 18
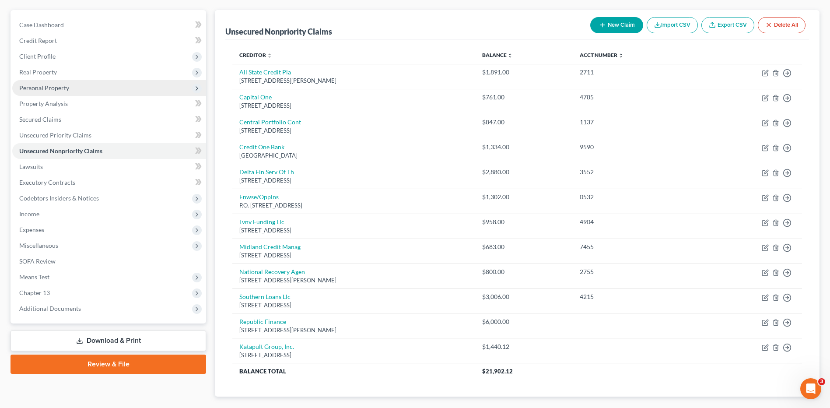
click at [29, 88] on span "Personal Property" at bounding box center [44, 87] width 50 height 7
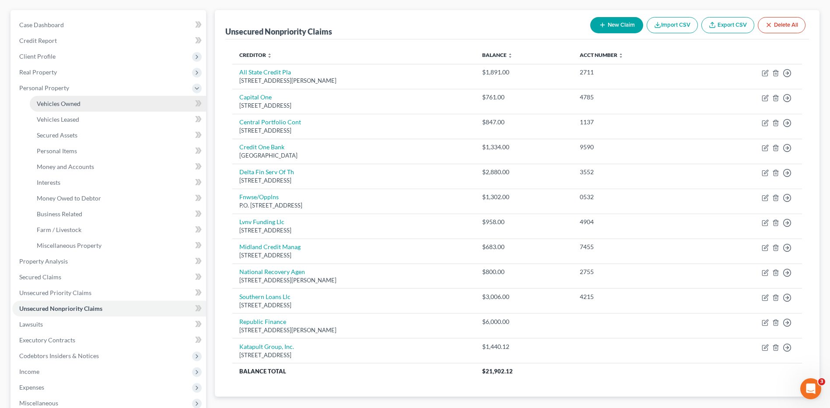
click at [41, 107] on span "Vehicles Owned" at bounding box center [59, 103] width 44 height 7
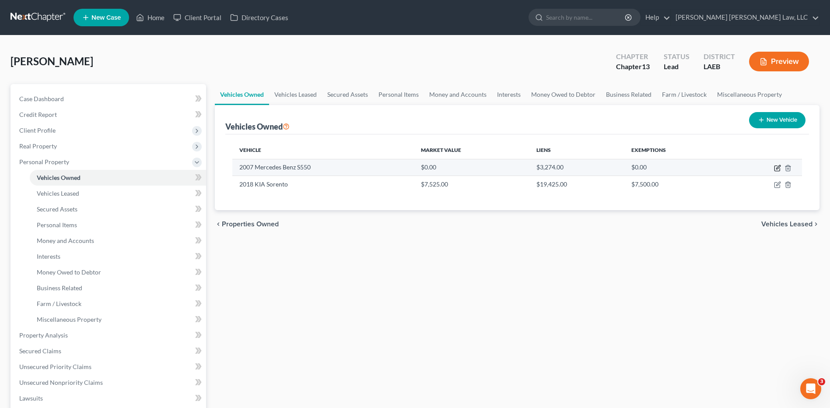
click at [778, 166] on icon "button" at bounding box center [779, 167] width 4 height 4
select select "0"
select select "19"
select select "2"
select select "3"
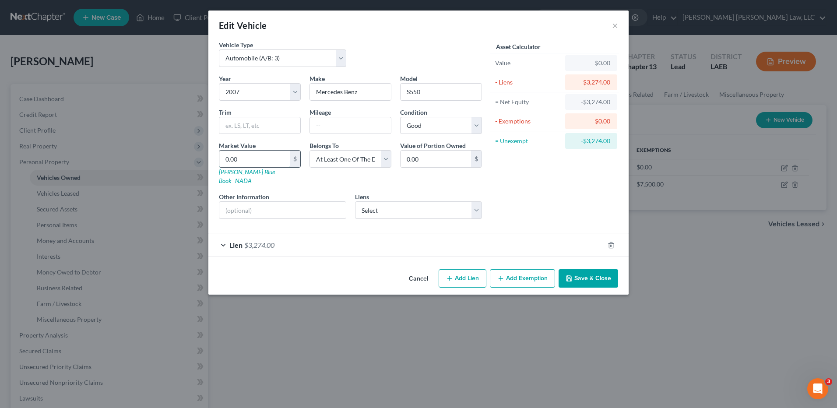
click at [245, 154] on input "0.00" at bounding box center [254, 159] width 70 height 17
type input "7"
type input "7.00"
type input "75"
type input "75.00"
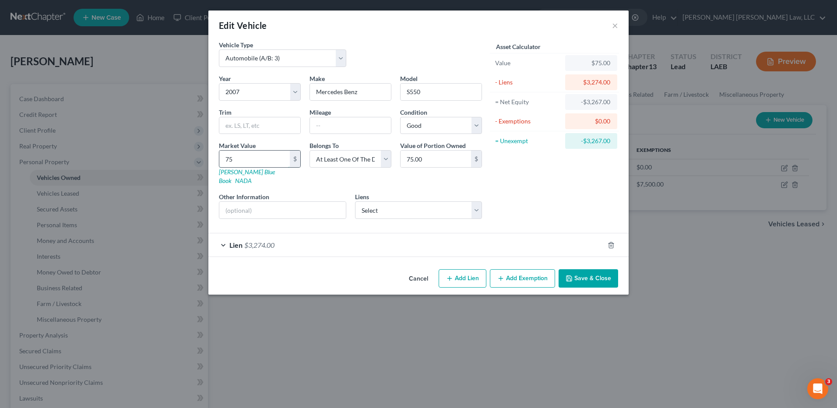
type input "752"
type input "752.00"
type input "7,525"
type input "7,525.00"
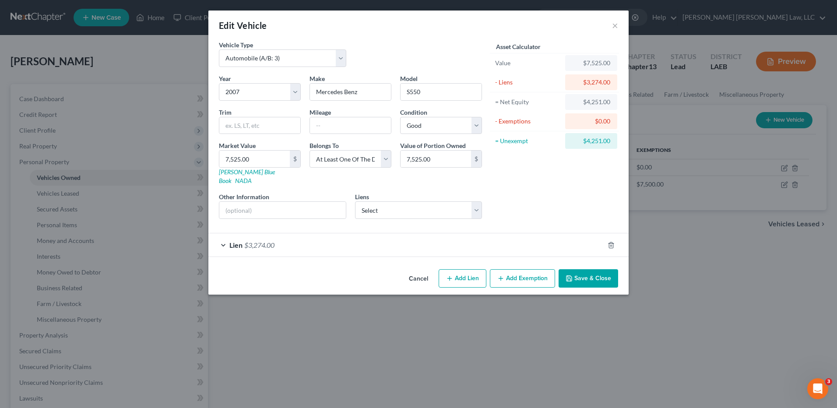
click at [587, 269] on button "Save & Close" at bounding box center [589, 278] width 60 height 18
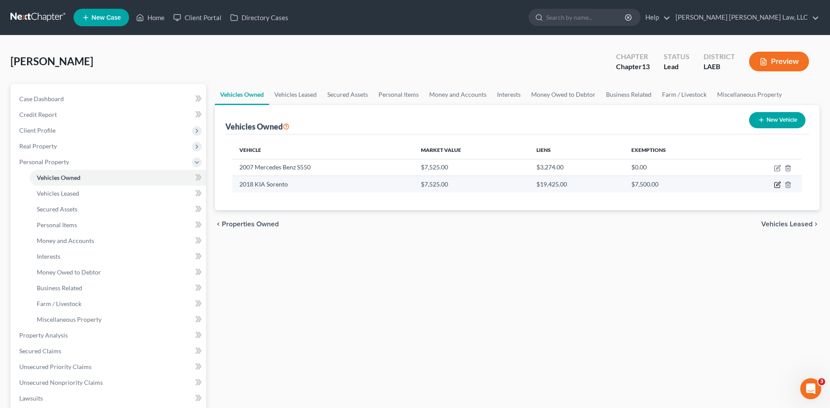
click at [775, 186] on icon "button" at bounding box center [777, 185] width 5 height 5
select select "0"
select select "8"
select select "0"
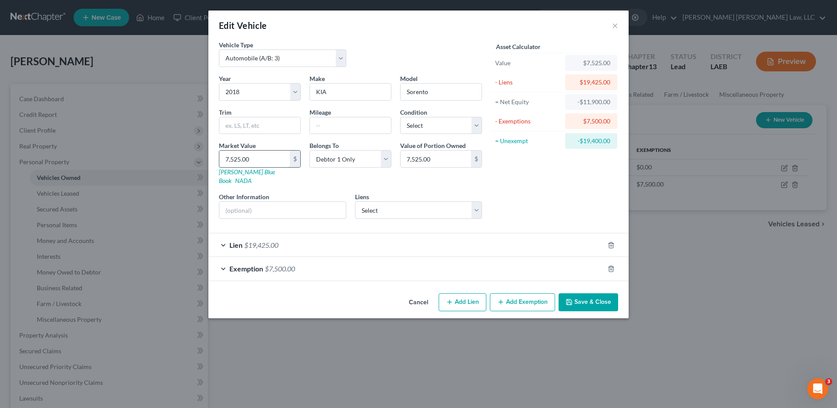
click at [269, 159] on input "7,525.00" at bounding box center [254, 159] width 70 height 17
type input "9"
type input "9.00"
type input "95"
type input "95.00"
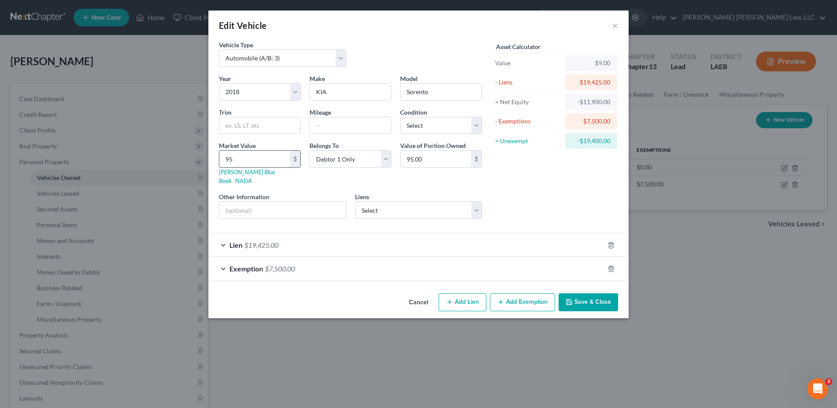
type input "952"
type input "952.00"
type input "9525"
type input "9,525.00"
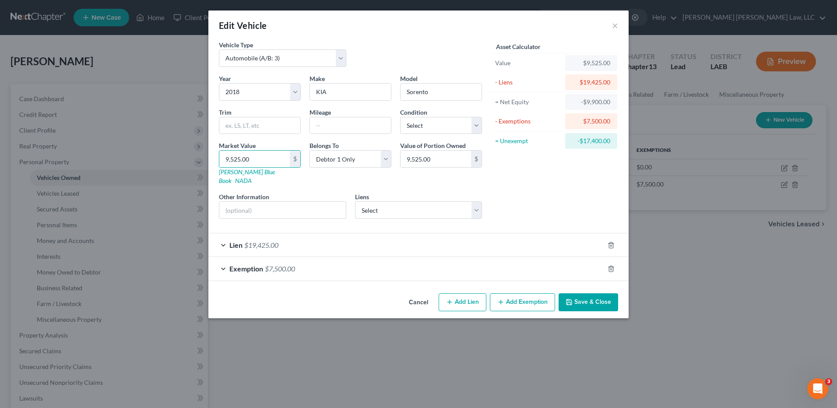
click at [579, 297] on button "Save & Close" at bounding box center [589, 302] width 60 height 18
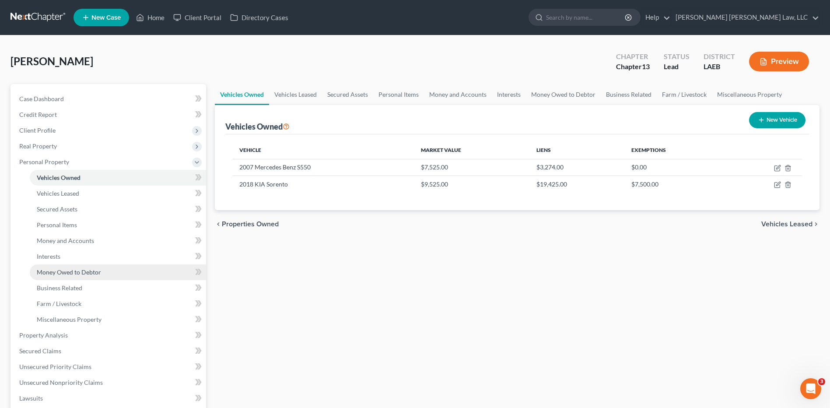
scroll to position [175, 0]
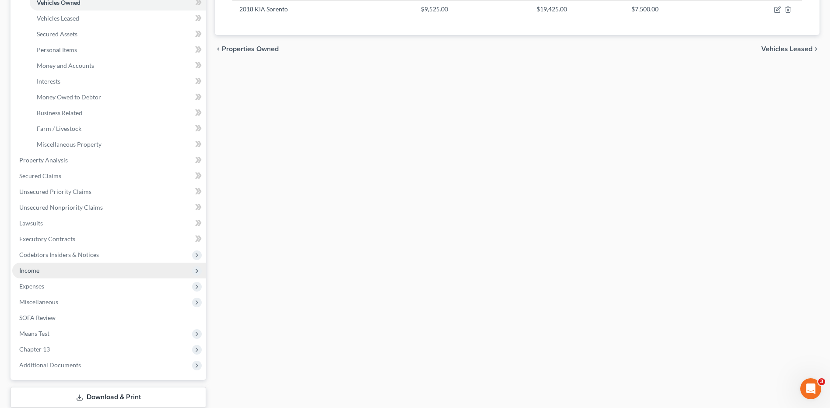
click at [31, 274] on span "Income" at bounding box center [29, 270] width 20 height 7
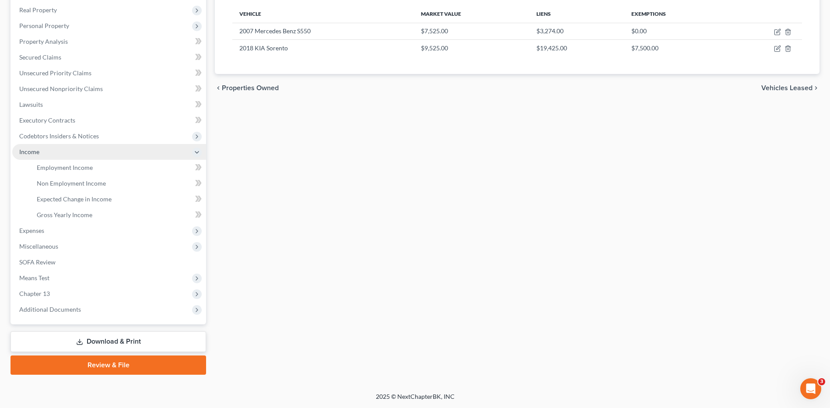
scroll to position [136, 0]
click at [75, 183] on span "Non Employment Income" at bounding box center [71, 182] width 69 height 7
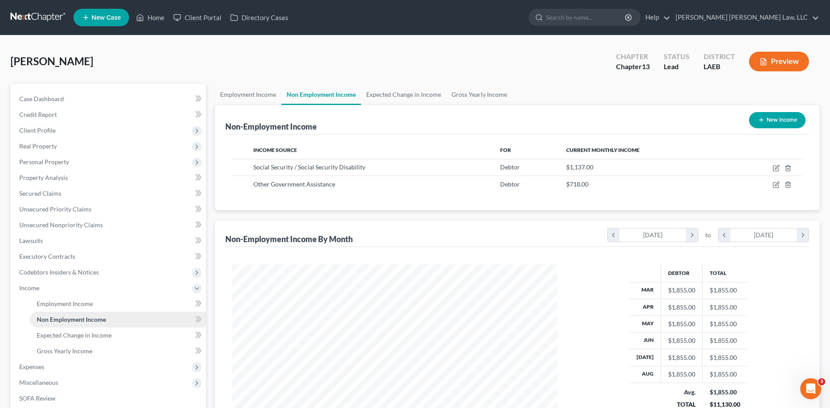
scroll to position [162, 342]
click at [59, 271] on span "Codebtors Insiders & Notices" at bounding box center [59, 271] width 80 height 7
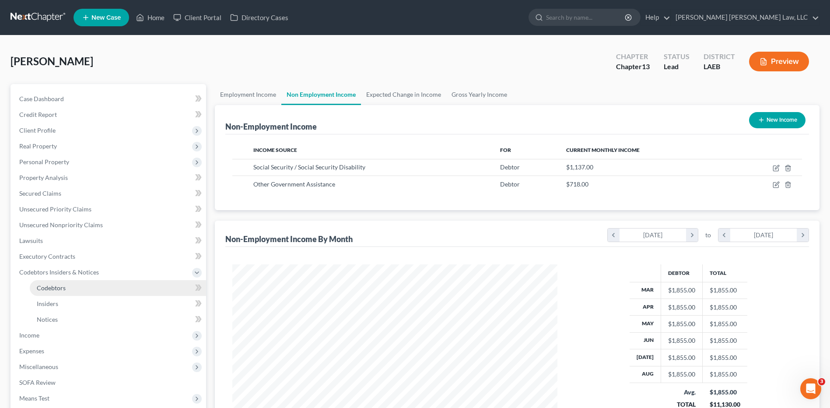
click at [44, 288] on span "Codebtors" at bounding box center [51, 287] width 29 height 7
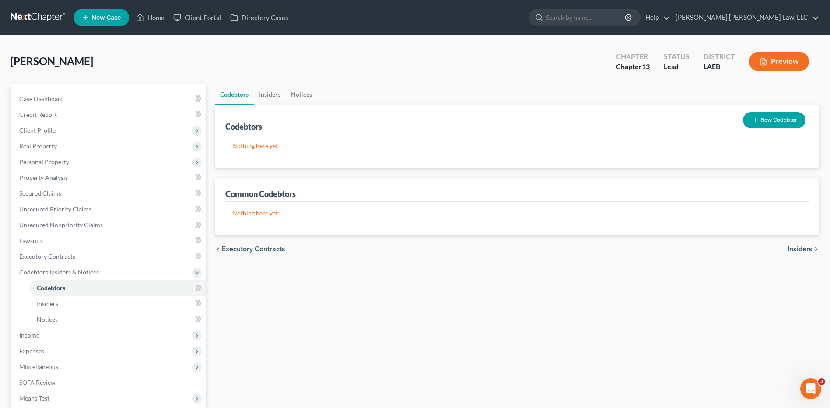
click at [761, 120] on button "New Codebtor" at bounding box center [774, 120] width 63 height 16
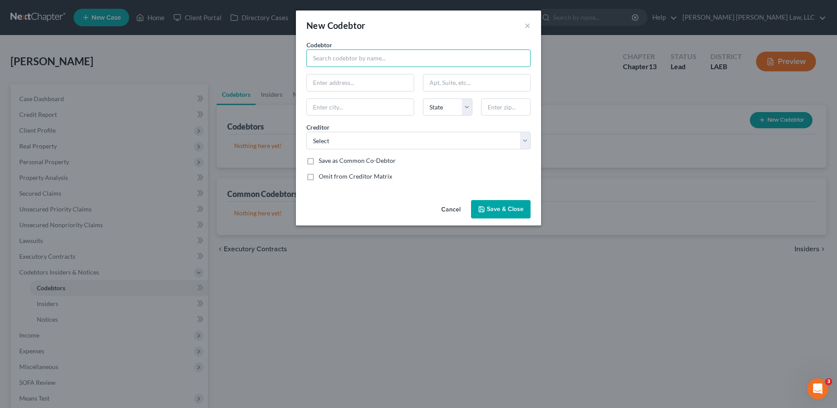
click at [369, 58] on input "text" at bounding box center [418, 58] width 224 height 18
type input "[PERSON_NAME]"
click at [329, 86] on input "text" at bounding box center [360, 82] width 107 height 17
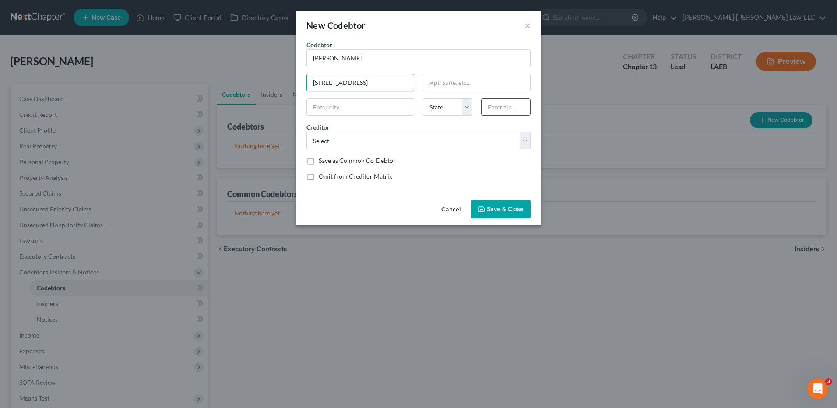
type input "[STREET_ADDRESS]"
click at [496, 106] on input "text" at bounding box center [505, 108] width 49 height 18
type input "70301"
click at [518, 78] on input "text" at bounding box center [476, 82] width 107 height 17
type input "Thibodaux"
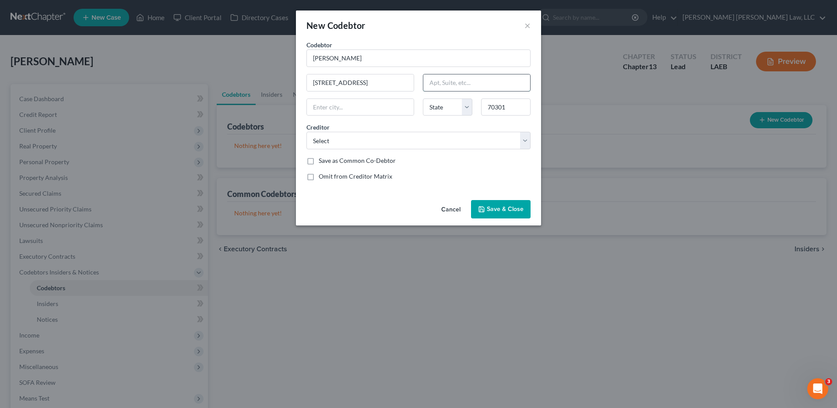
select select "19"
click at [396, 186] on div "Codebtor * [PERSON_NAME] Codebtor * [PERSON_NAME] 1068 Hwy 1 Thibodaux State [U…" at bounding box center [418, 114] width 233 height 148
click at [348, 137] on select "Select Onpath Fcu/Asi Fcu Delta Fin Serv Of Th Westlake Fin Onpath Fcu/Asi Fcu …" at bounding box center [418, 141] width 224 height 18
select select "2"
click at [306, 132] on select "Select Onpath Fcu/Asi Fcu Delta Fin Serv Of Th Westlake Fin Onpath Fcu/Asi Fcu …" at bounding box center [418, 141] width 224 height 18
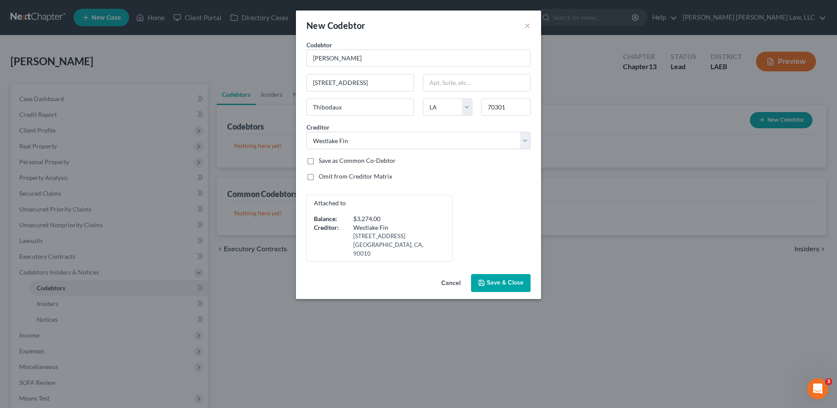
click at [491, 279] on span "Save & Close" at bounding box center [505, 282] width 37 height 7
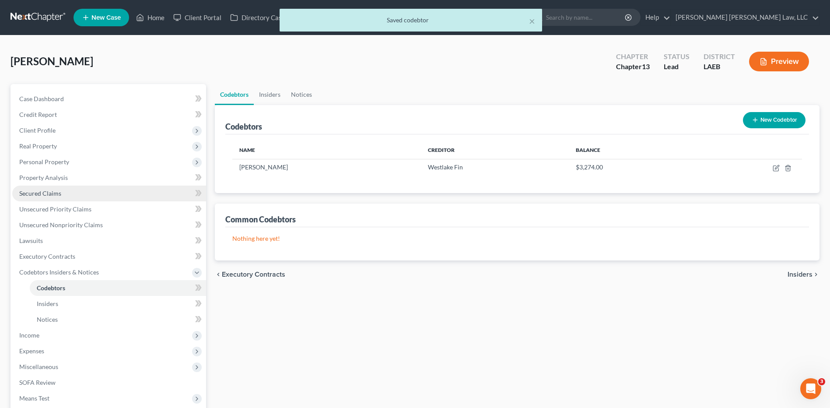
click at [40, 192] on span "Secured Claims" at bounding box center [40, 193] width 42 height 7
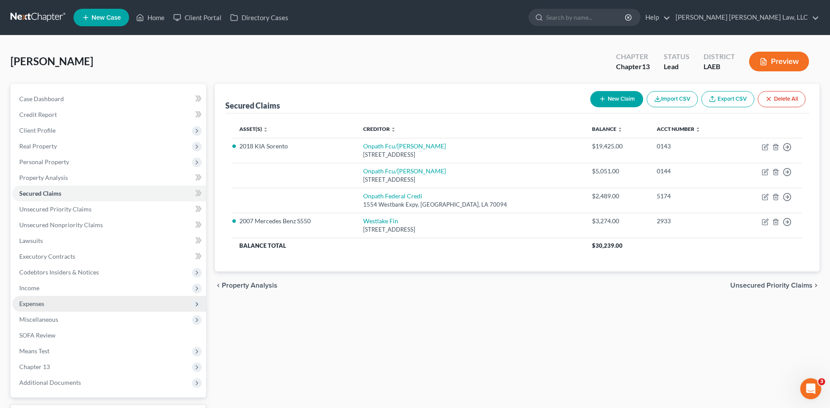
click at [29, 296] on span "Expenses" at bounding box center [109, 304] width 194 height 16
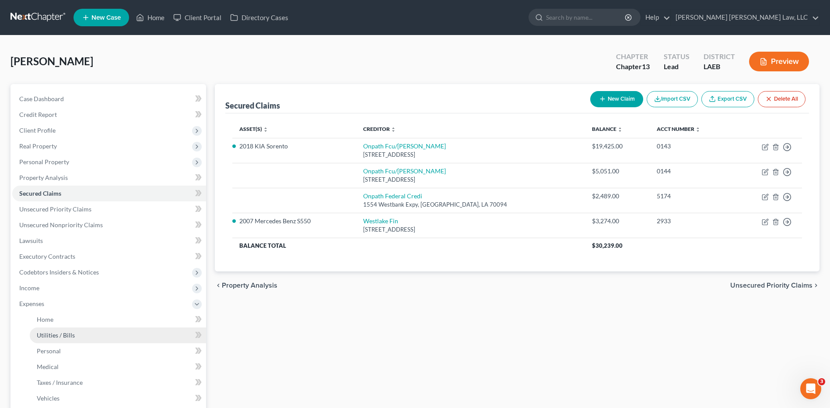
click at [46, 331] on span "Utilities / Bills" at bounding box center [56, 334] width 38 height 7
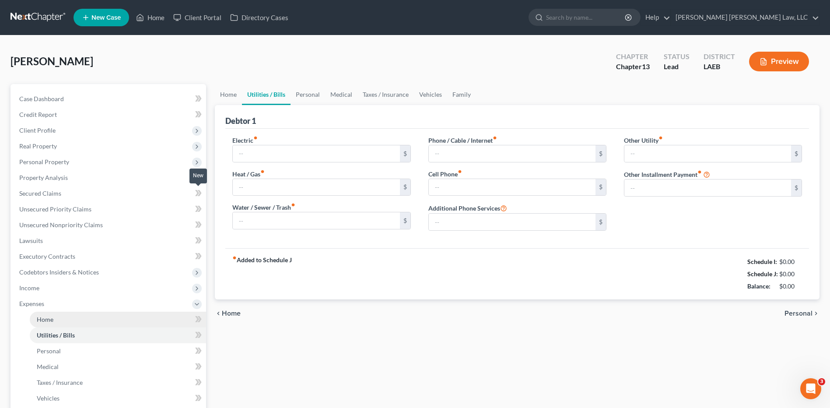
type input "0.00"
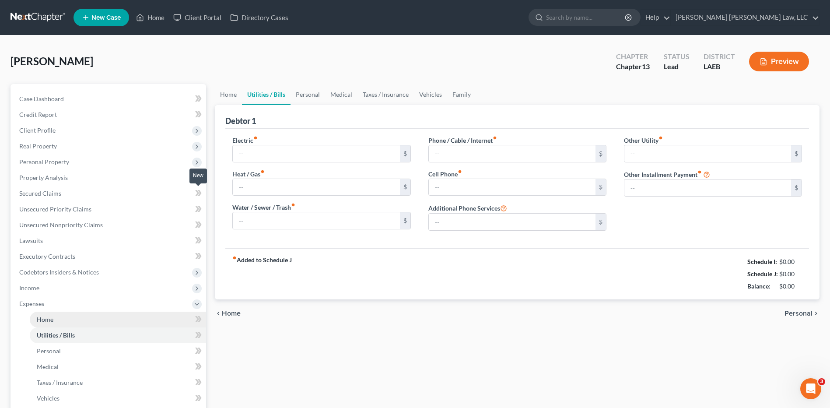
type input "0.00"
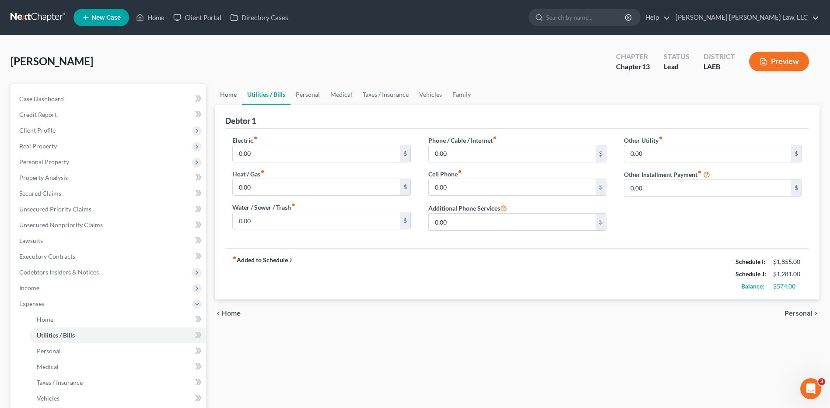
click at [232, 98] on link "Home" at bounding box center [228, 94] width 27 height 21
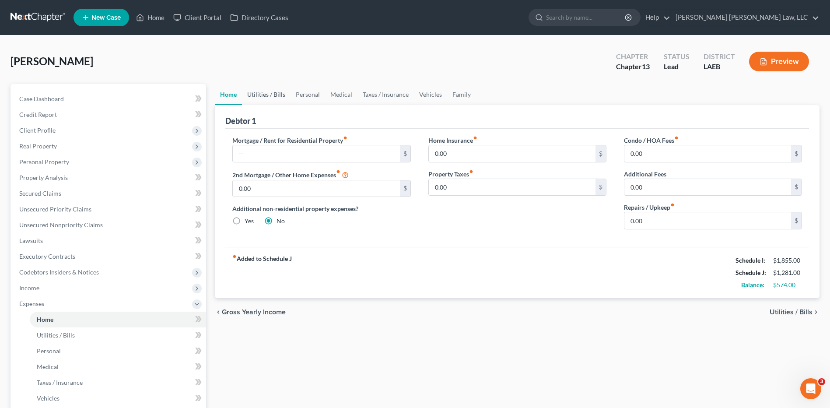
click at [264, 95] on link "Utilities / Bills" at bounding box center [266, 94] width 49 height 21
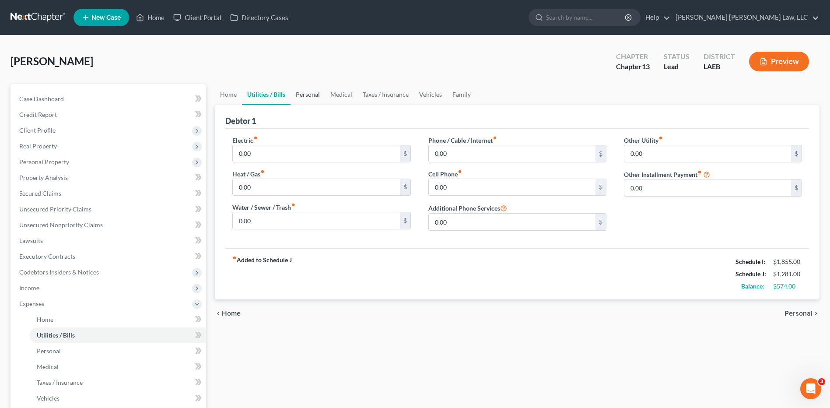
click at [303, 93] on link "Personal" at bounding box center [308, 94] width 35 height 21
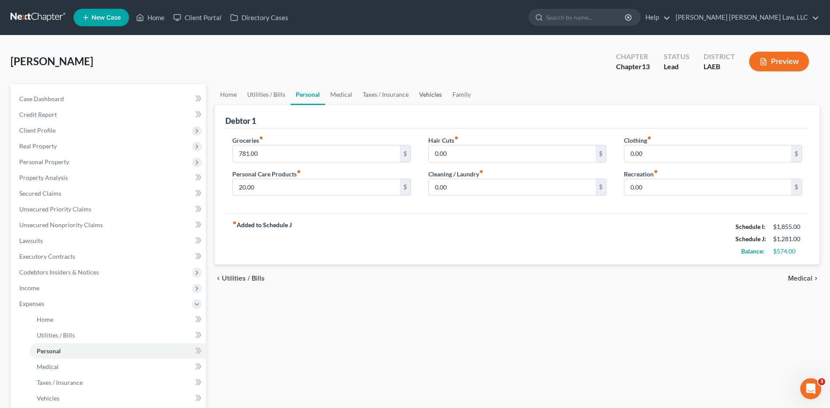
click at [439, 91] on link "Vehicles" at bounding box center [430, 94] width 33 height 21
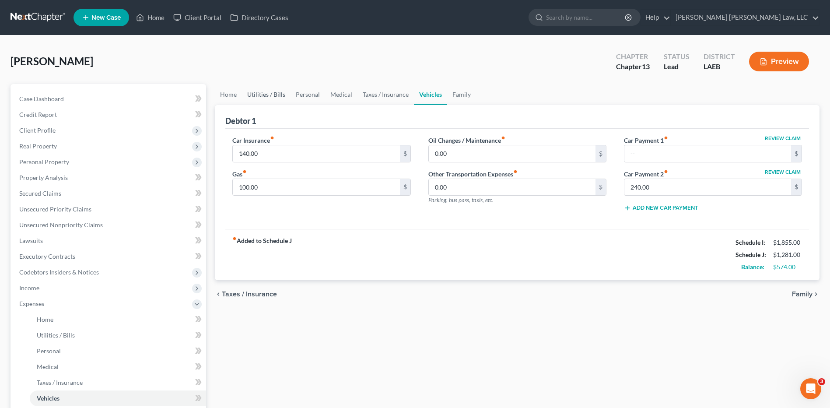
click at [264, 94] on link "Utilities / Bills" at bounding box center [266, 94] width 49 height 21
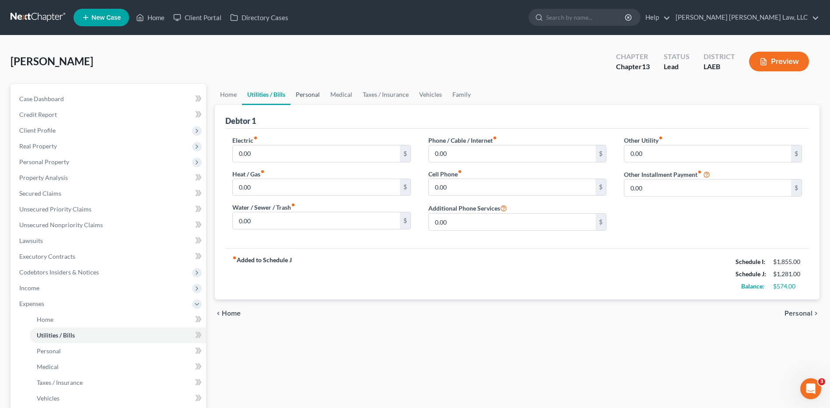
click at [303, 98] on link "Personal" at bounding box center [308, 94] width 35 height 21
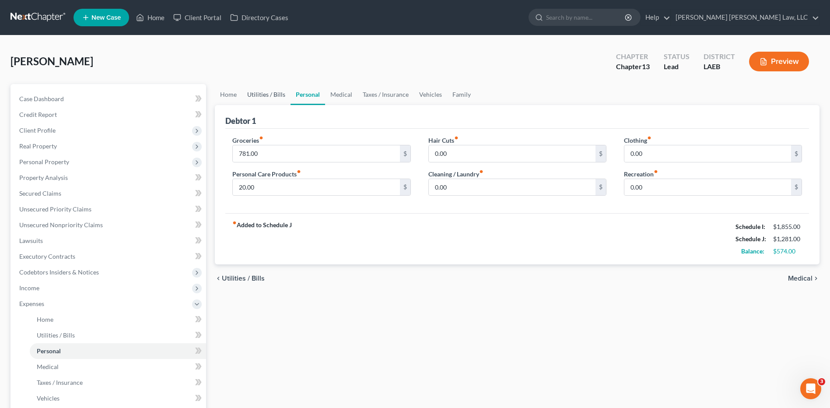
click at [265, 91] on link "Utilities / Bills" at bounding box center [266, 94] width 49 height 21
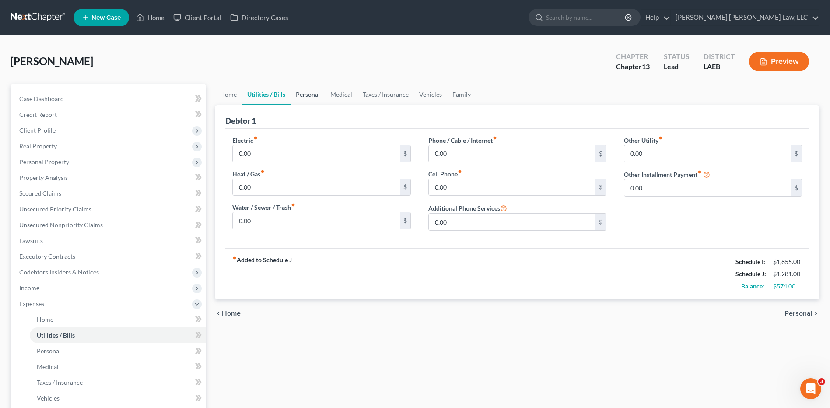
click at [303, 91] on link "Personal" at bounding box center [308, 94] width 35 height 21
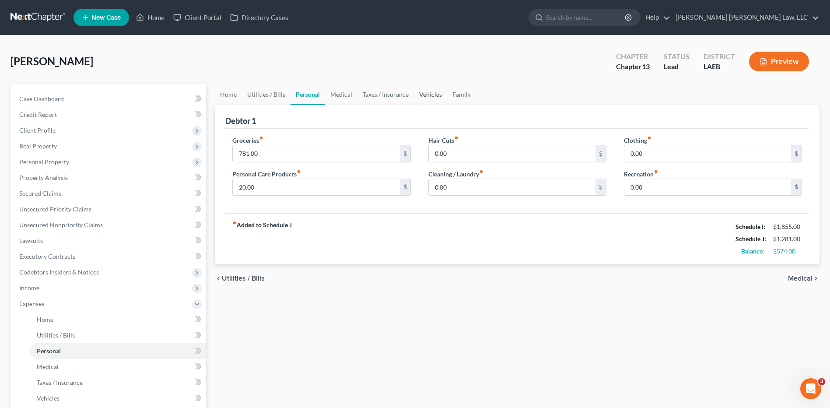
click at [429, 97] on link "Vehicles" at bounding box center [430, 94] width 33 height 21
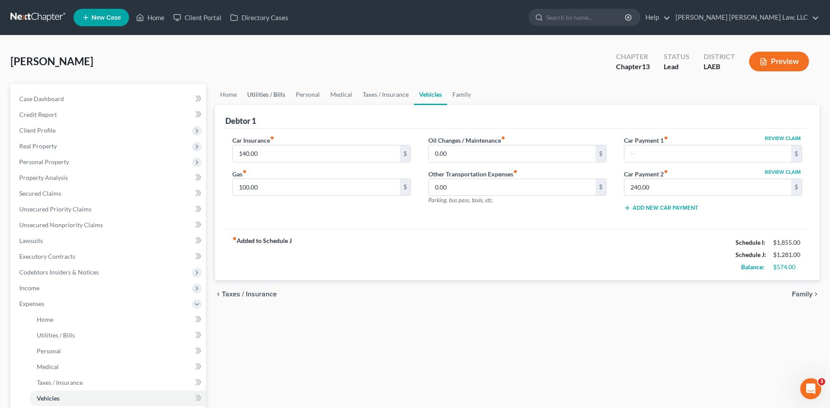
click at [270, 94] on link "Utilities / Bills" at bounding box center [266, 94] width 49 height 21
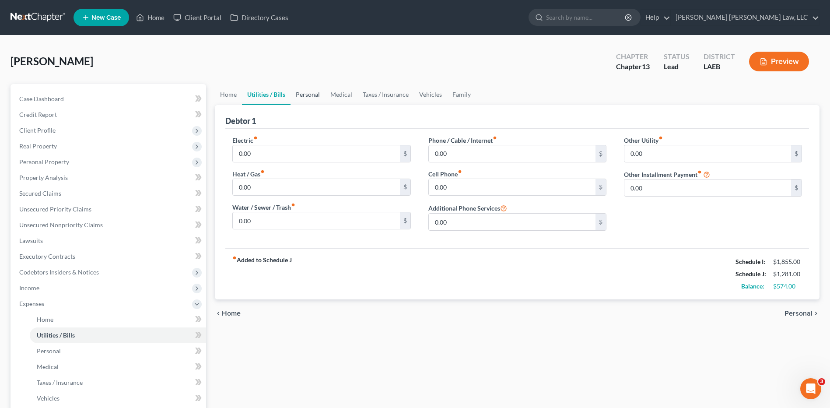
click at [306, 88] on link "Personal" at bounding box center [308, 94] width 35 height 21
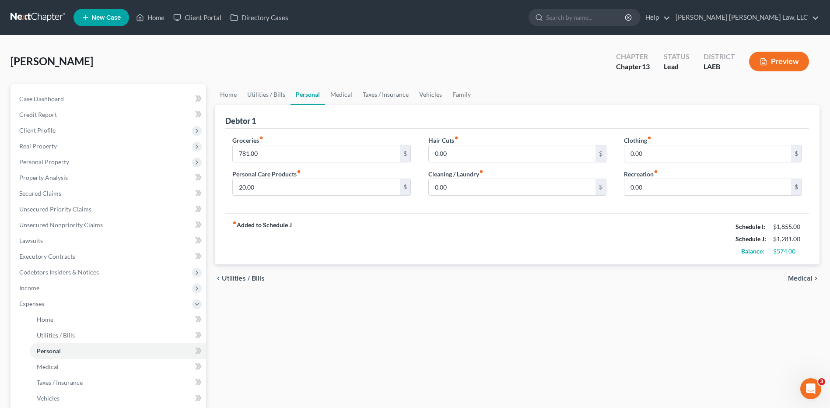
click at [309, 95] on link "Personal" at bounding box center [308, 94] width 35 height 21
